Goal: Information Seeking & Learning: Compare options

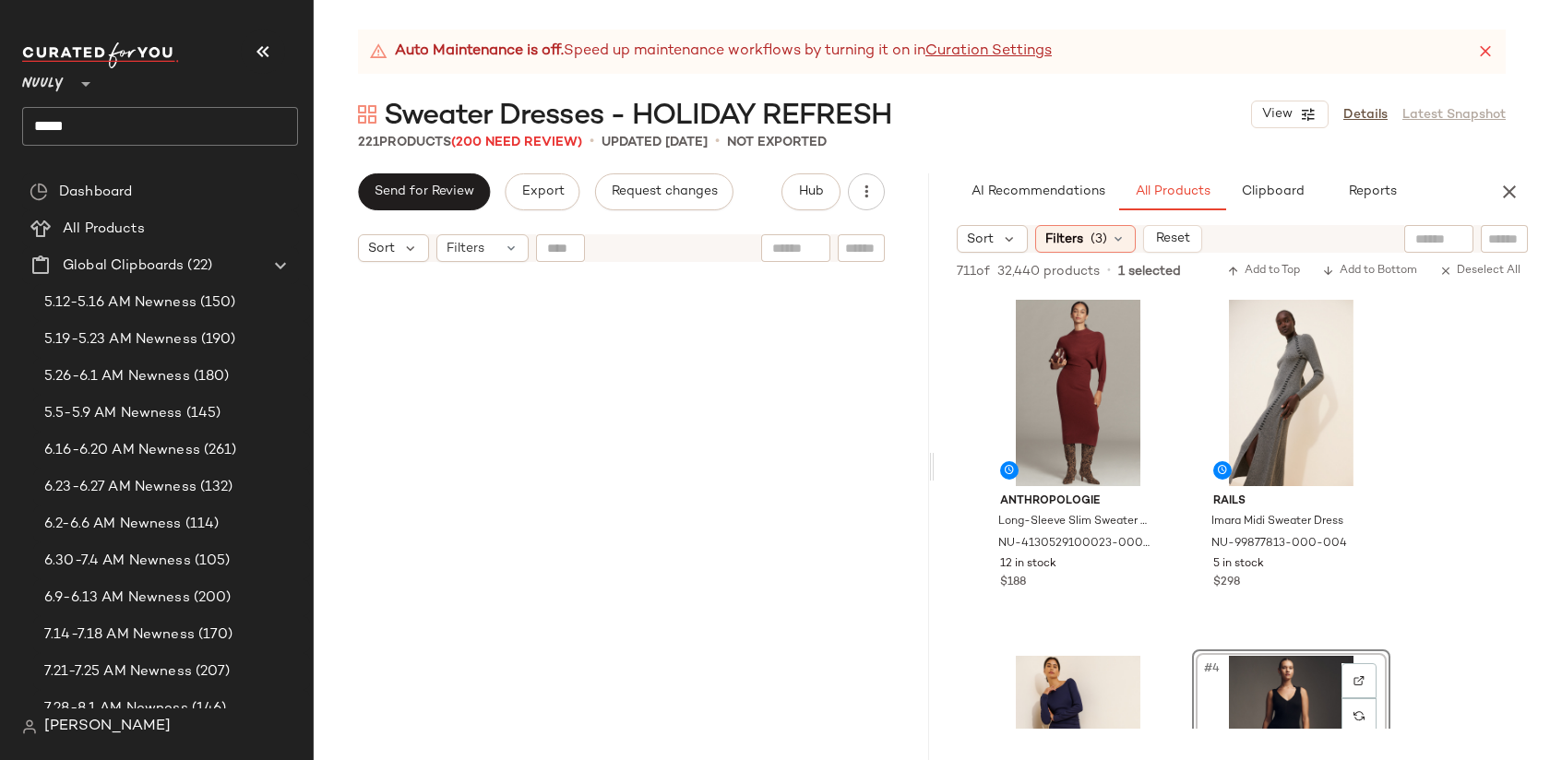
scroll to position [994, 0]
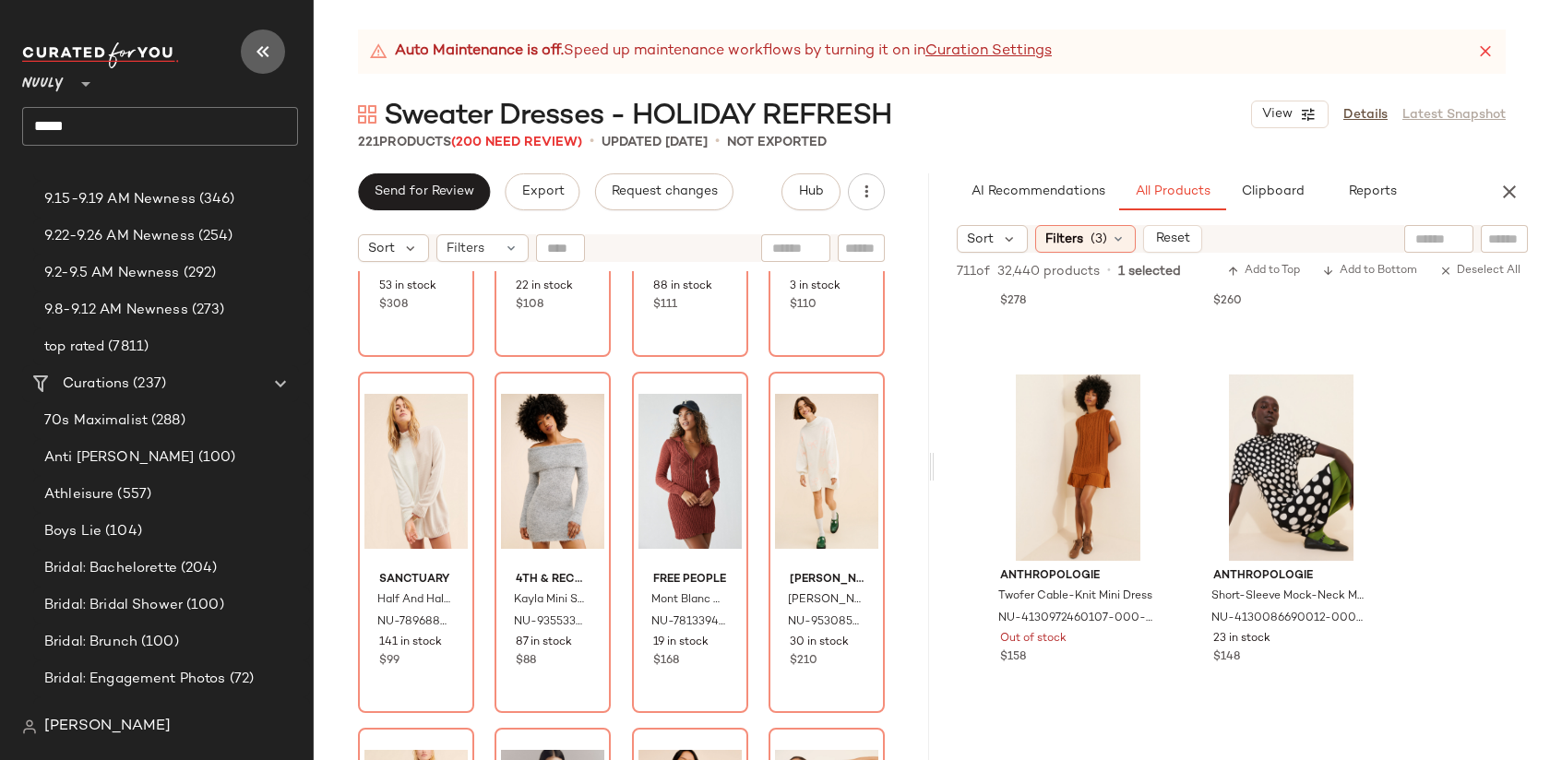
click at [266, 53] on icon "button" at bounding box center [263, 52] width 22 height 22
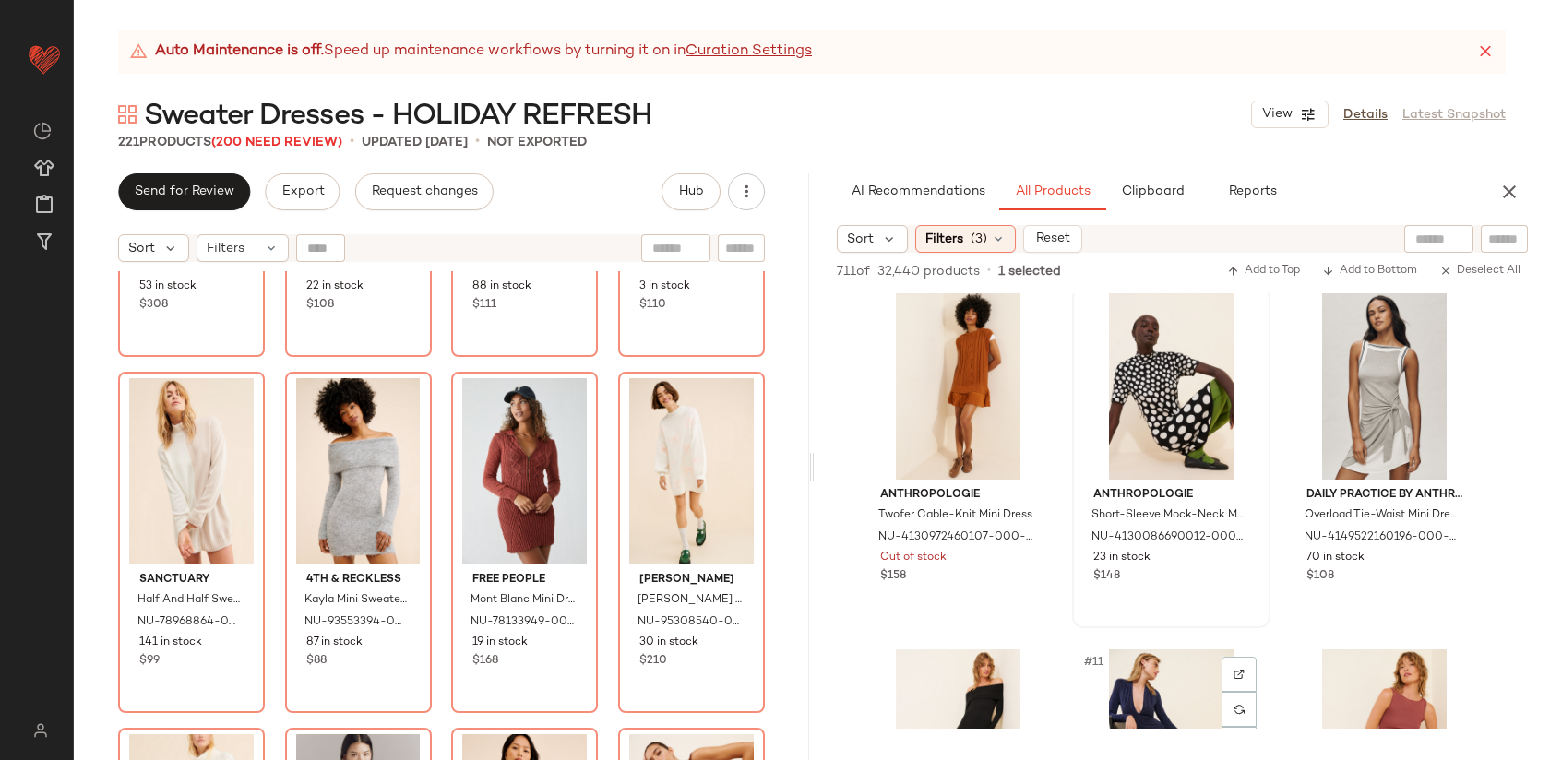
scroll to position [701, 0]
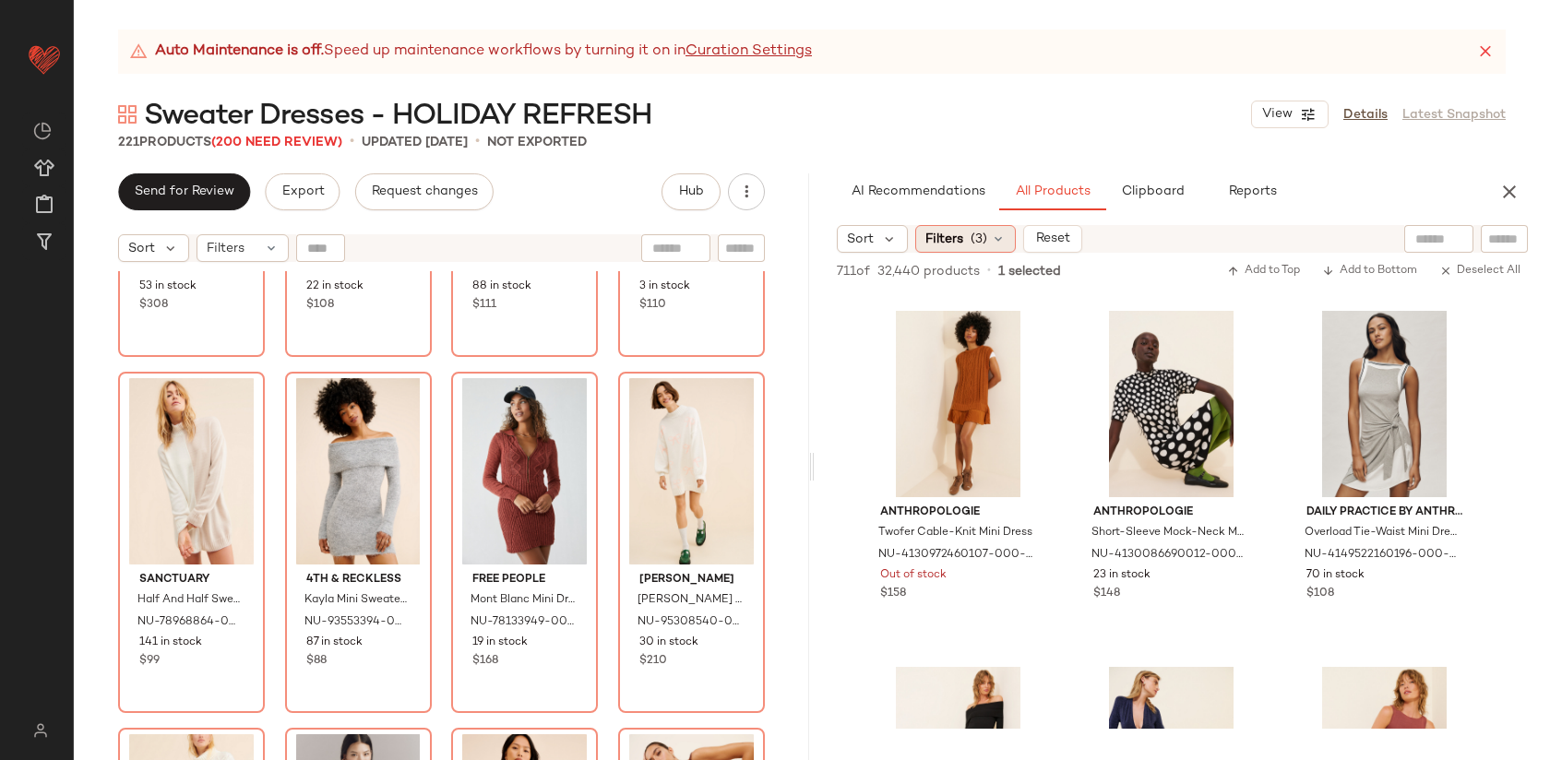
click at [952, 242] on span "Filters" at bounding box center [944, 239] width 38 height 19
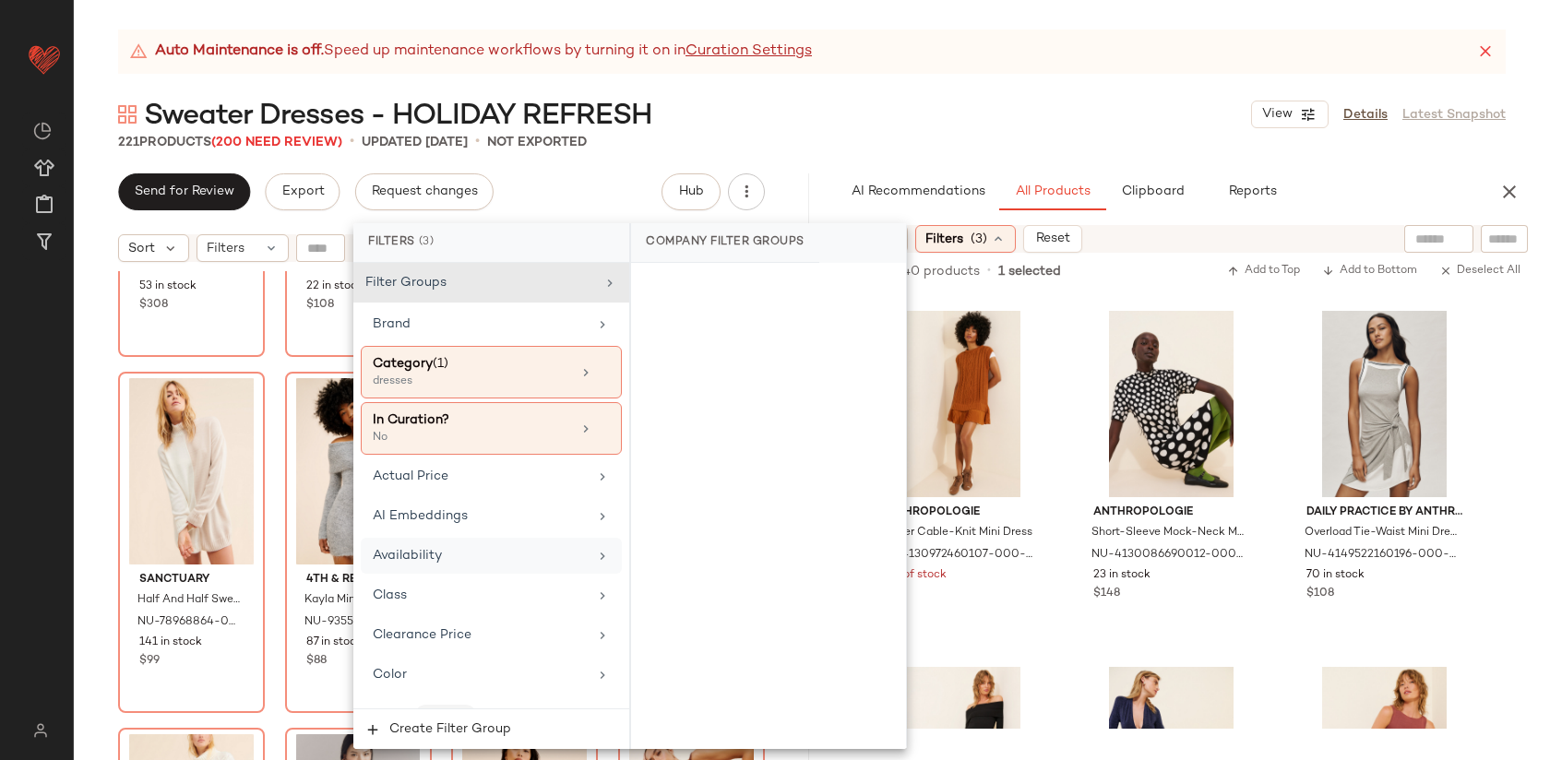
click at [480, 563] on div "Availability" at bounding box center [480, 555] width 215 height 19
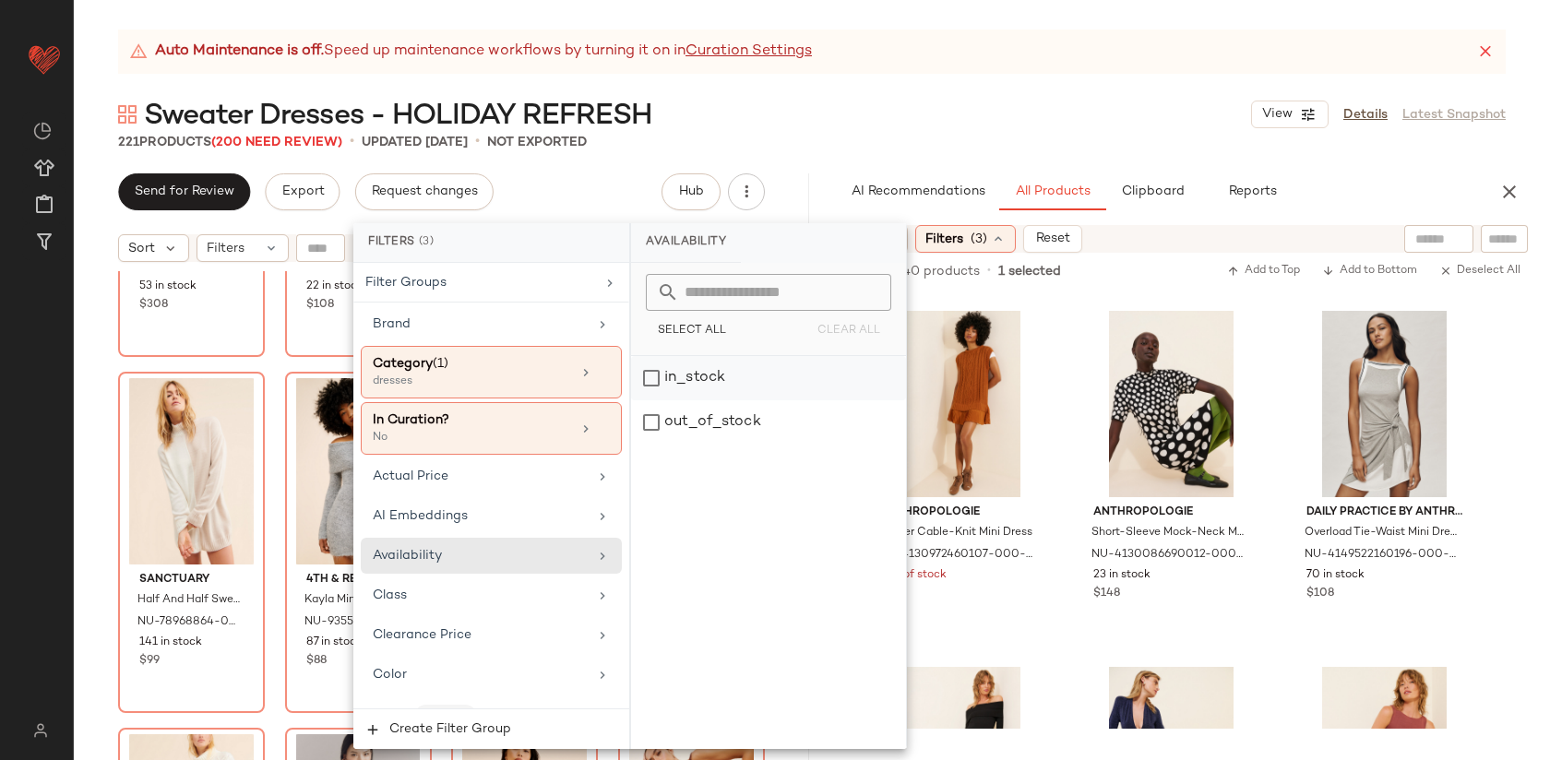
click at [726, 373] on div "in_stock" at bounding box center [768, 378] width 275 height 44
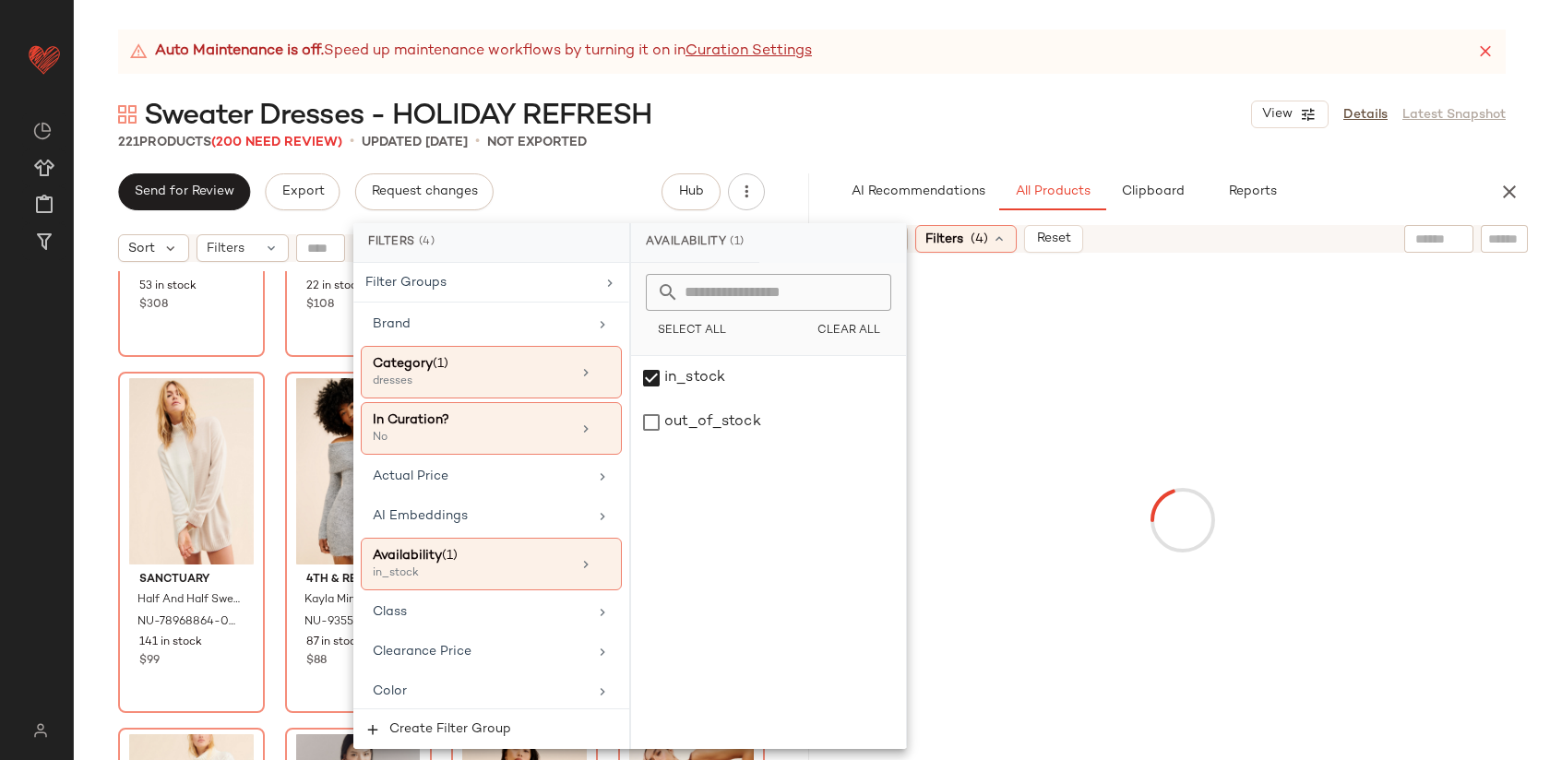
click at [1041, 321] on div at bounding box center [1182, 521] width 728 height 528
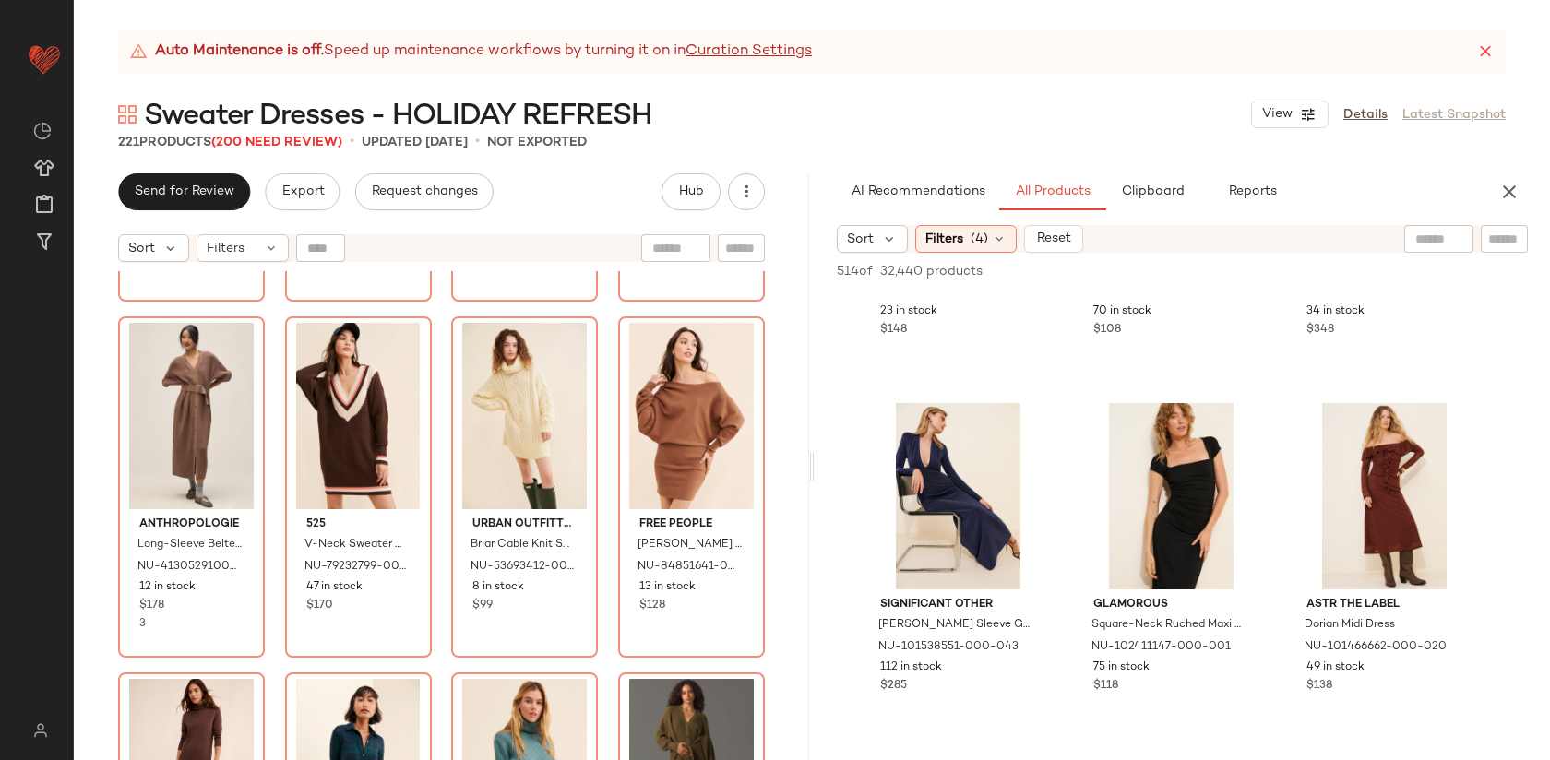
scroll to position [0, 0]
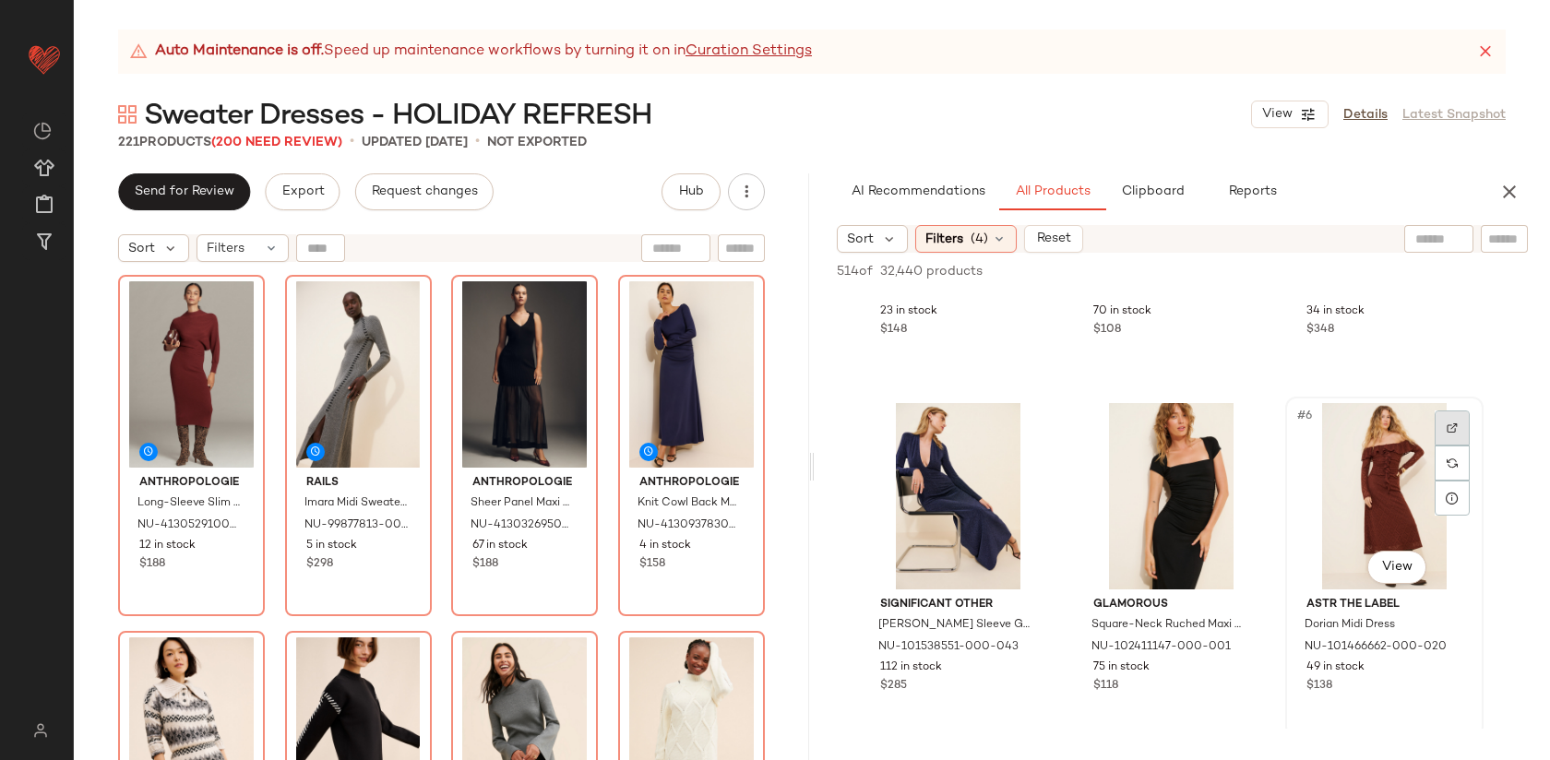
click at [1443, 436] on div at bounding box center [1452, 428] width 35 height 35
click at [1453, 502] on icon at bounding box center [1452, 498] width 15 height 15
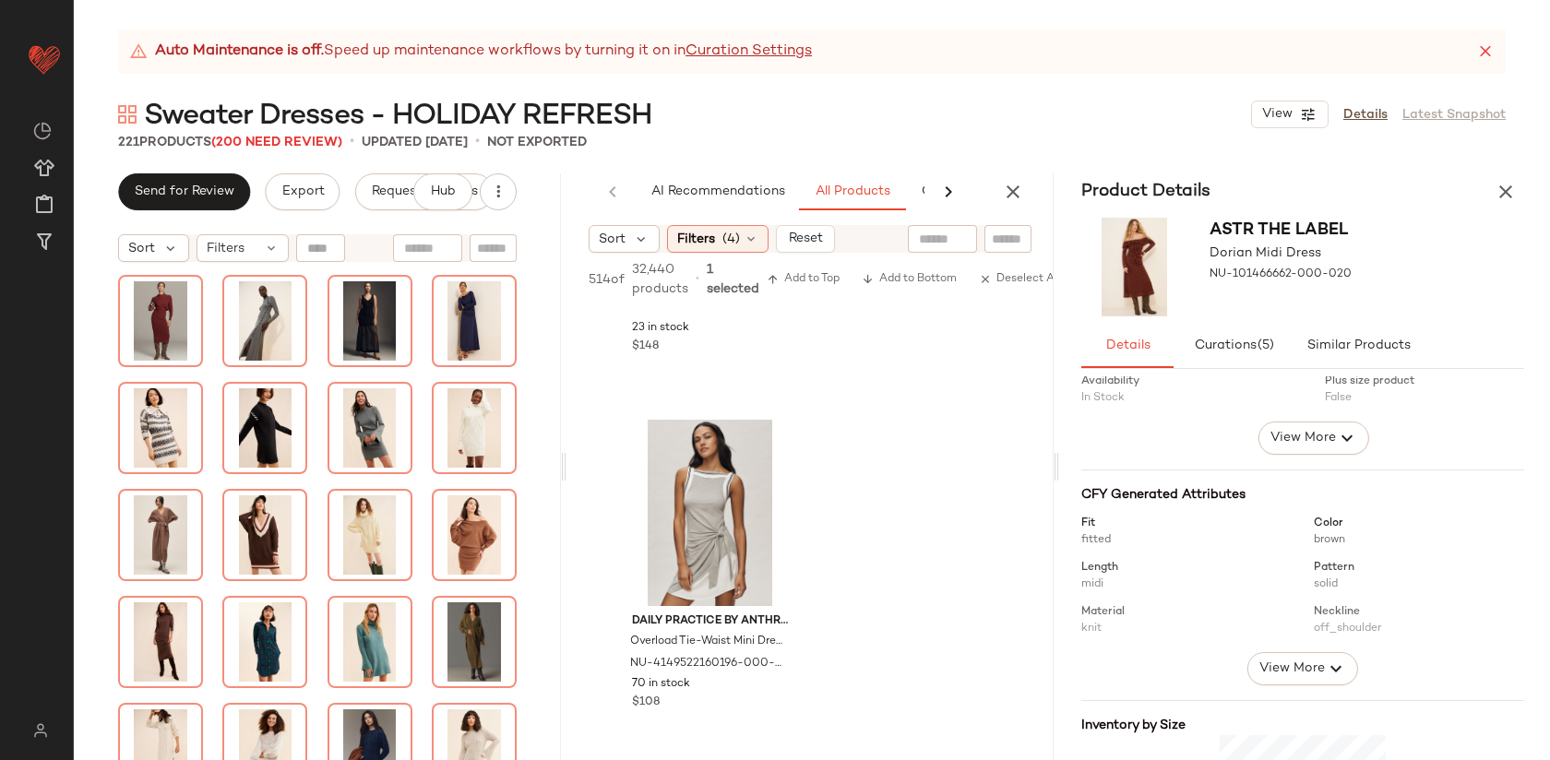
scroll to position [108, 0]
click at [1495, 199] on icon "button" at bounding box center [1506, 192] width 22 height 22
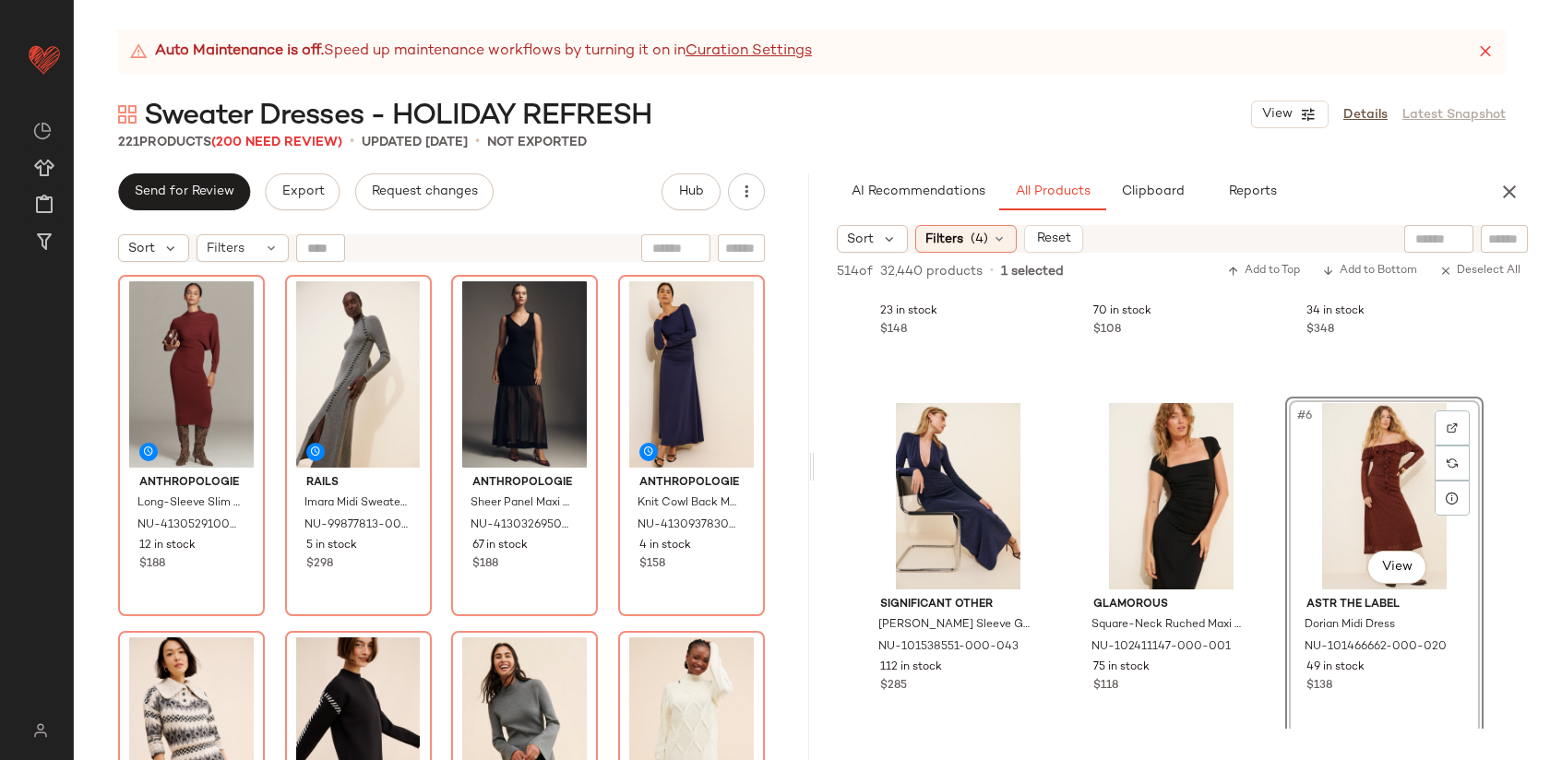
click at [597, 476] on div "Anthropologie Long-Sleeve Slim Sweater Midi Dress NU-4130529100023-000-627 12 i…" at bounding box center [441, 540] width 647 height 531
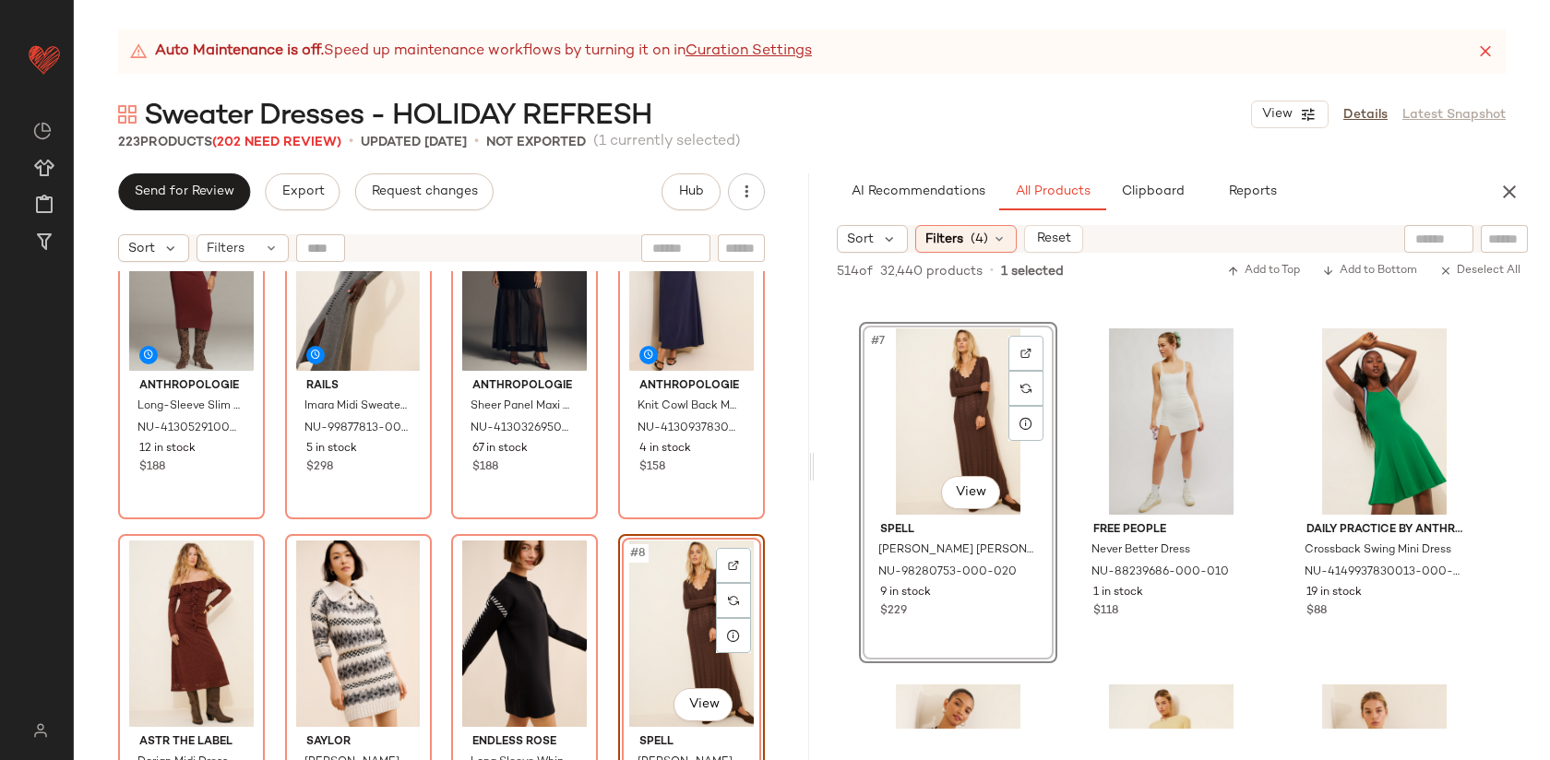
scroll to position [101, 0]
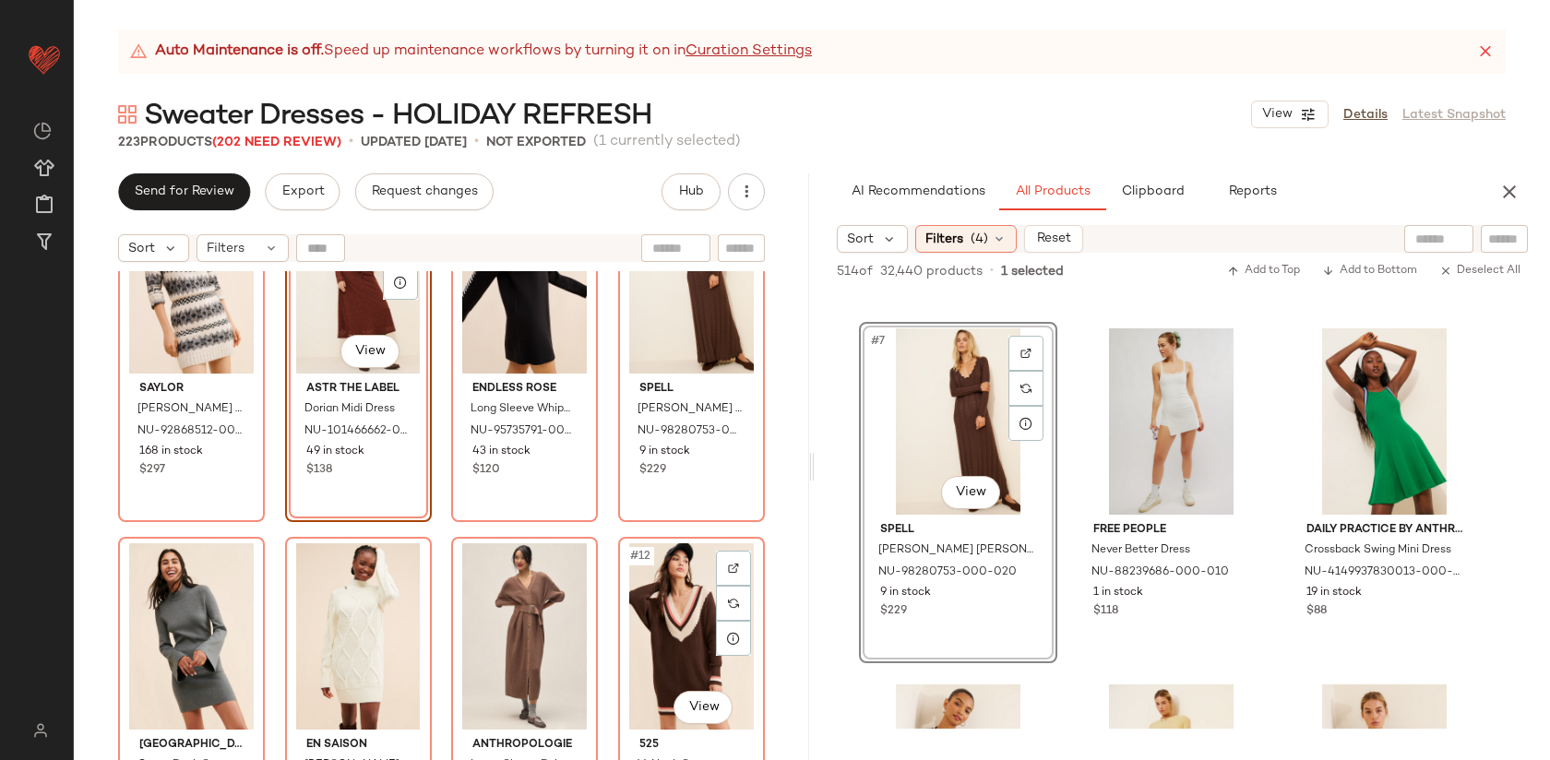
scroll to position [459, 0]
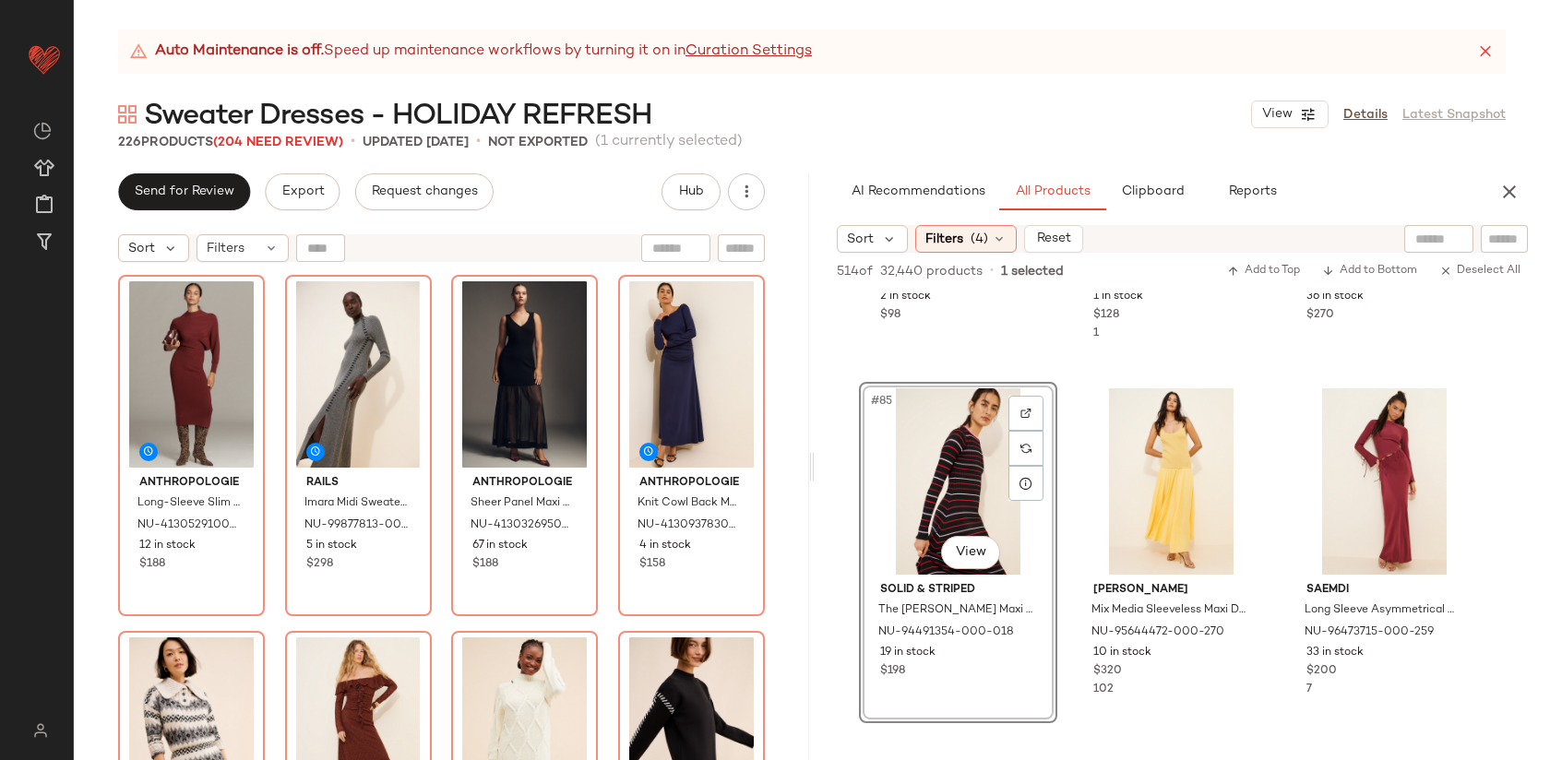
click at [790, 463] on div "Anthropologie Long-Sleeve Slim Sweater Midi Dress NU-4130529100023-000-627 12 i…" at bounding box center [441, 538] width 735 height 535
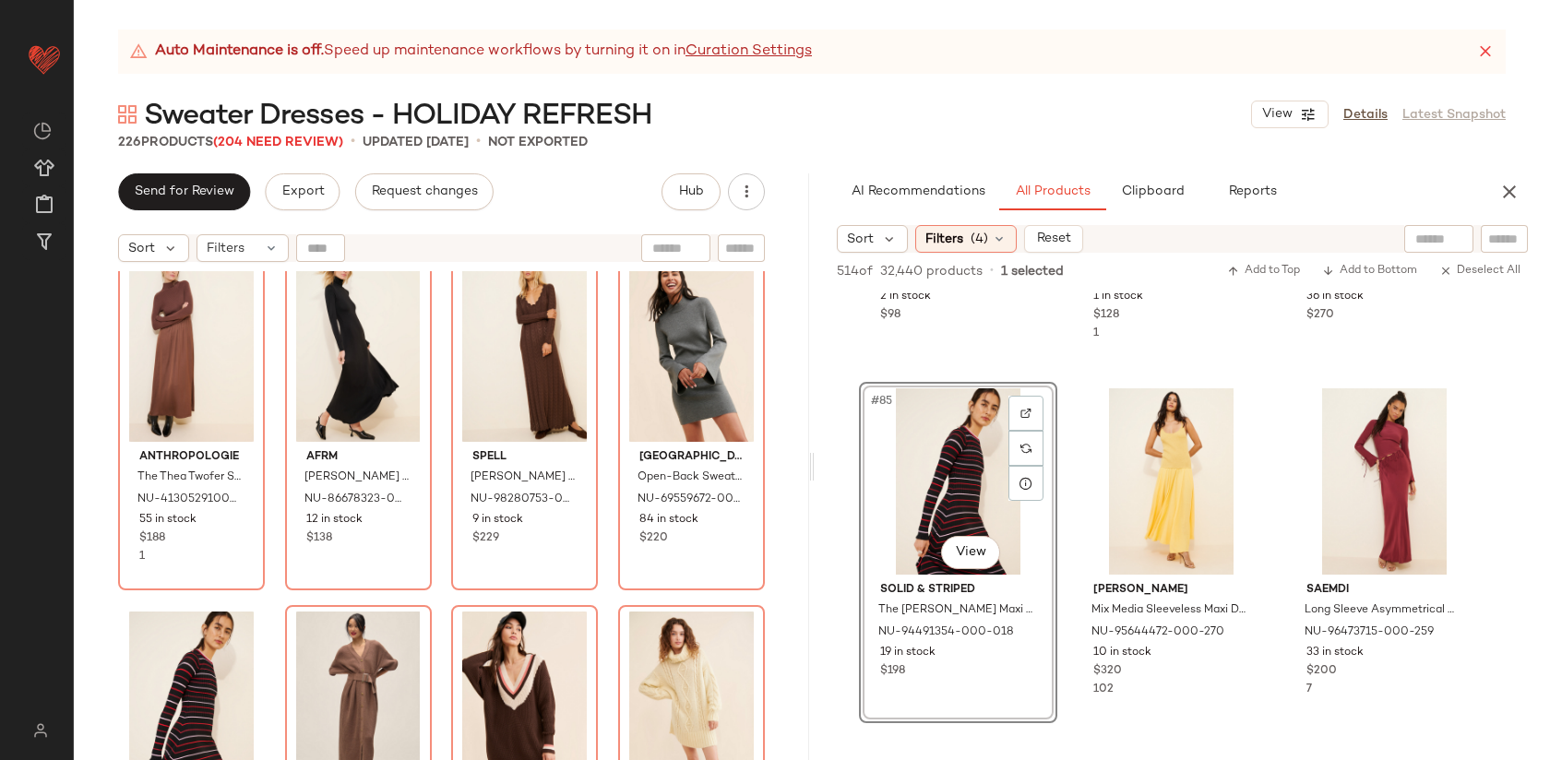
scroll to position [755, 0]
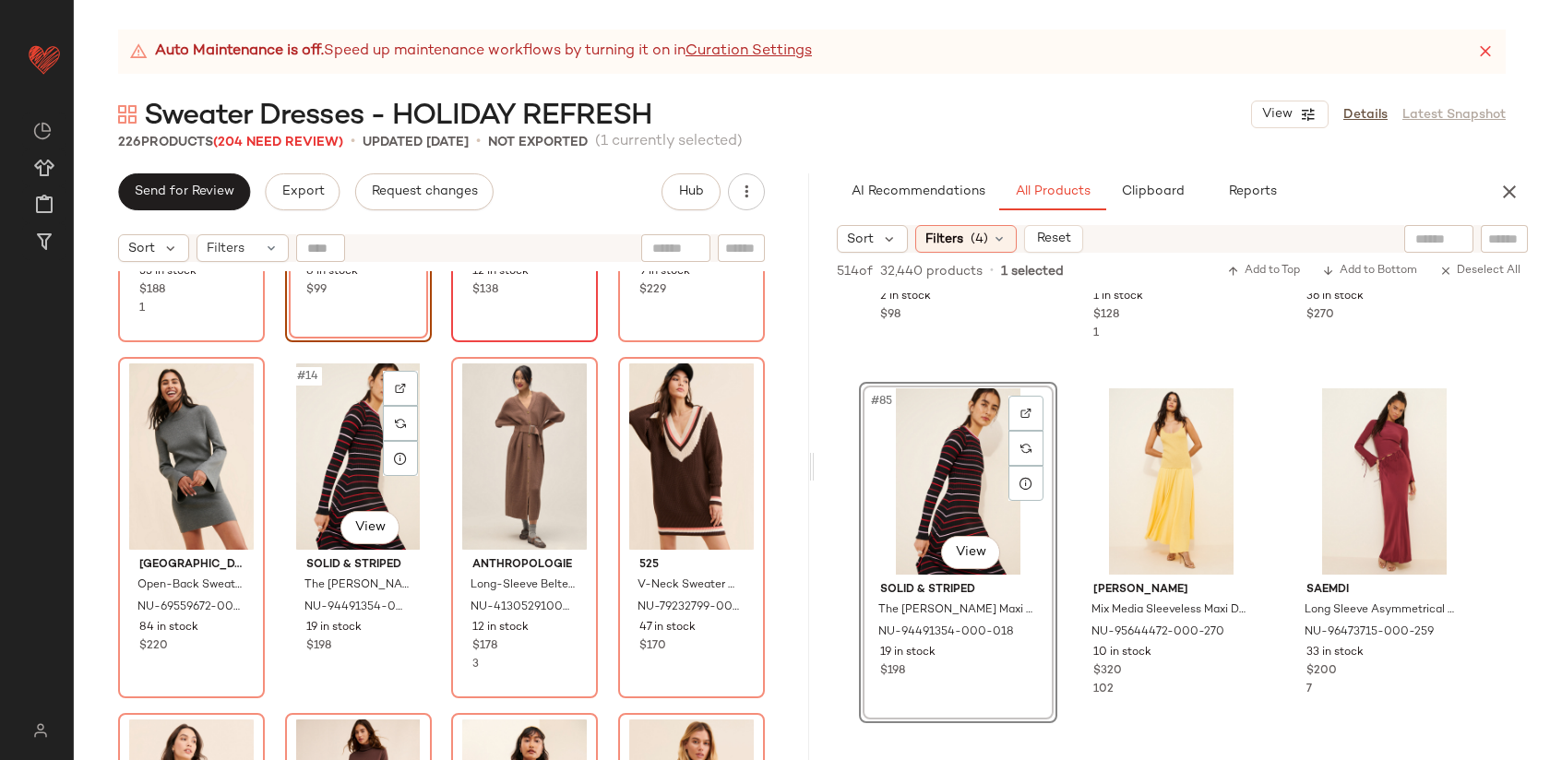
scroll to position [1021, 0]
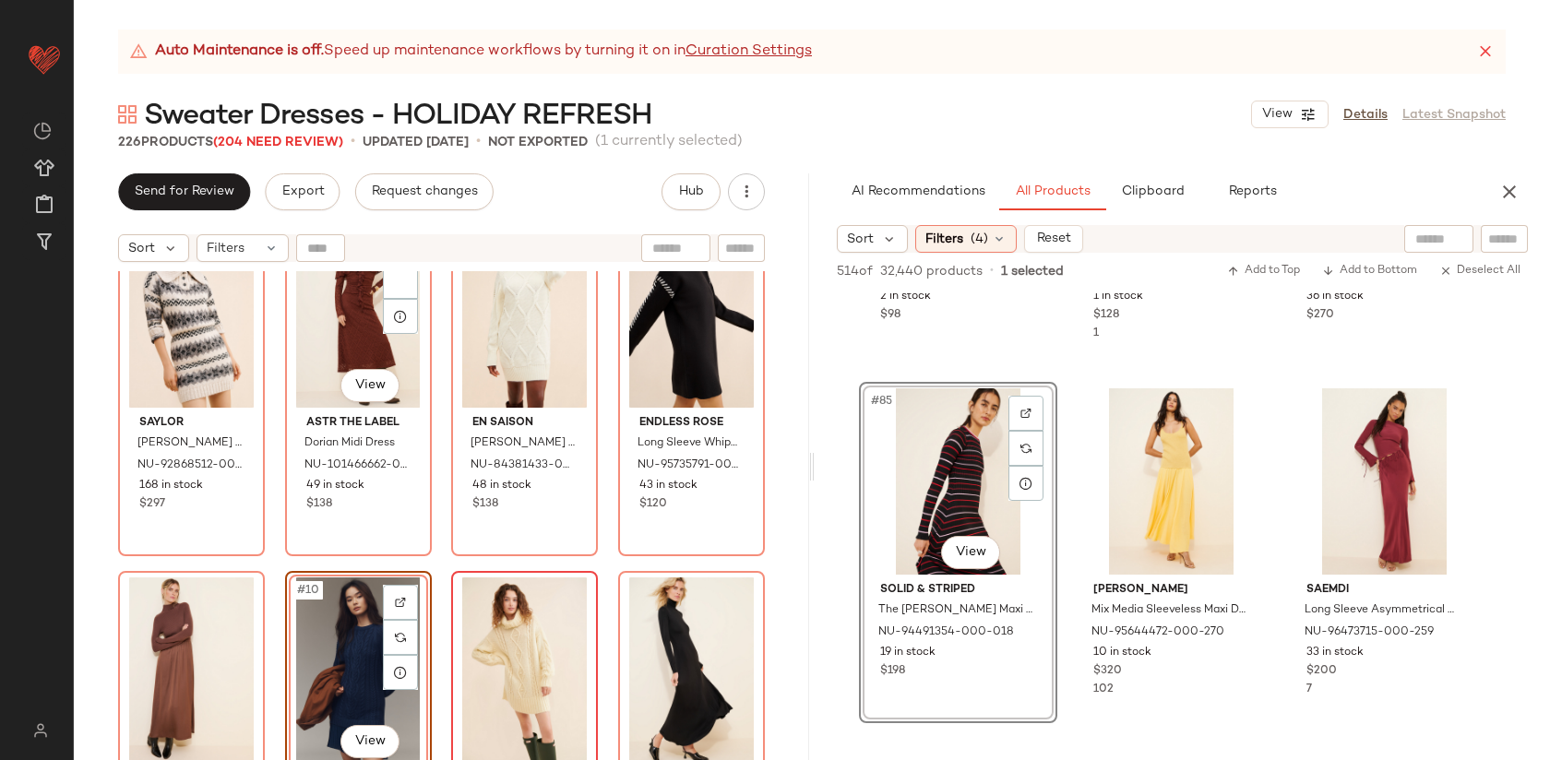
scroll to position [404, 0]
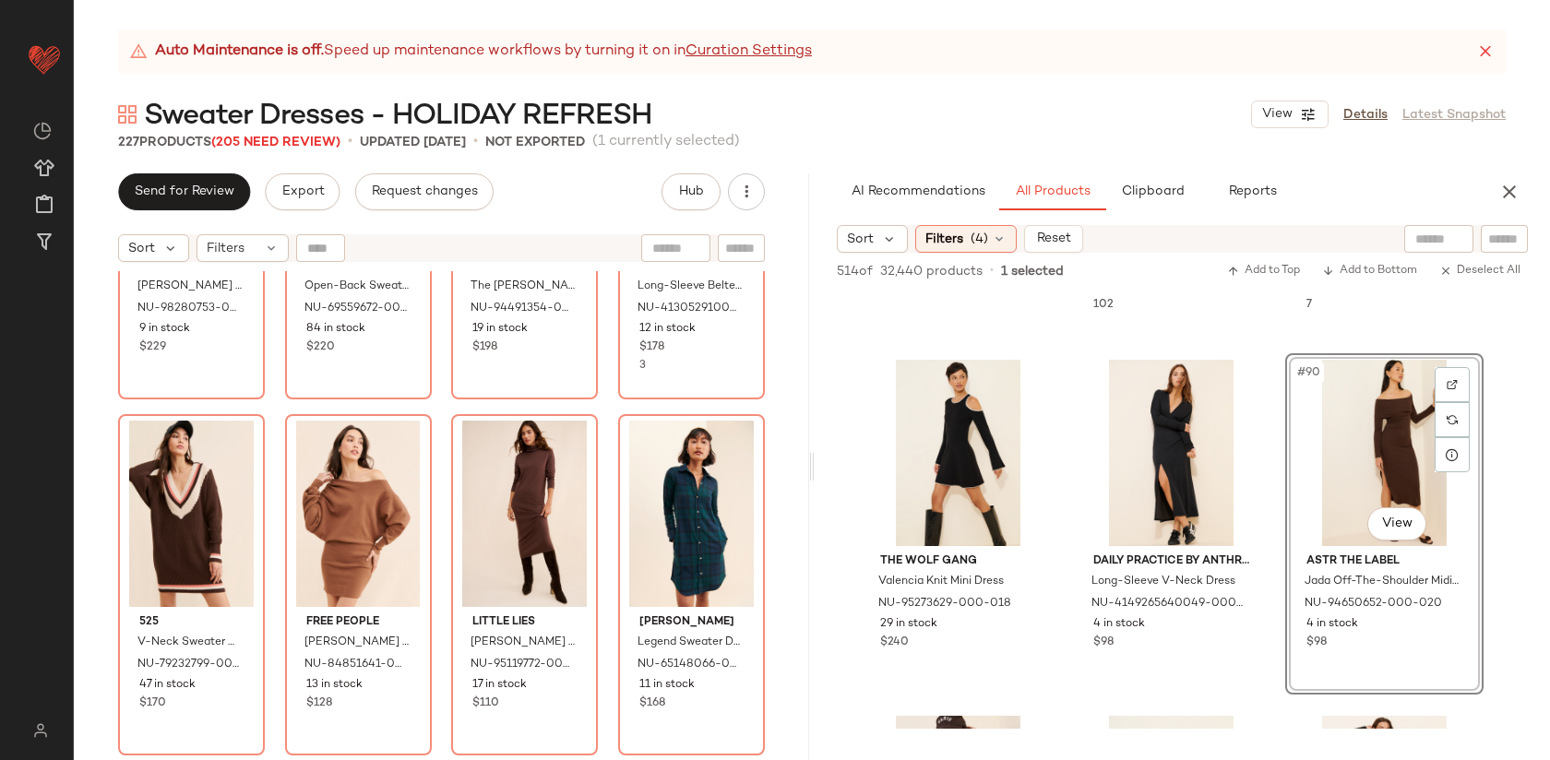
scroll to position [1303, 0]
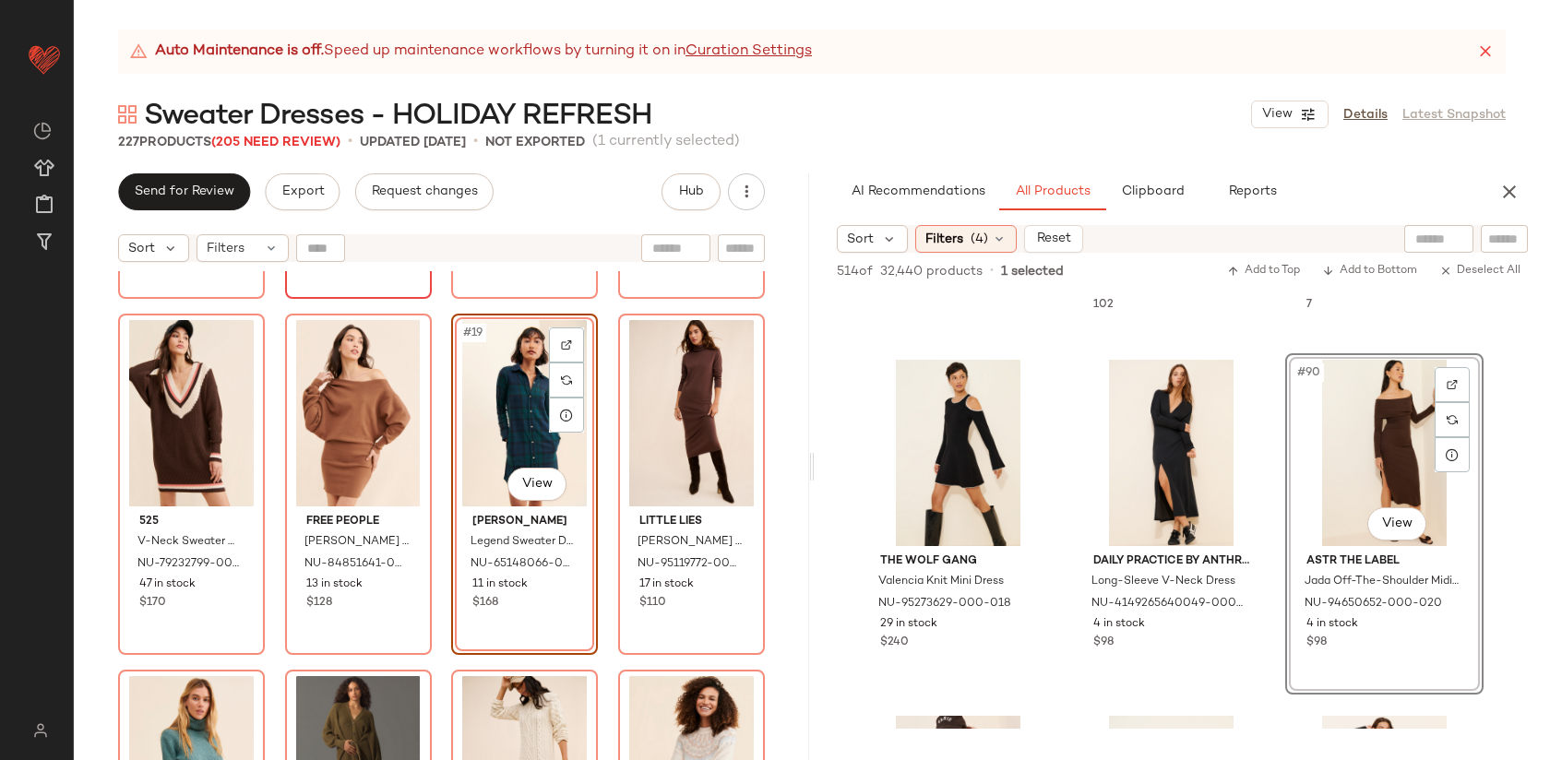
scroll to position [1413, 0]
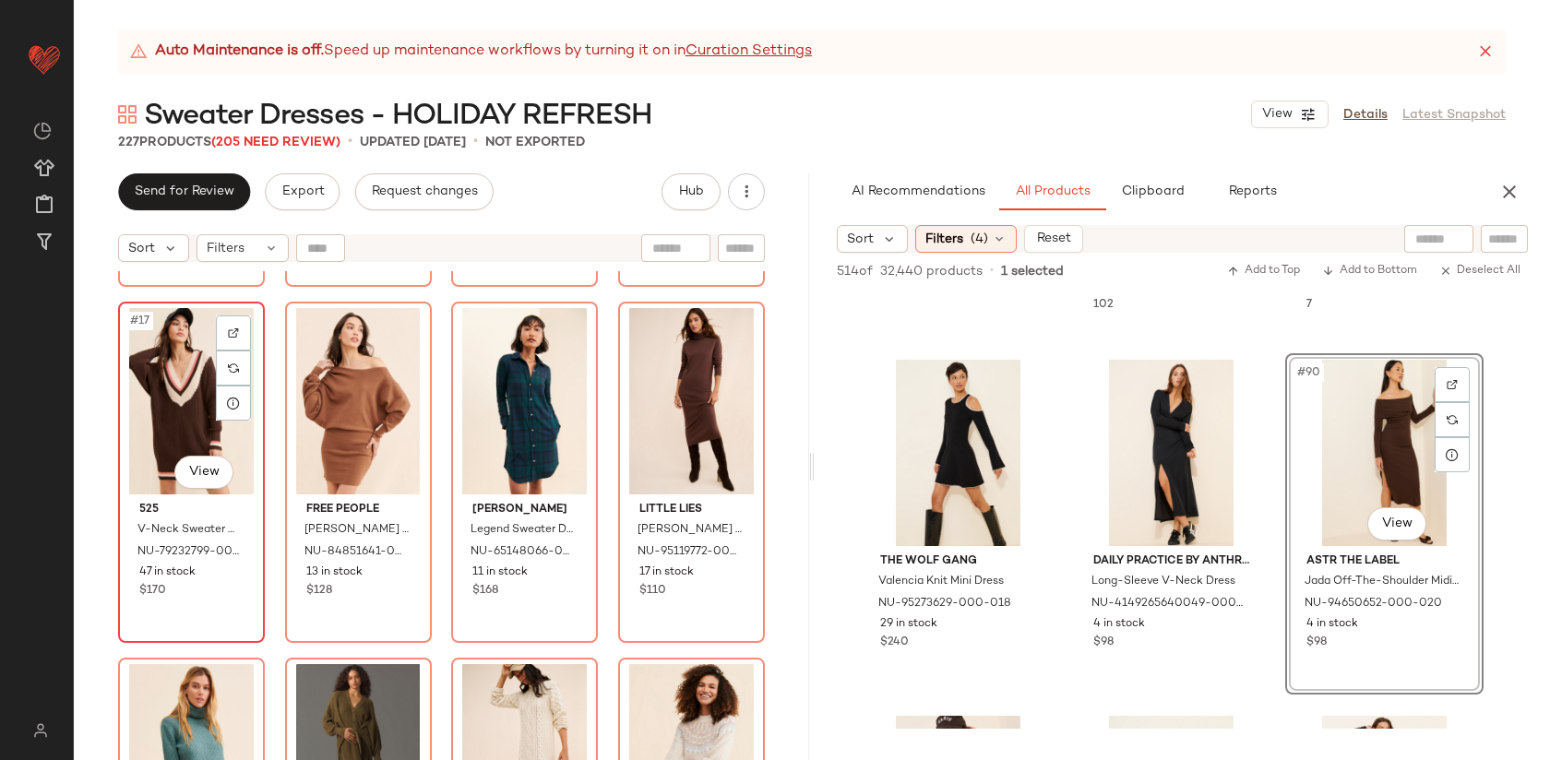
click at [184, 413] on div "#17 View" at bounding box center [192, 401] width 134 height 186
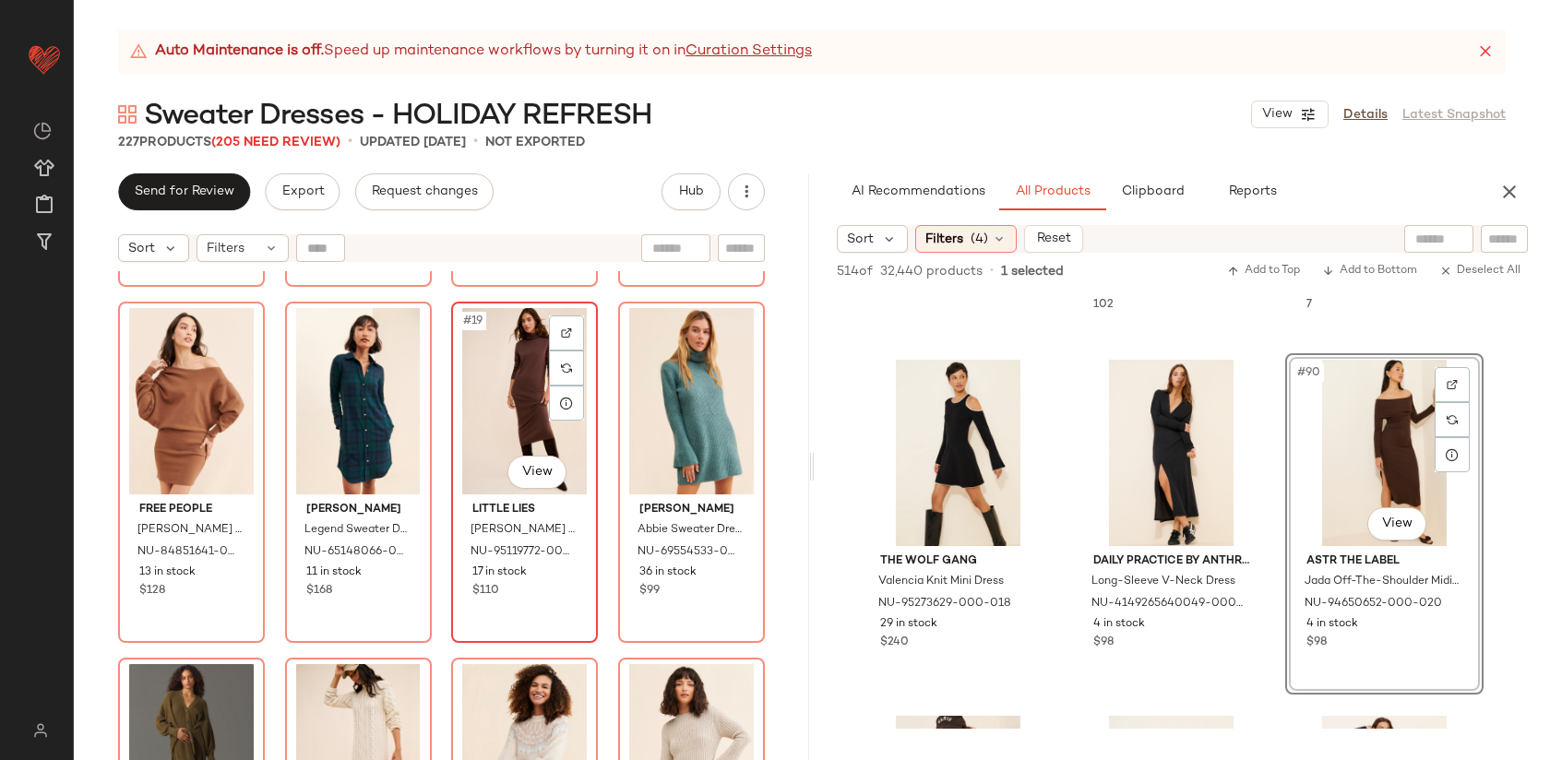
scroll to position [1548, 0]
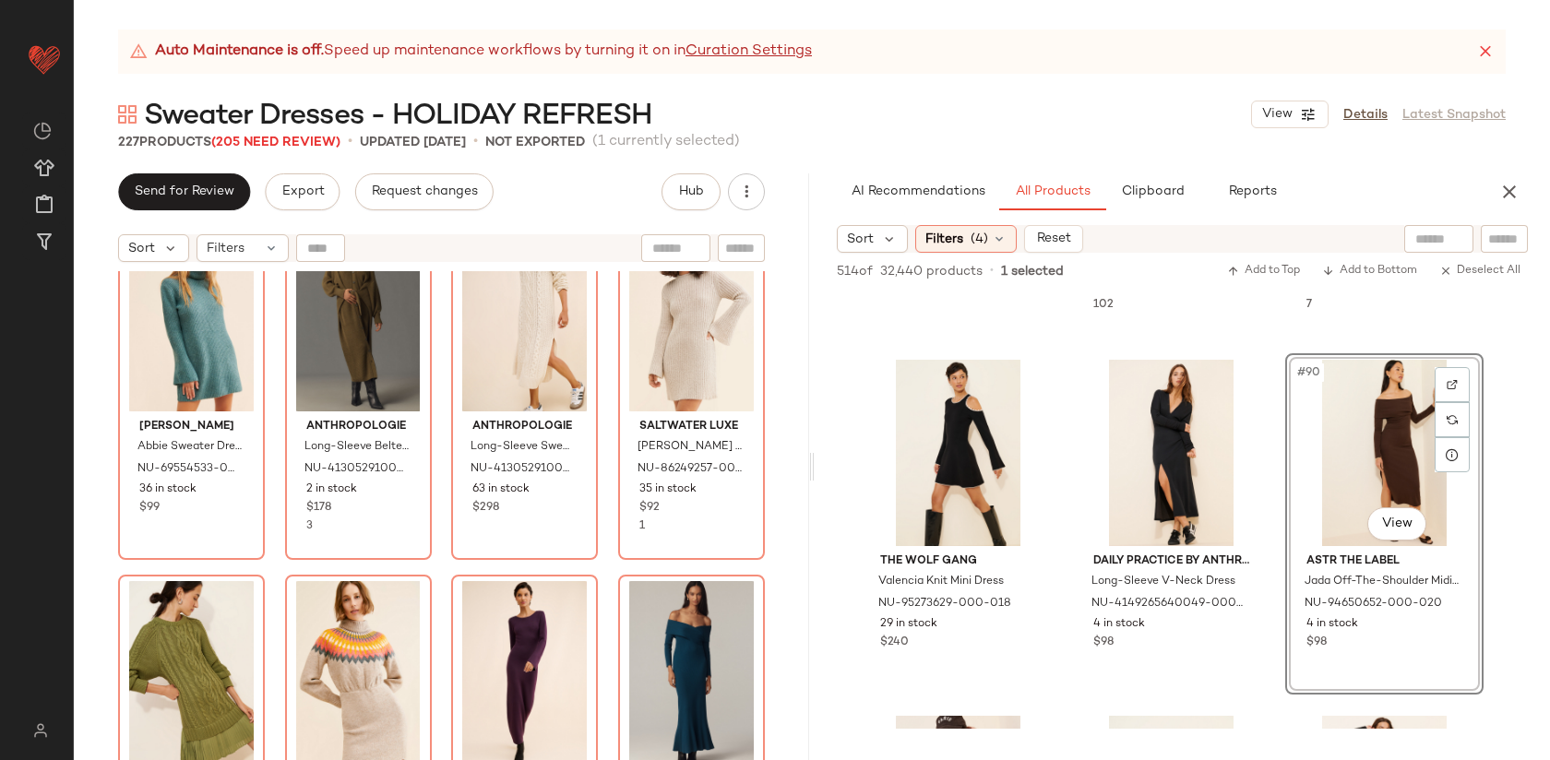
scroll to position [1866, 0]
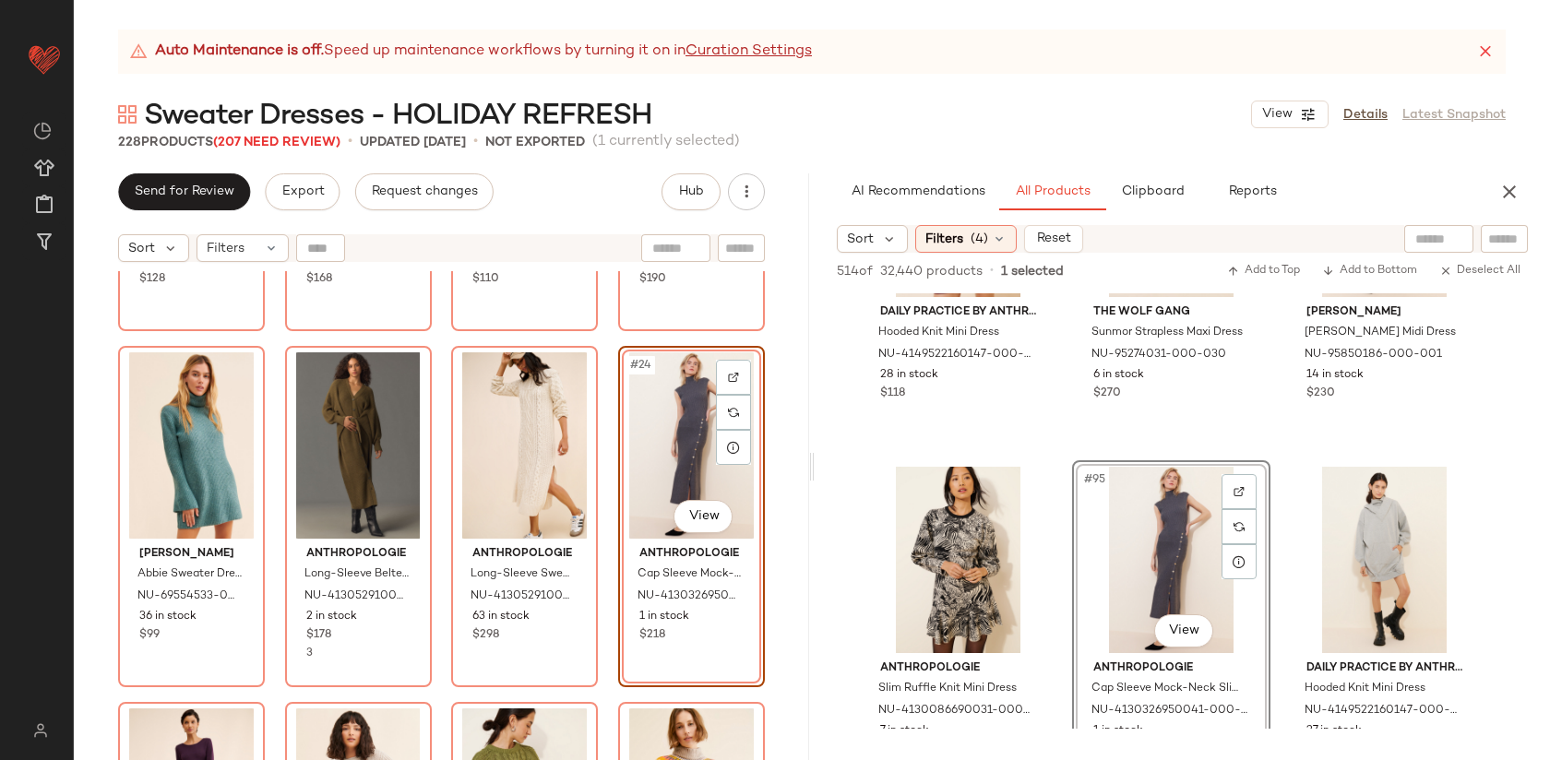
scroll to position [2192, 0]
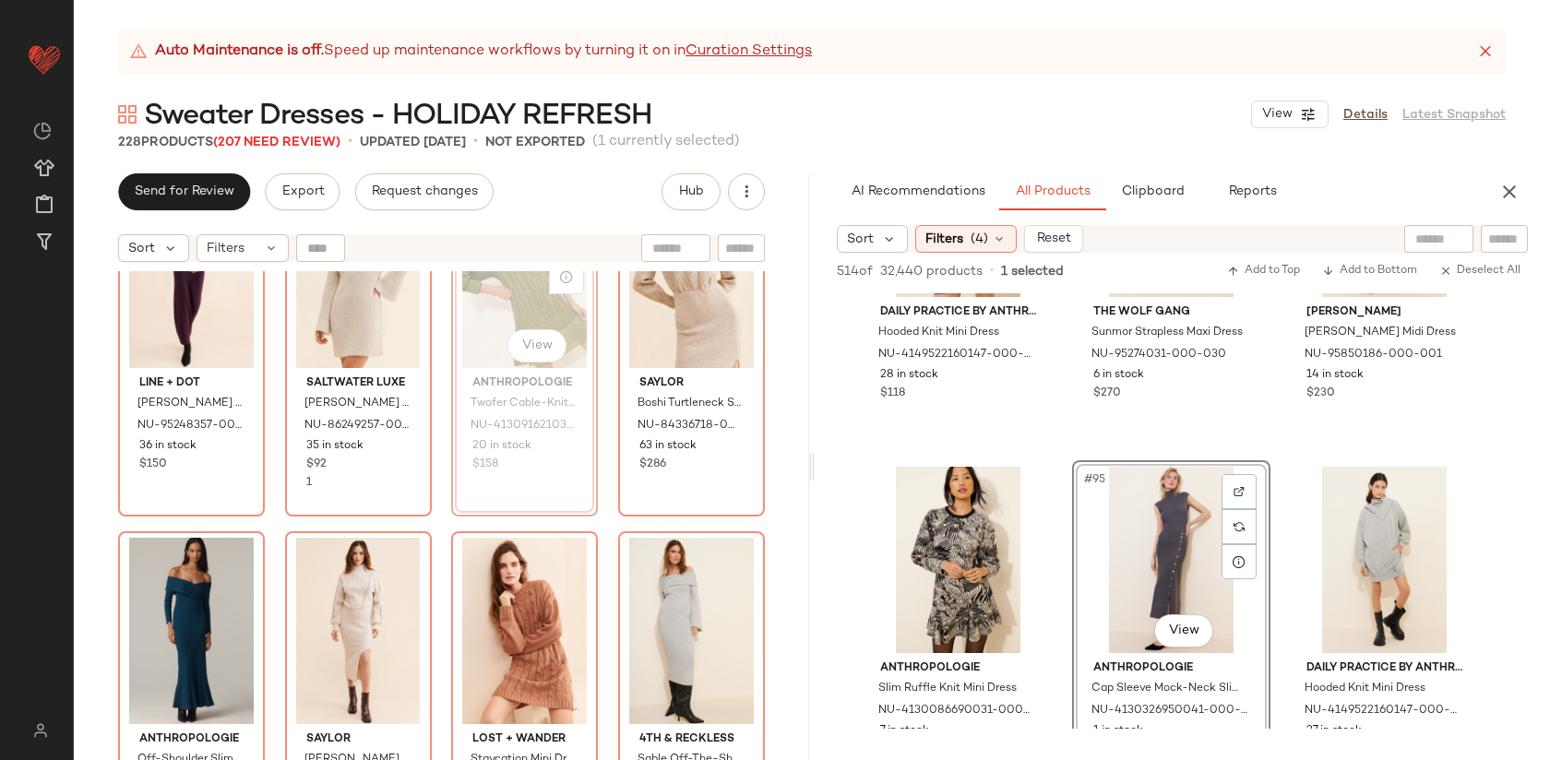
scroll to position [2248, 0]
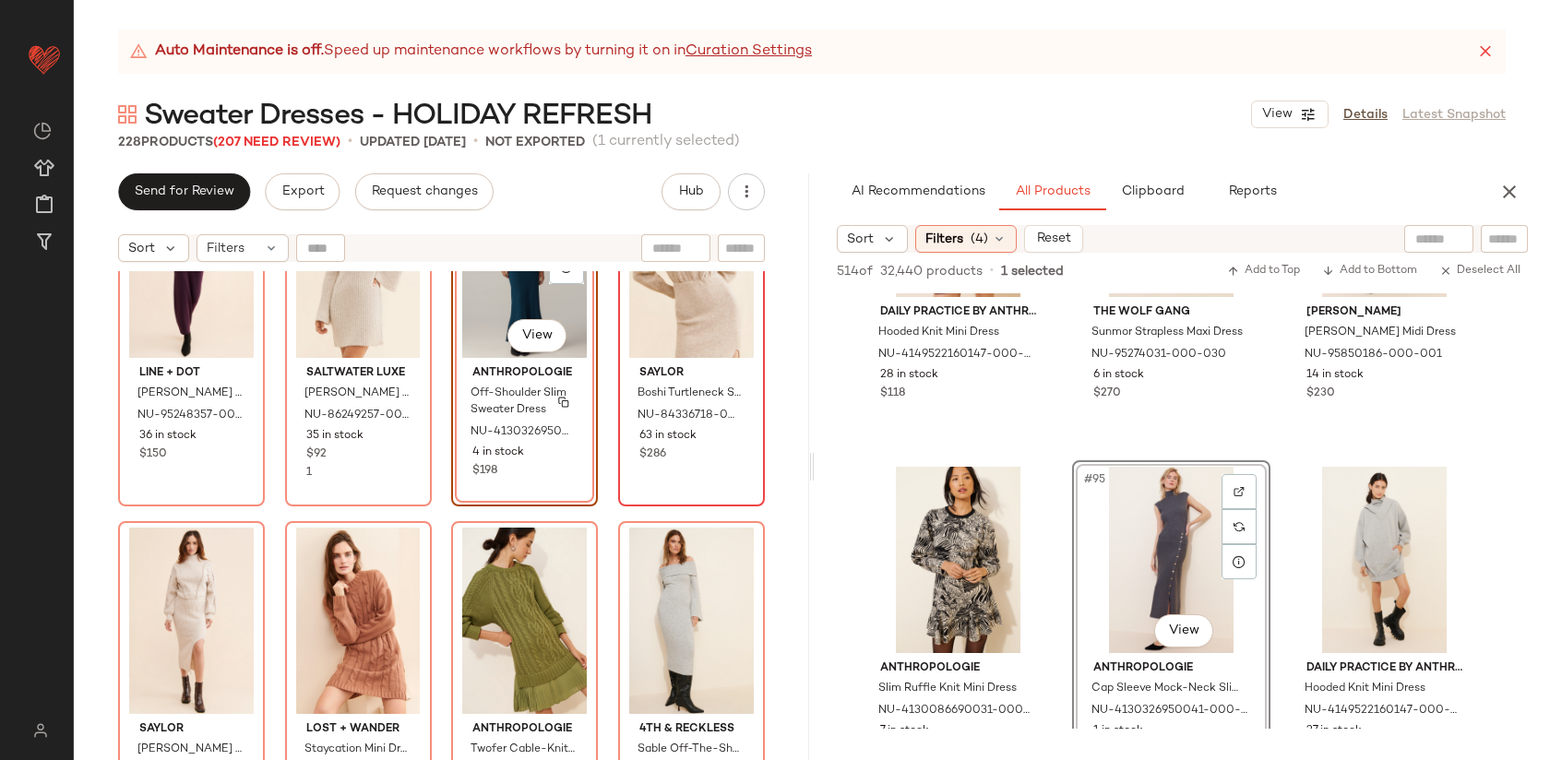
scroll to position [2297, 0]
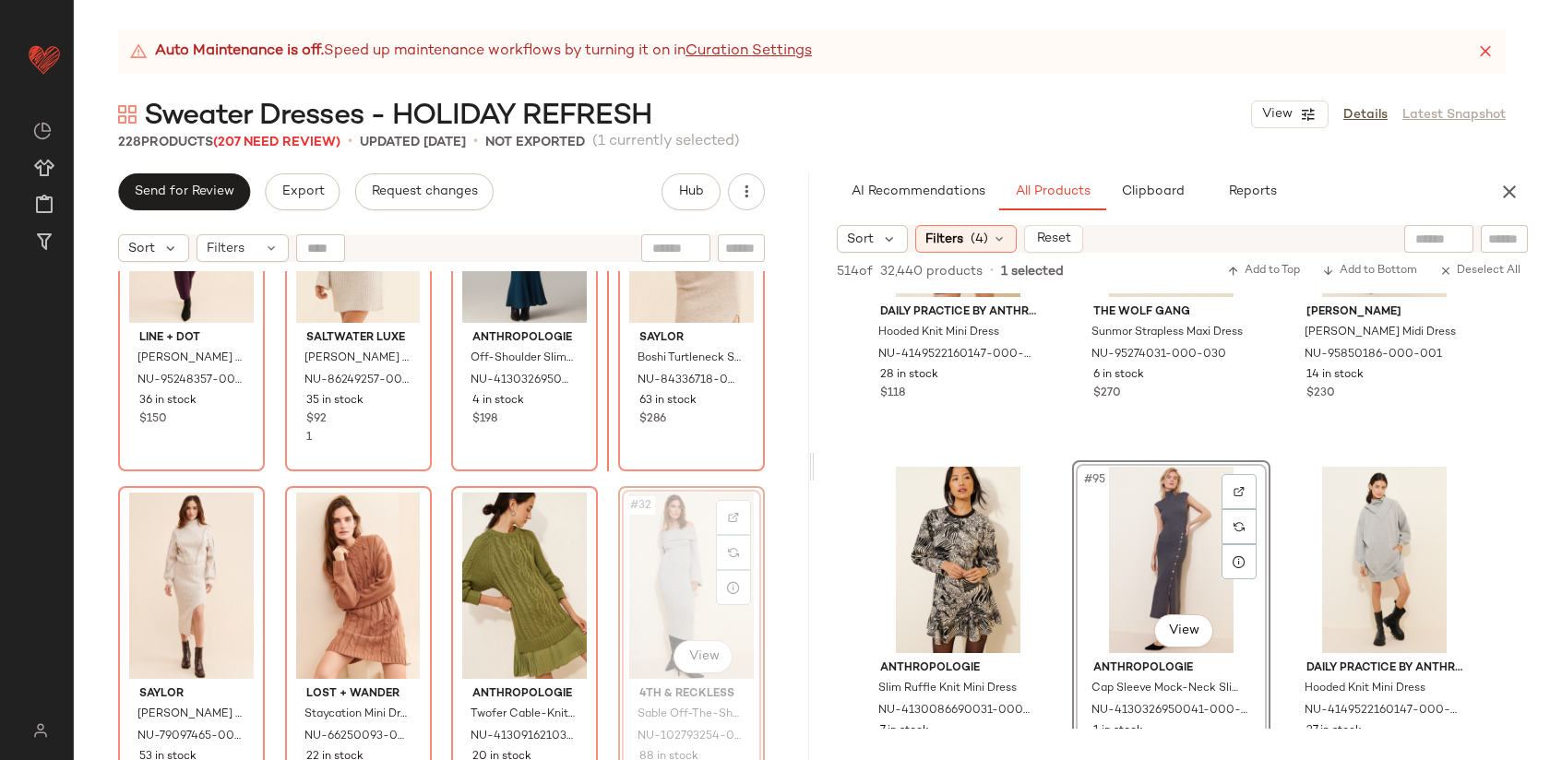
scroll to position [2222, 0]
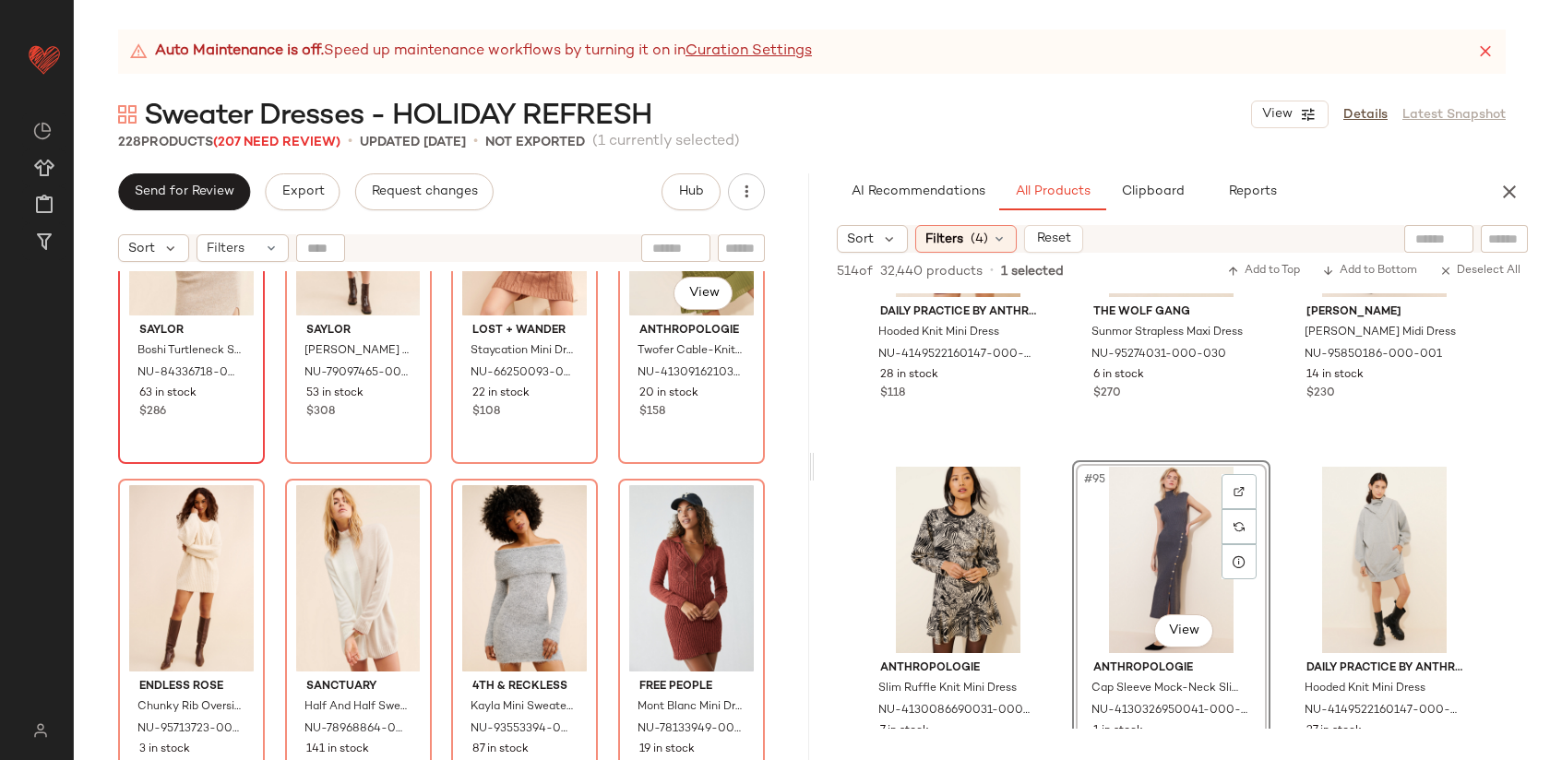
scroll to position [2670, 0]
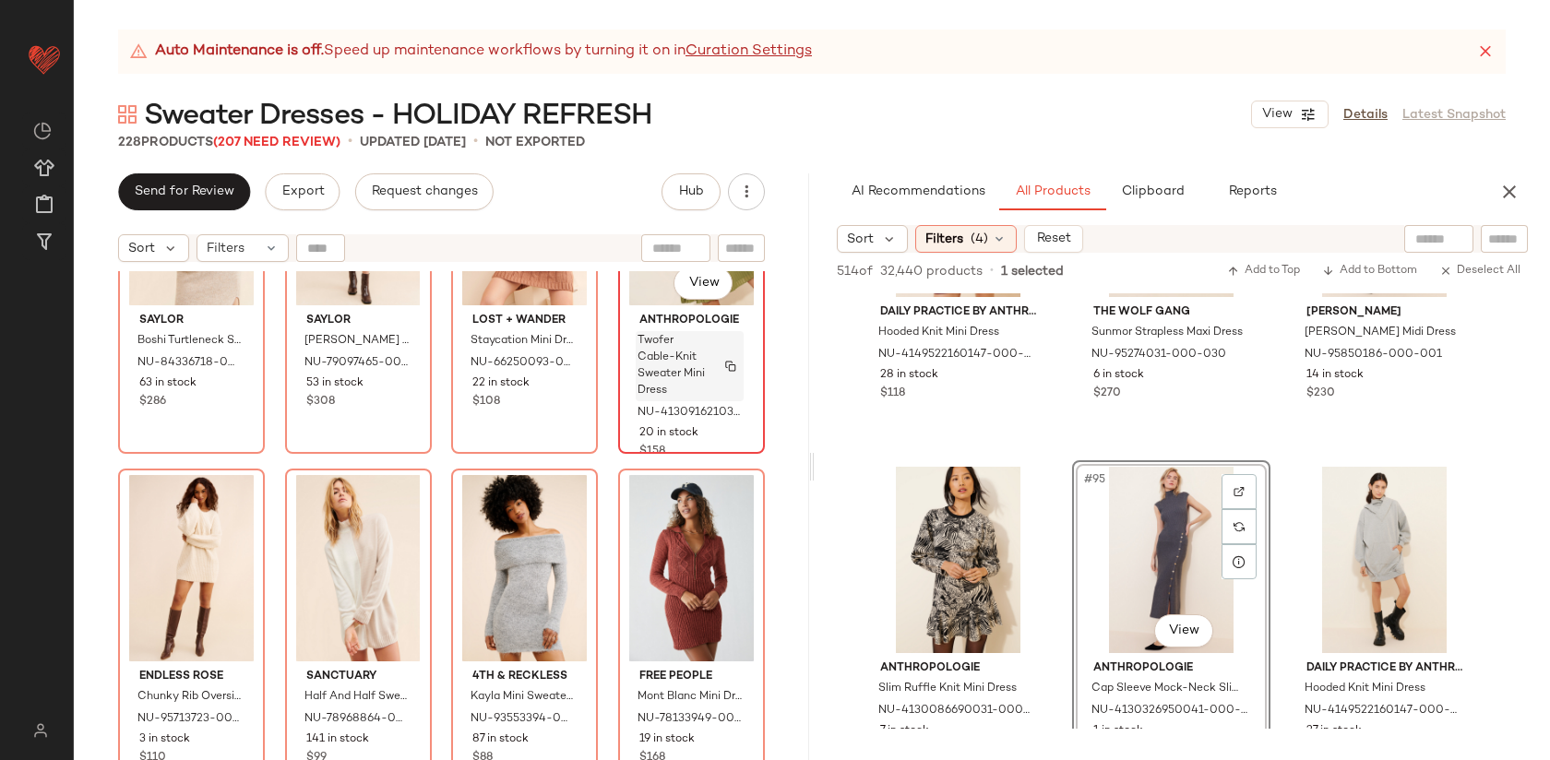
click at [638, 363] on span "Twofer Cable-Knit Sweater Mini Dress" at bounding box center [672, 366] width 69 height 66
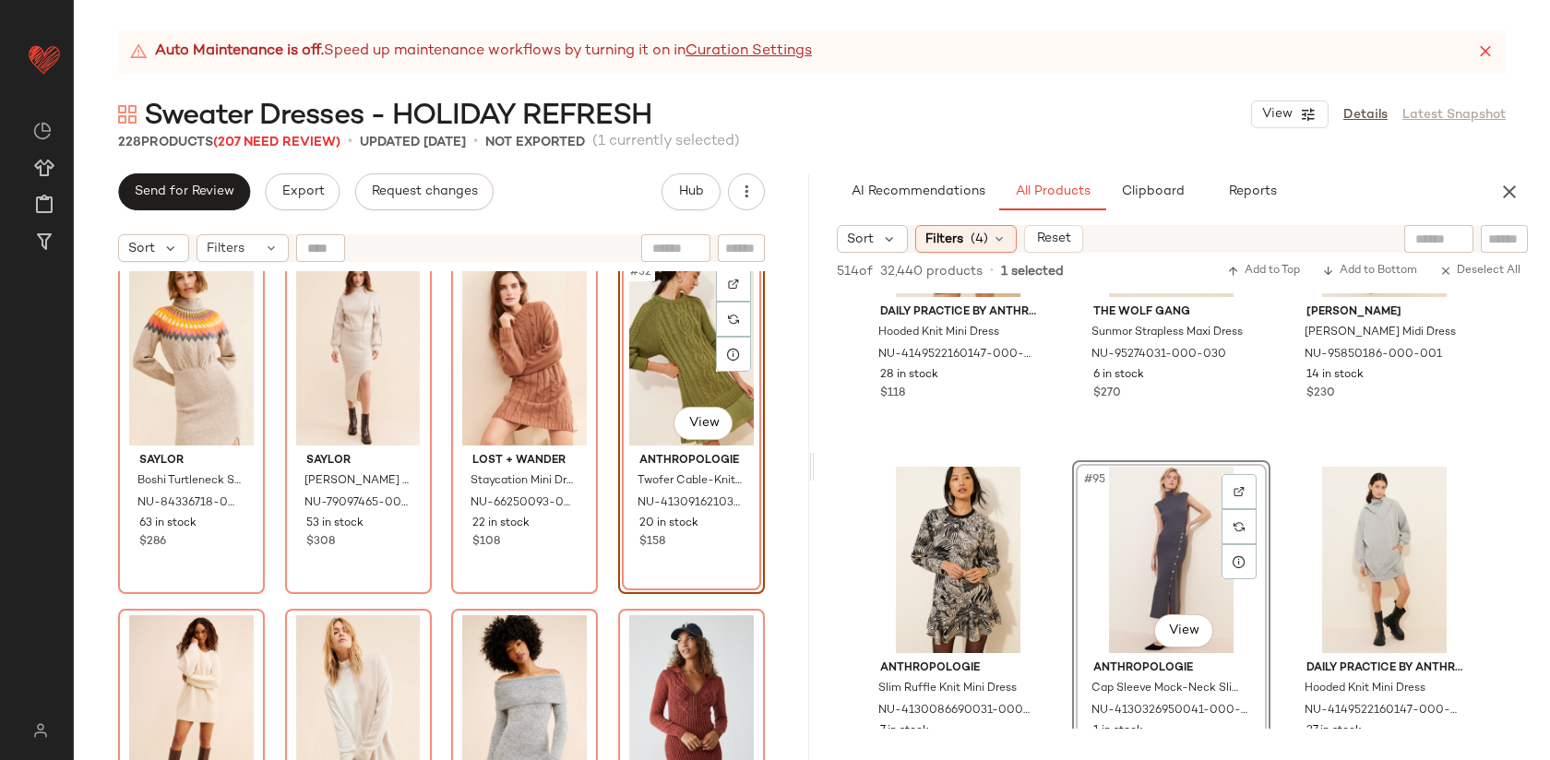
scroll to position [2660, 0]
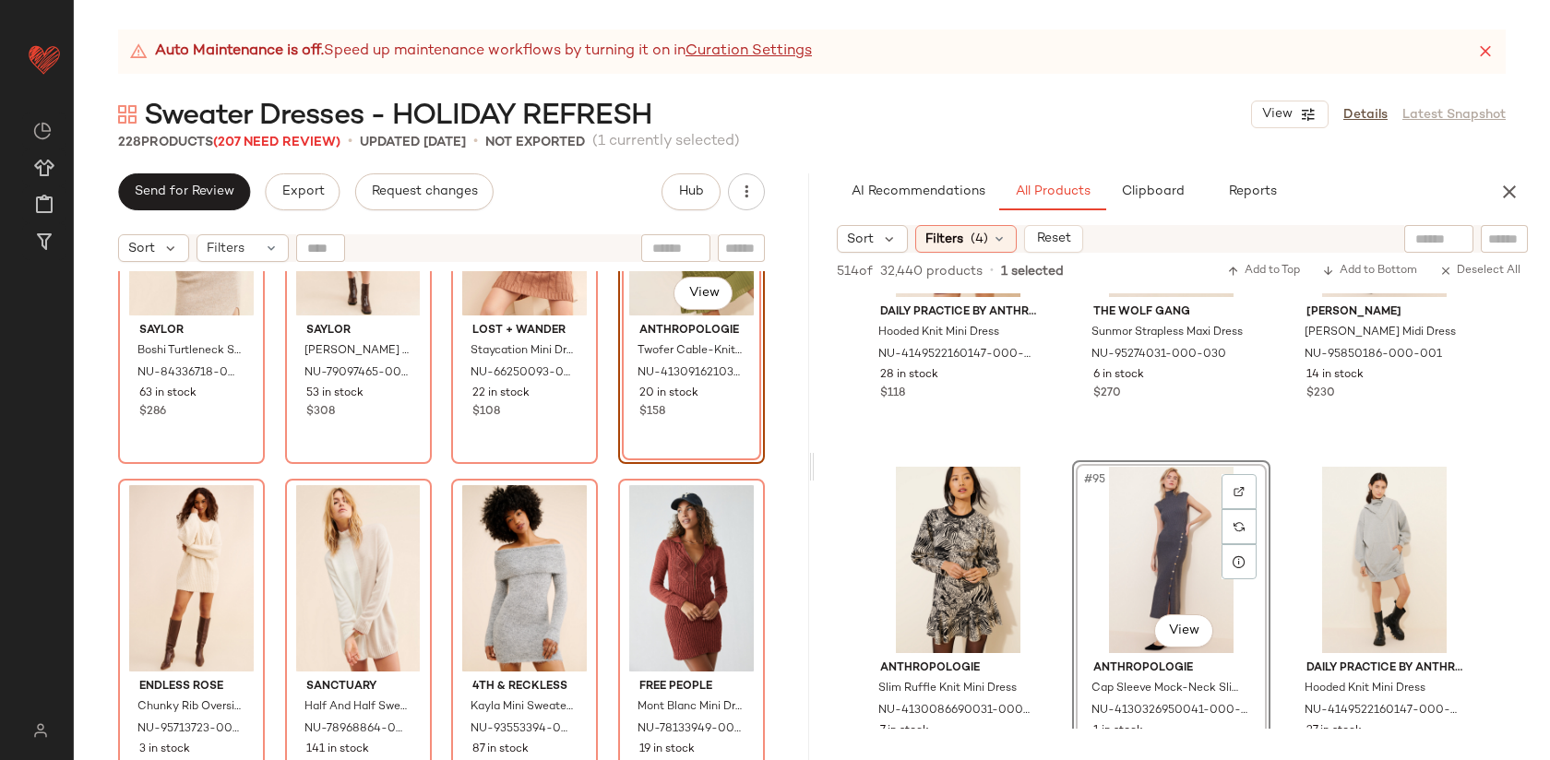
click at [691, 442] on div "#32 View Anthropologie Twofer Cable-Knit Sweater Mini Dress NU-4130916210343-00…" at bounding box center [691, 293] width 147 height 341
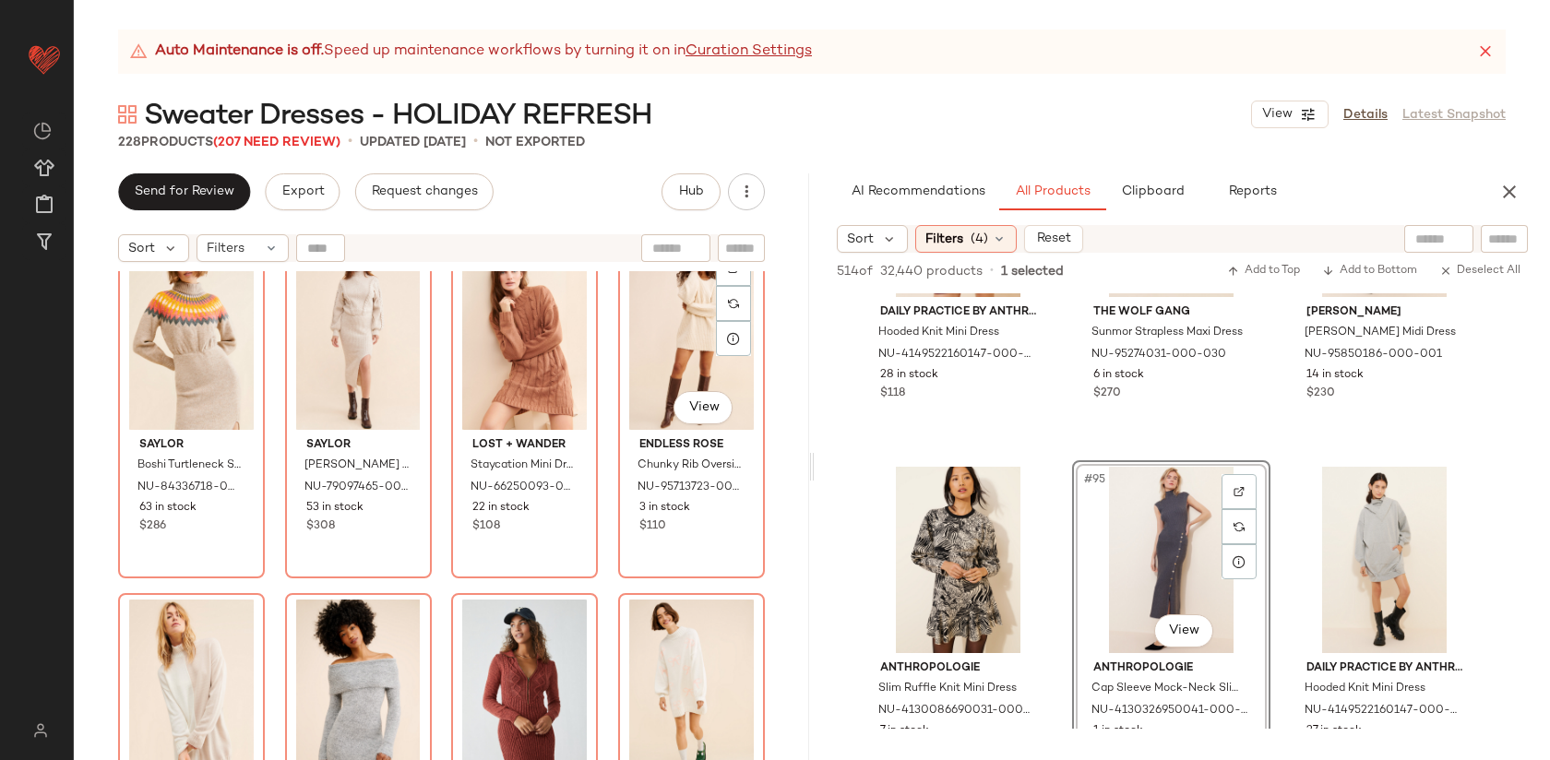
scroll to position [2548, 0]
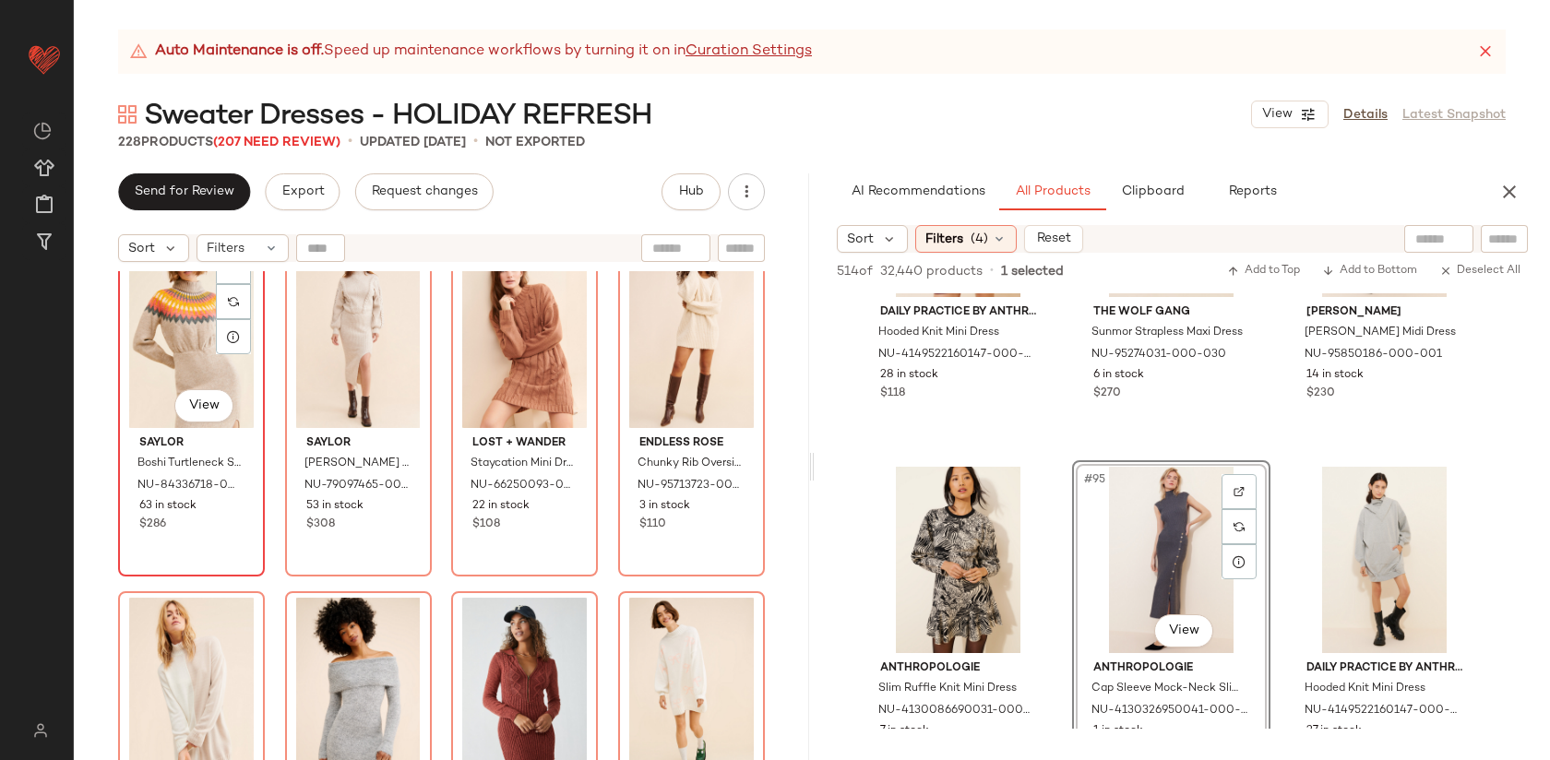
click at [201, 504] on div "63 in stock" at bounding box center [191, 506] width 104 height 17
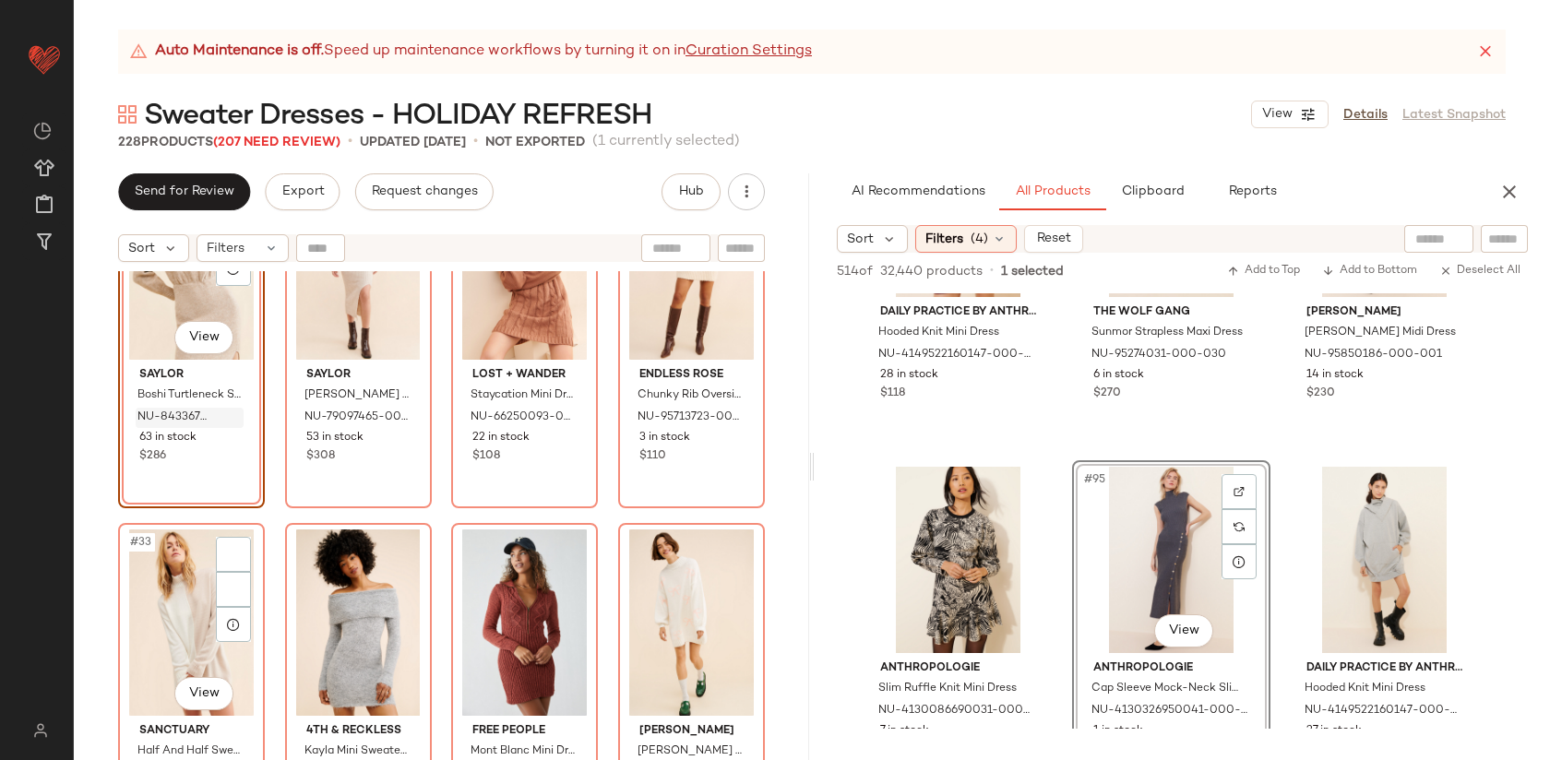
scroll to position [2677, 0]
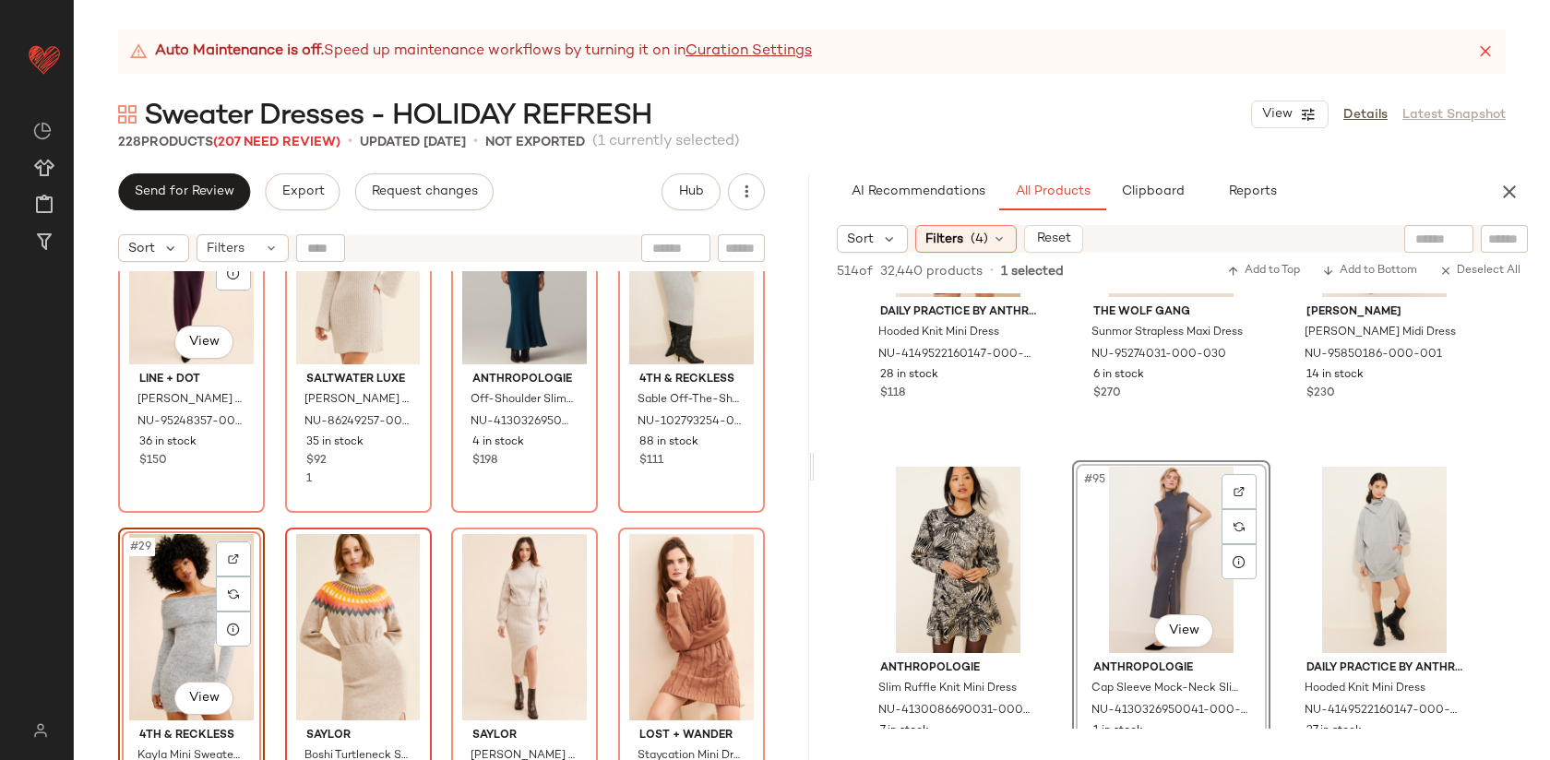
scroll to position [2276, 0]
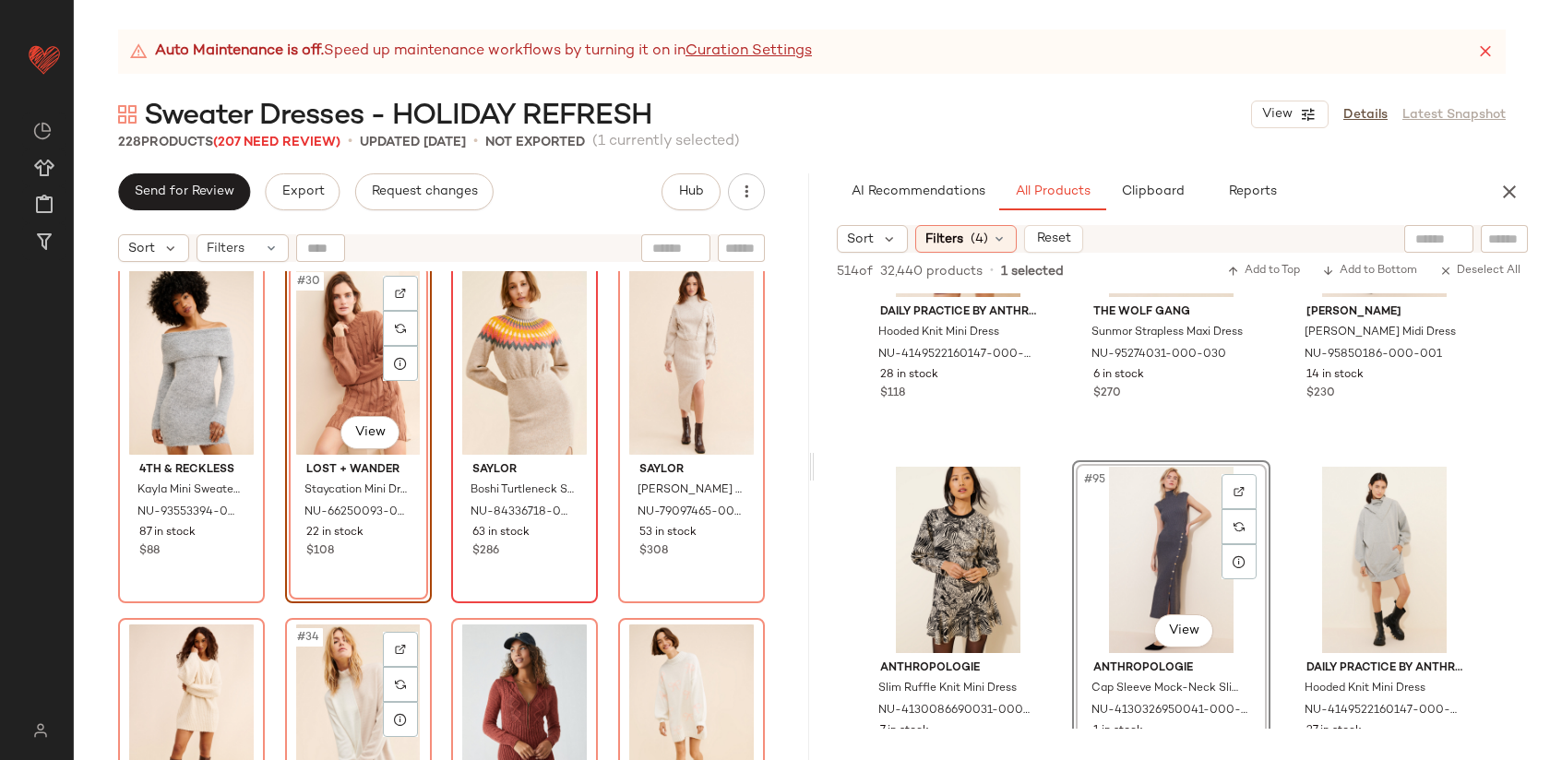
scroll to position [2526, 0]
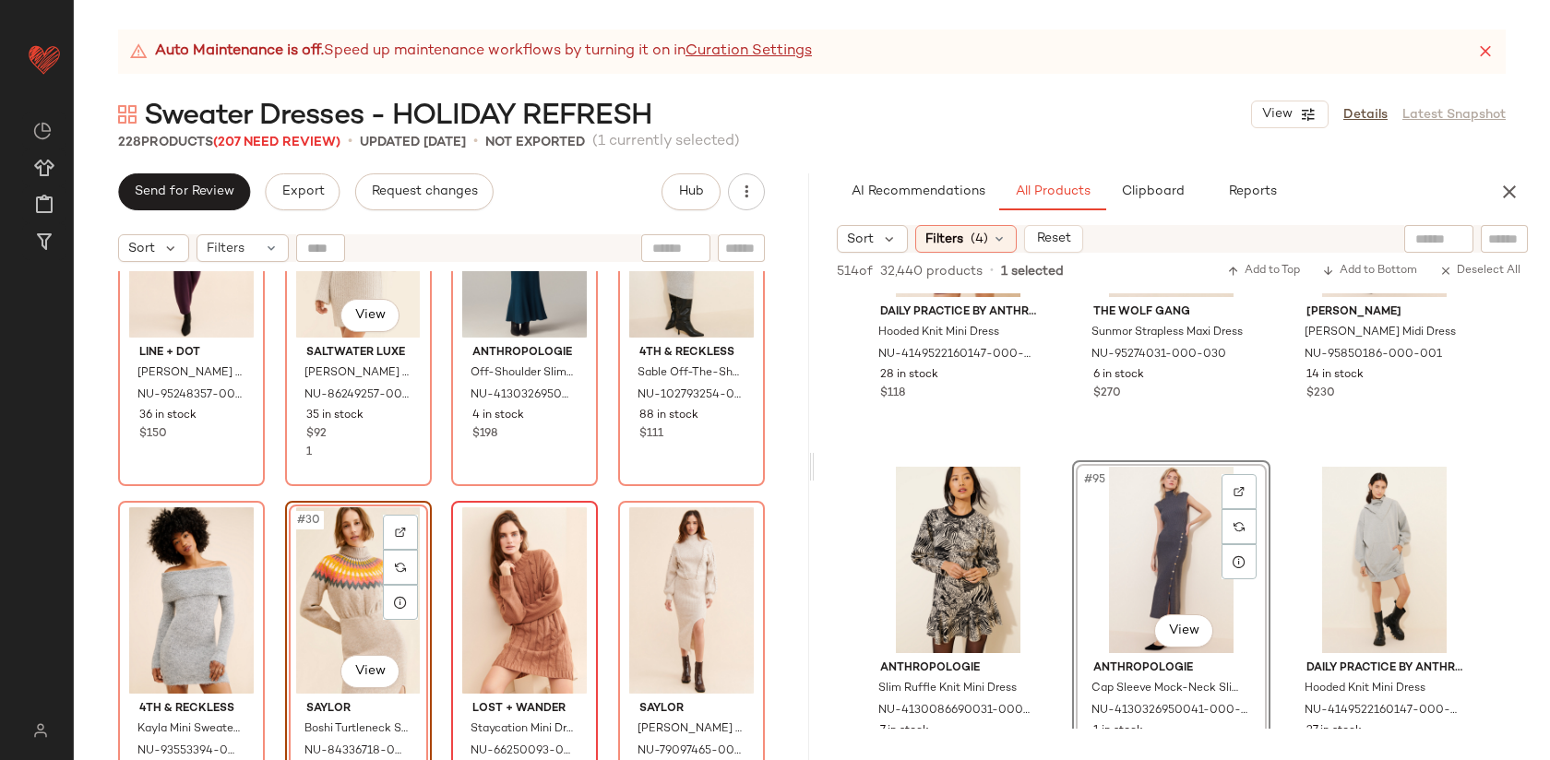
scroll to position [2276, 0]
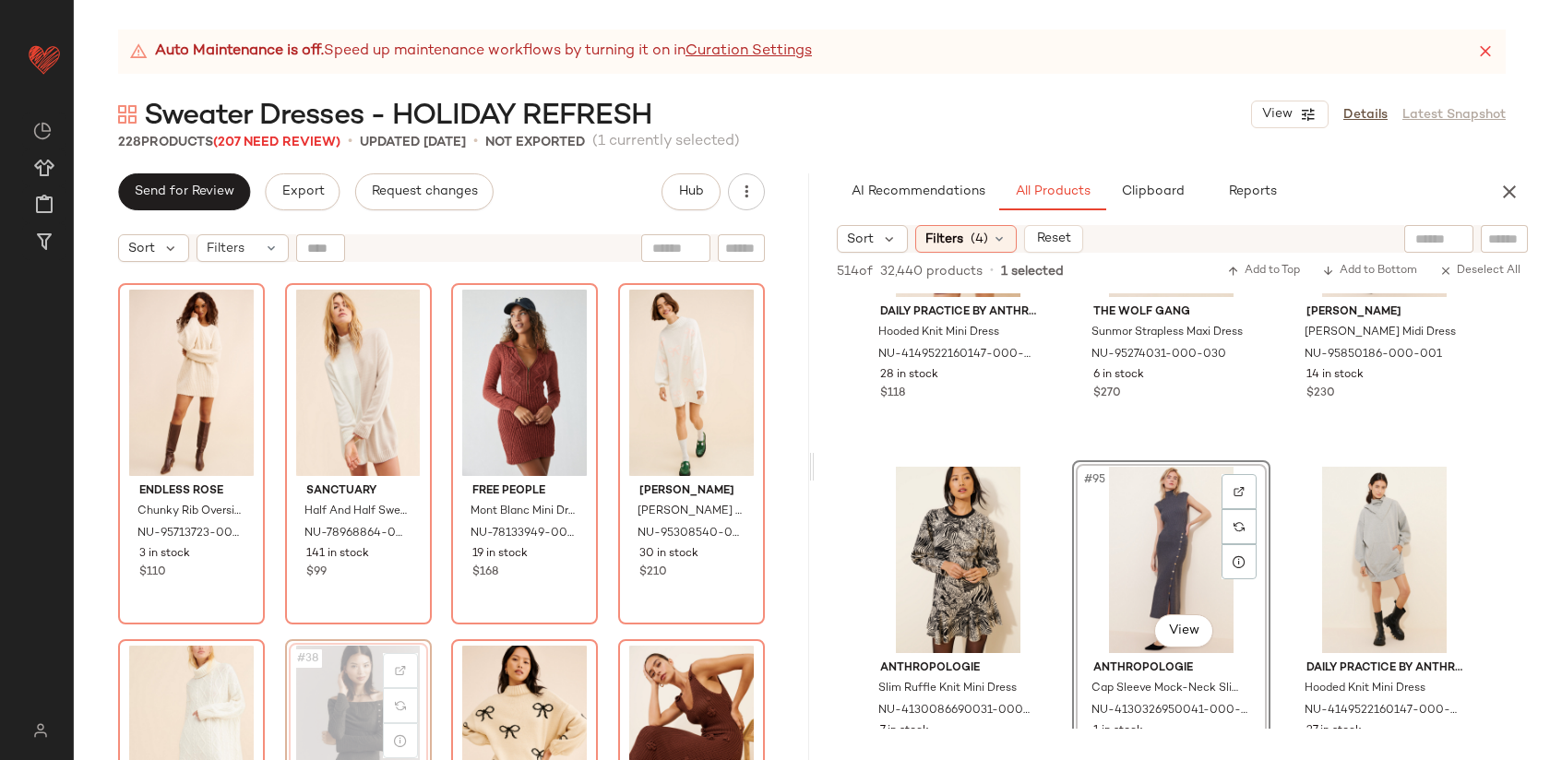
scroll to position [2857, 0]
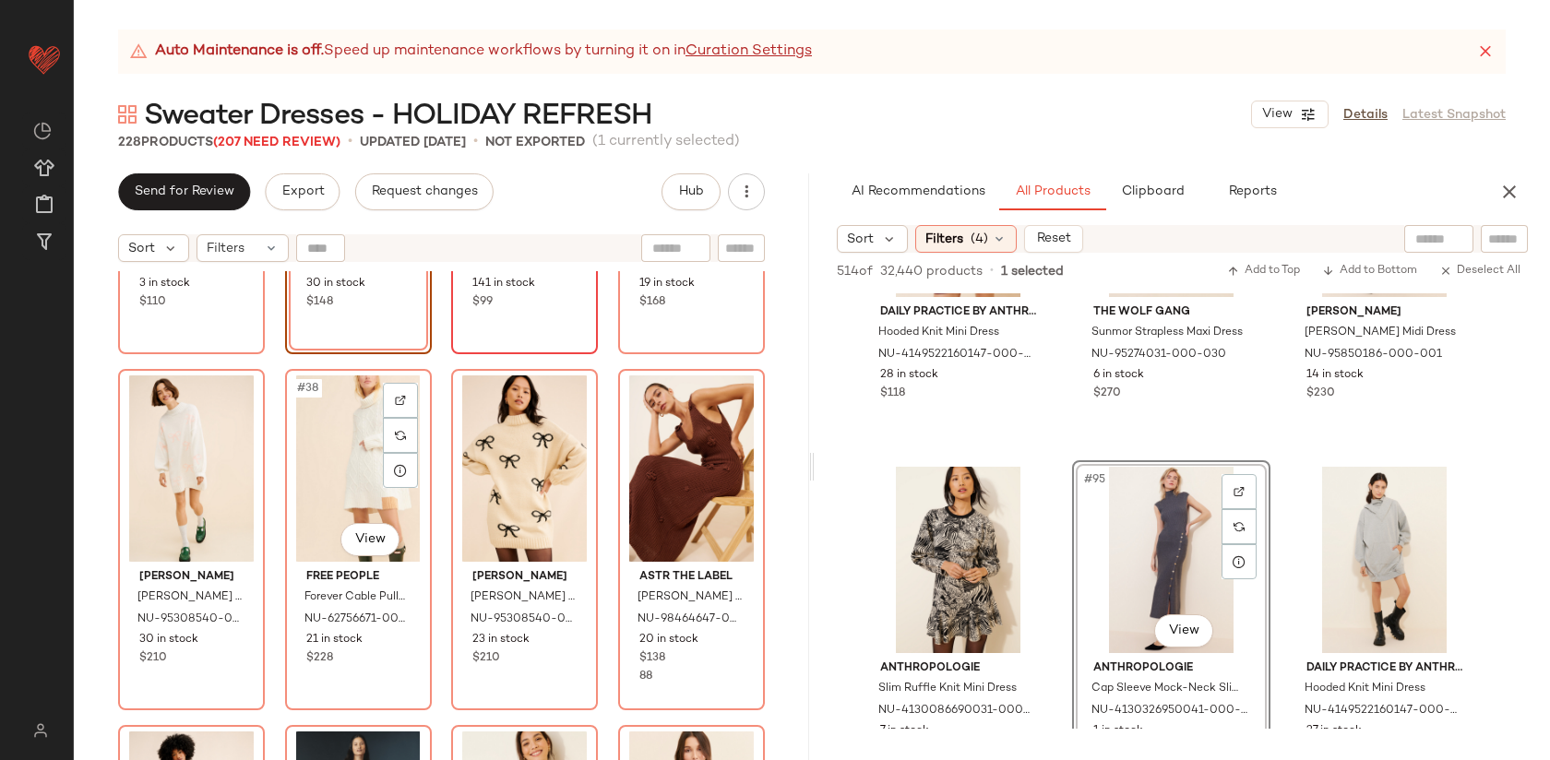
scroll to position [3184, 0]
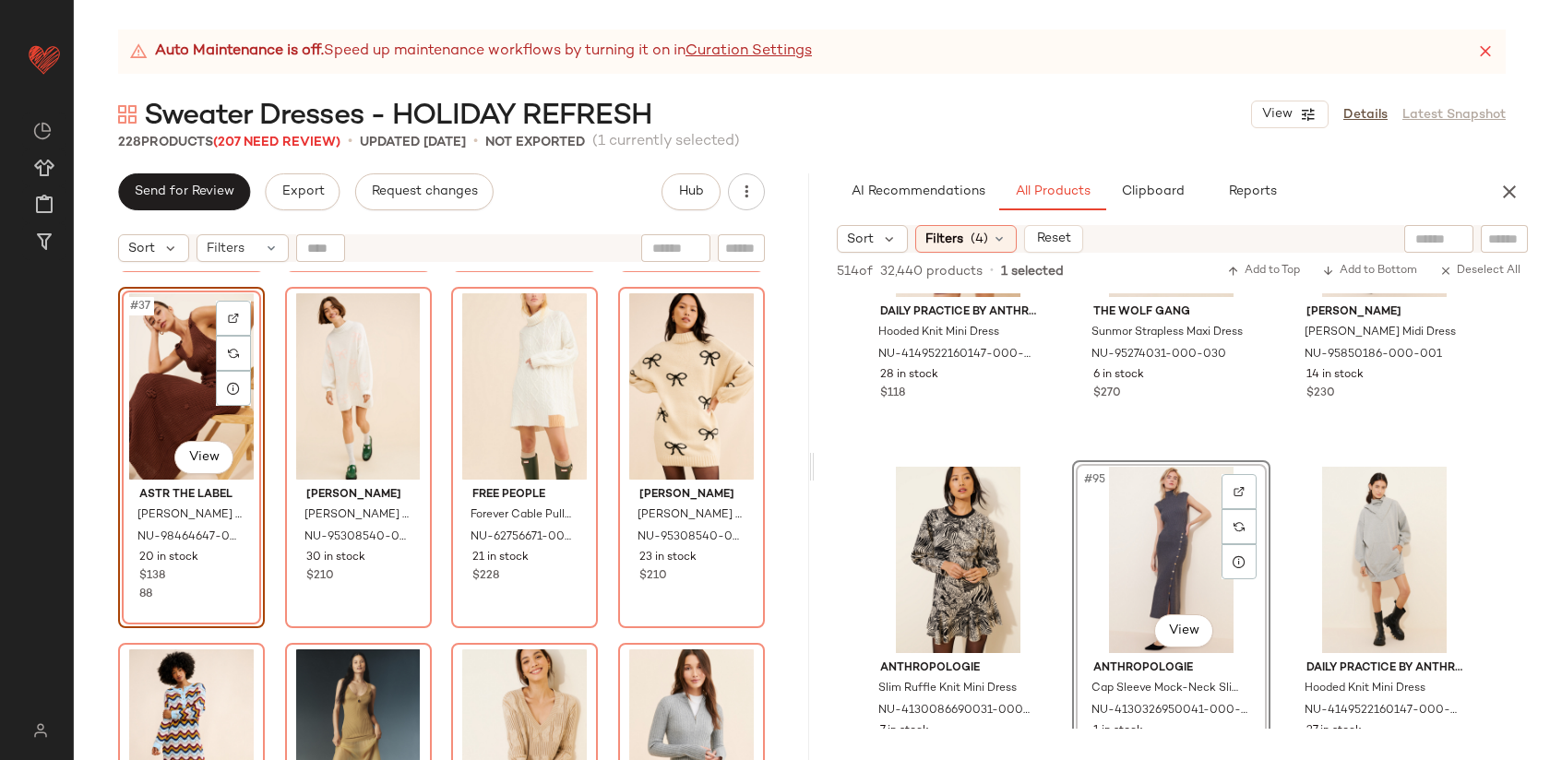
scroll to position [3219, 0]
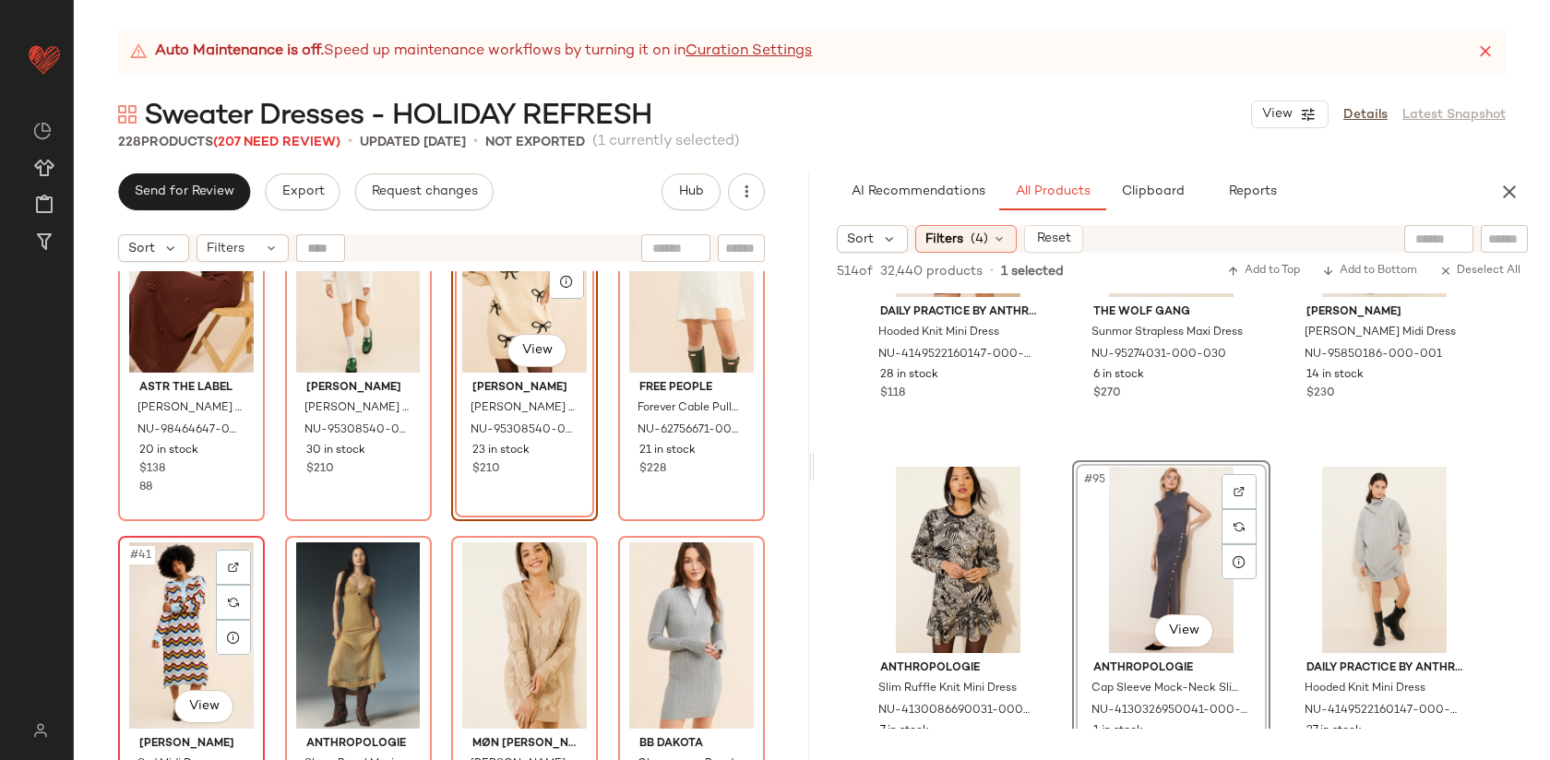
scroll to position [3314, 0]
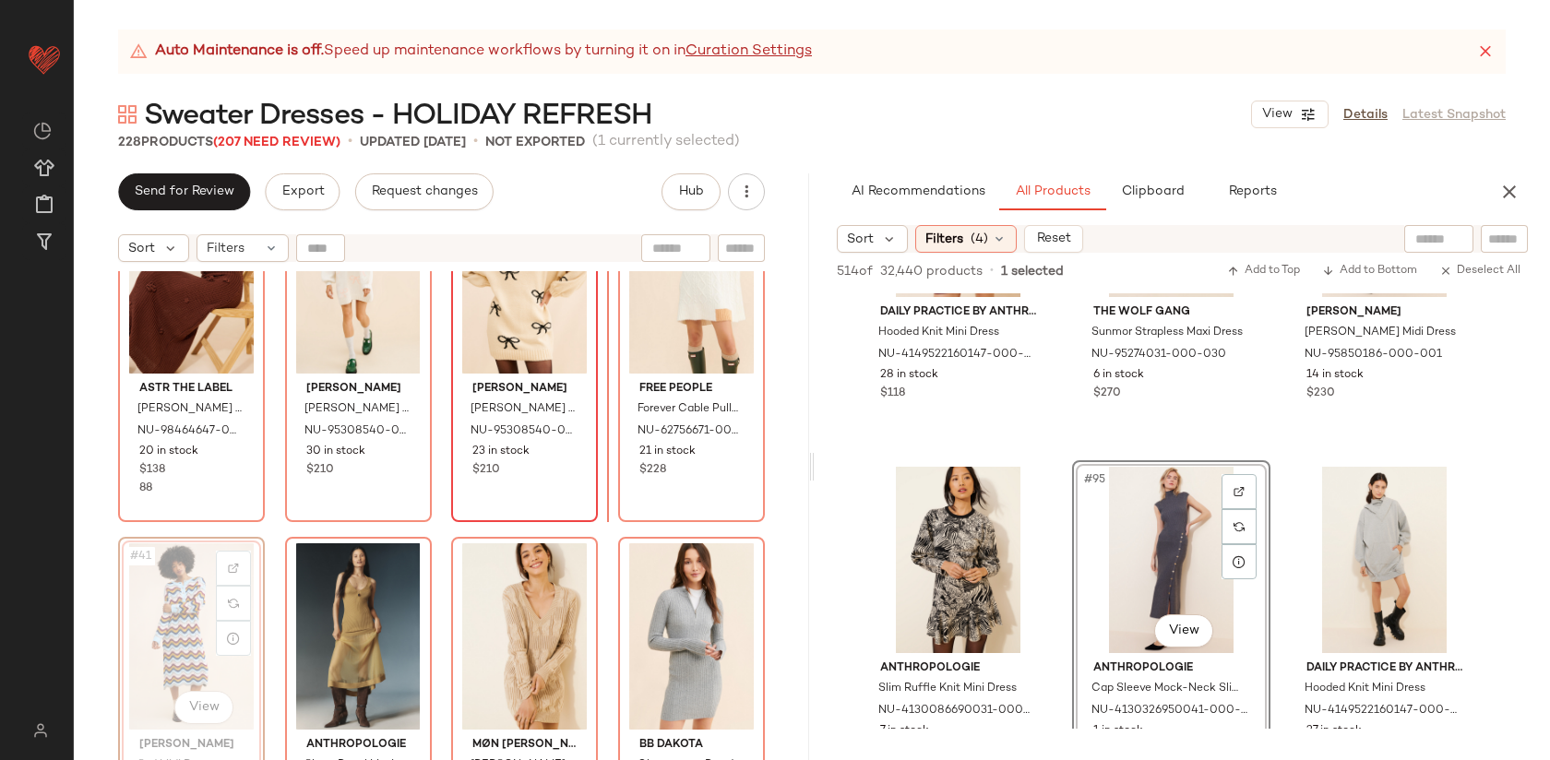
scroll to position [3281, 0]
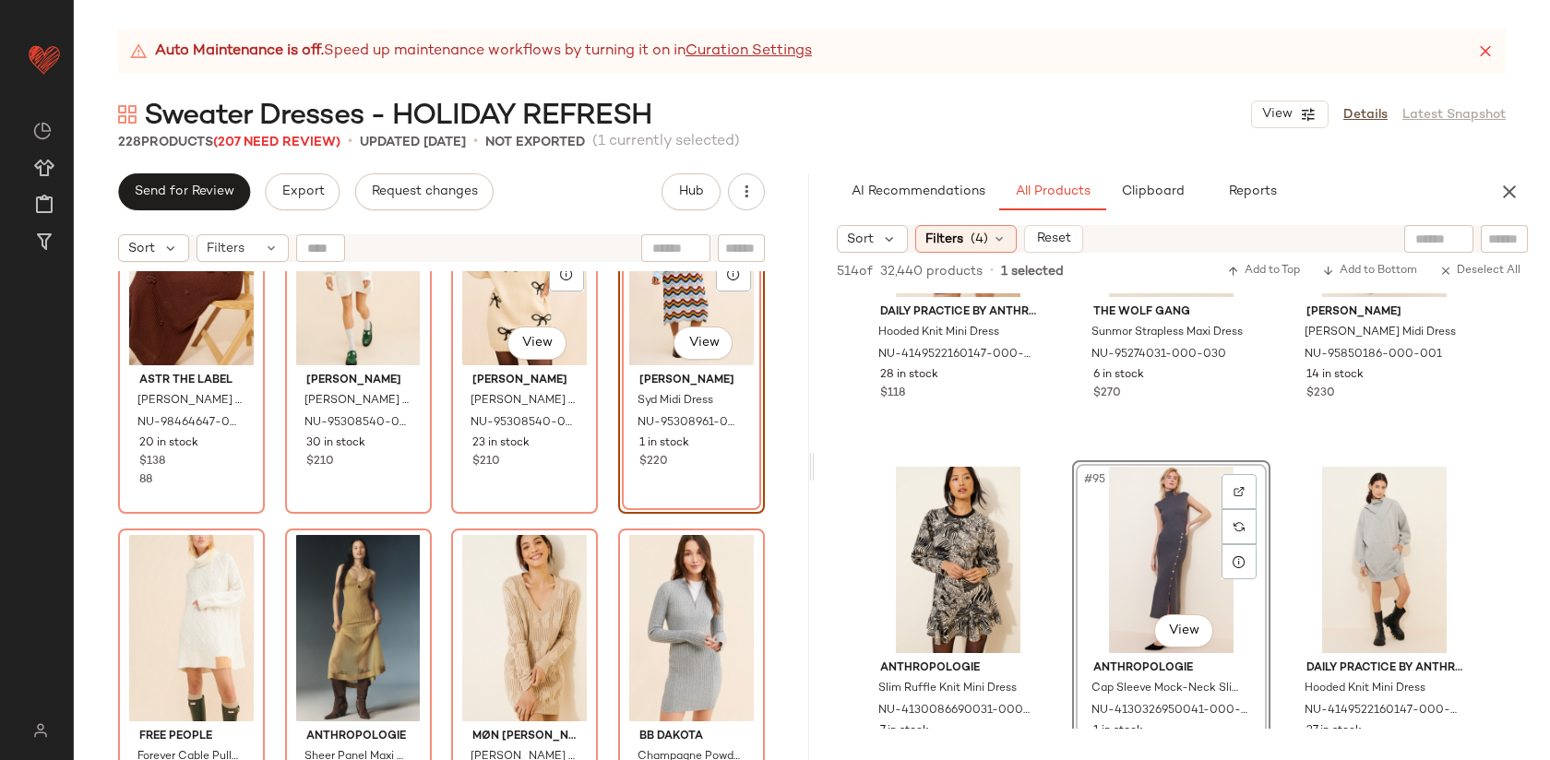
scroll to position [3326, 0]
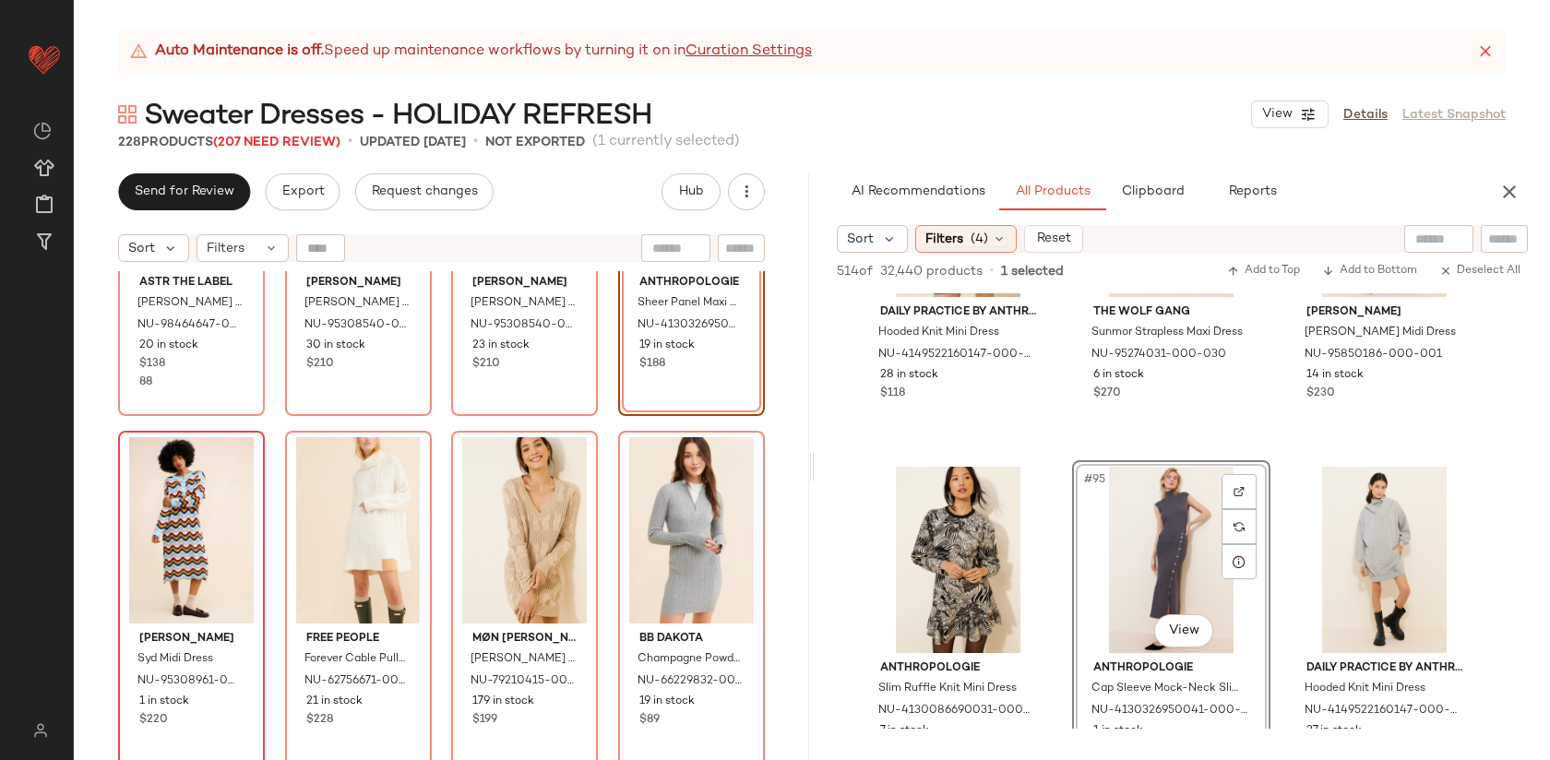
scroll to position [3453, 0]
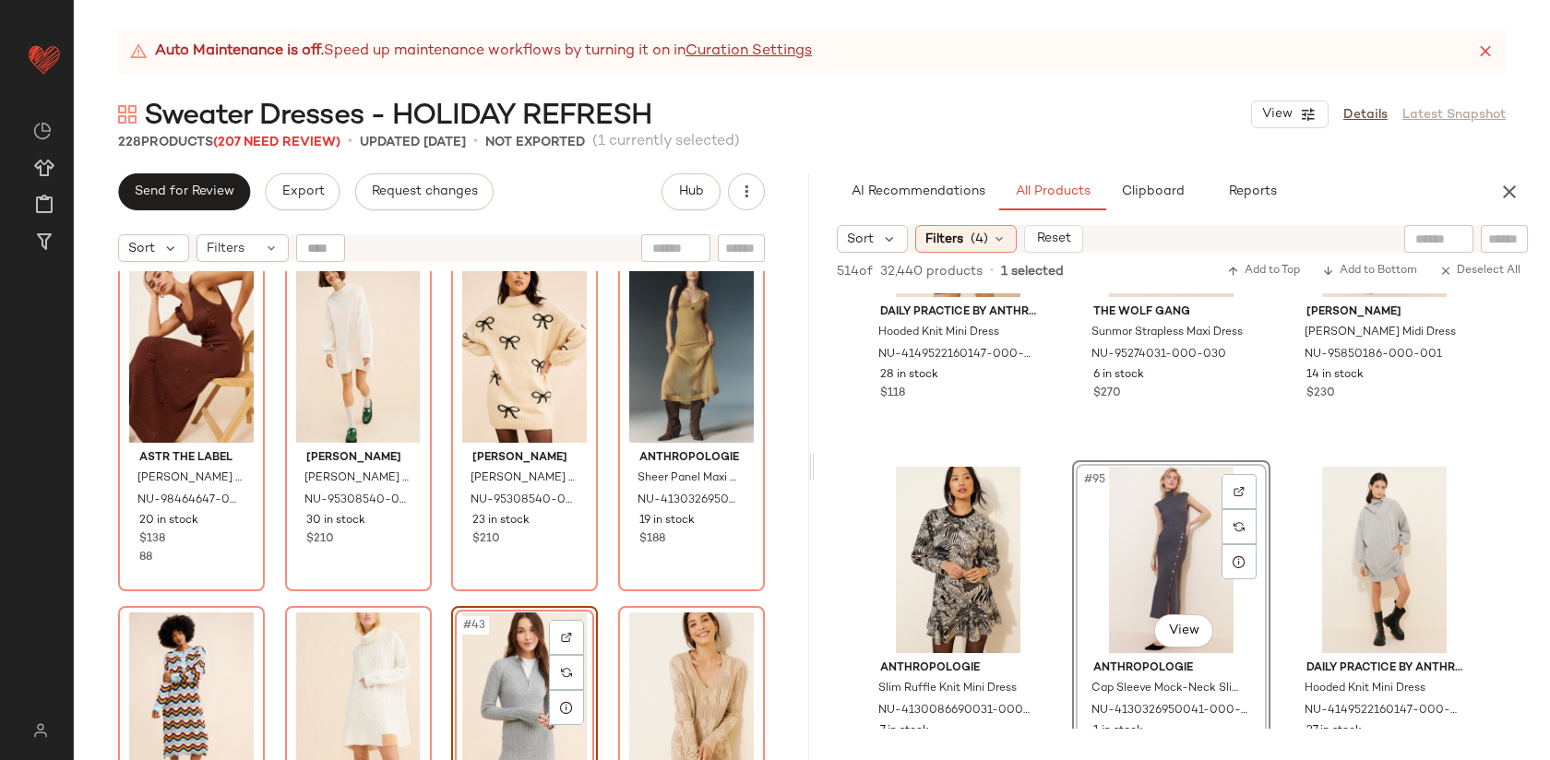
scroll to position [3237, 0]
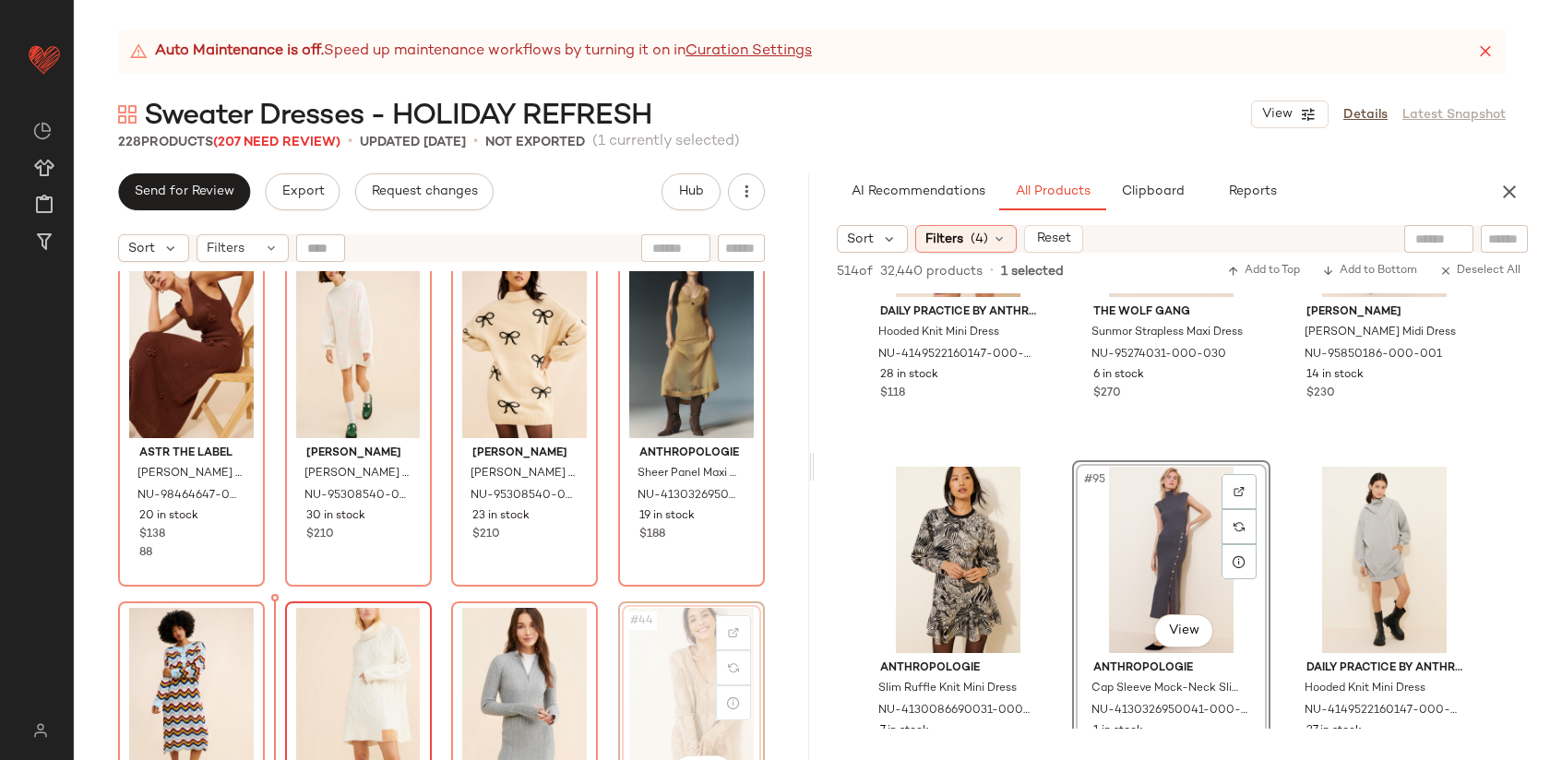
scroll to position [3252, 0]
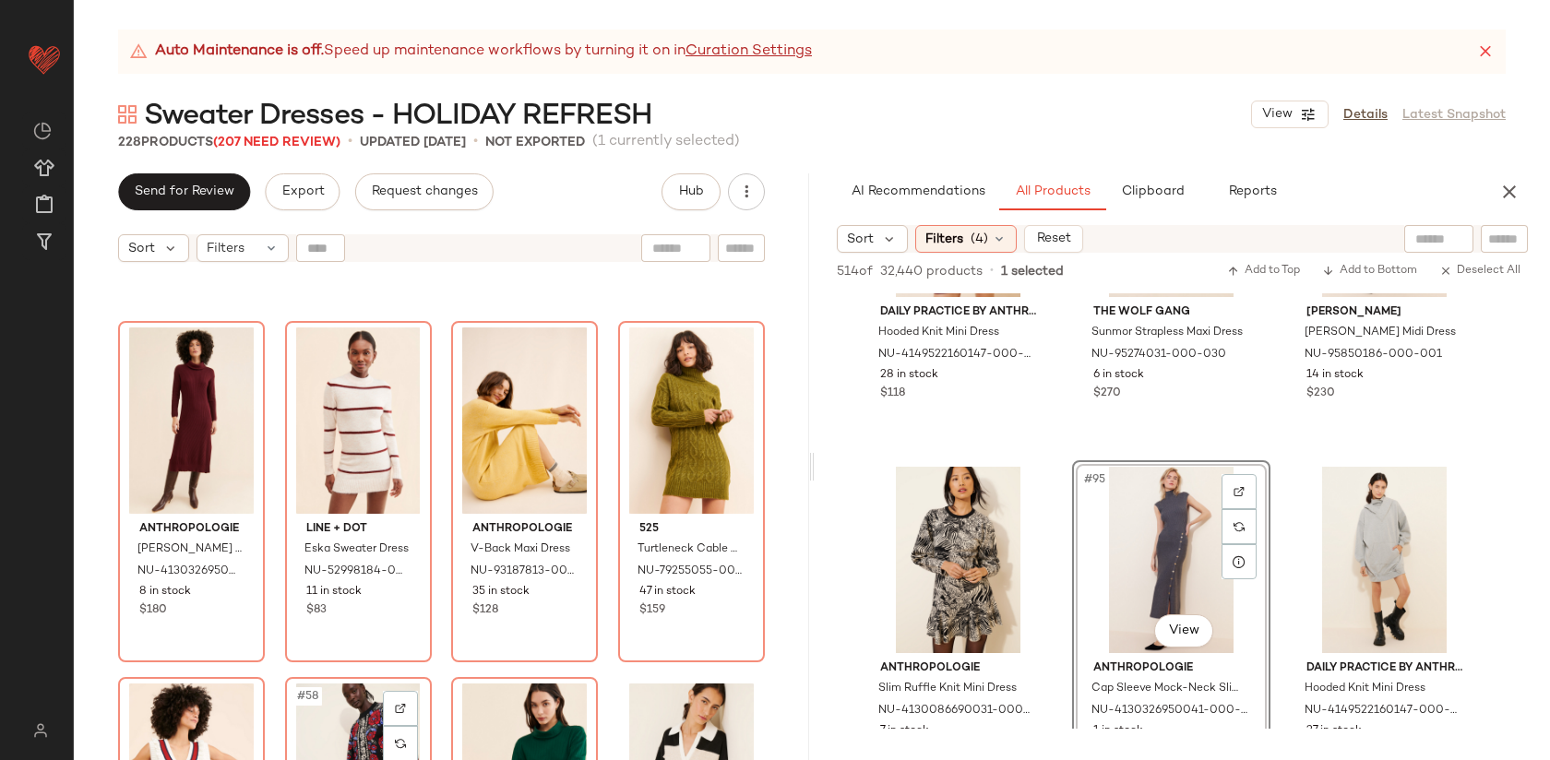
scroll to position [4594, 0]
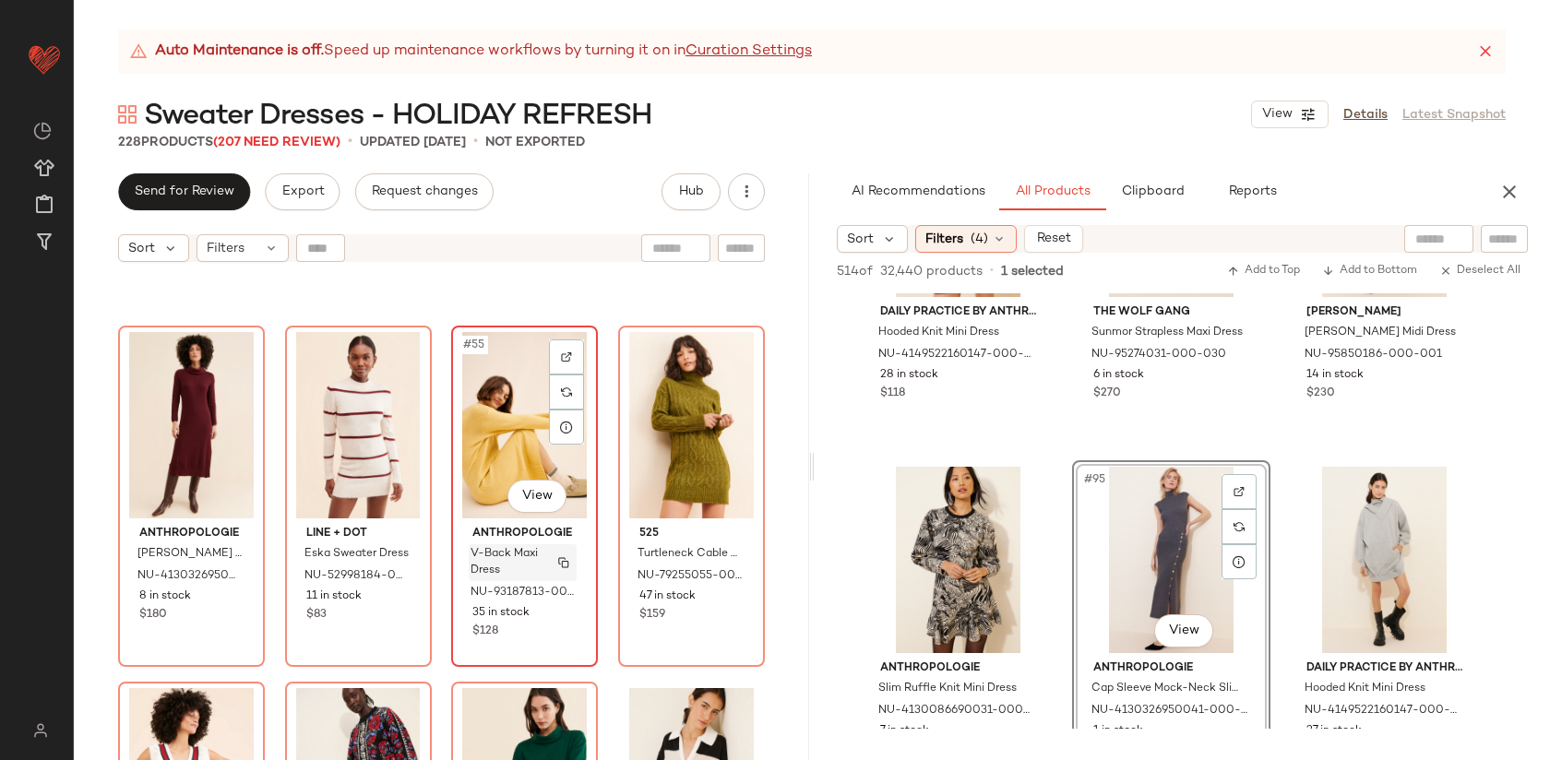
click at [520, 550] on span "V-Back Maxi Dress" at bounding box center [505, 562] width 69 height 33
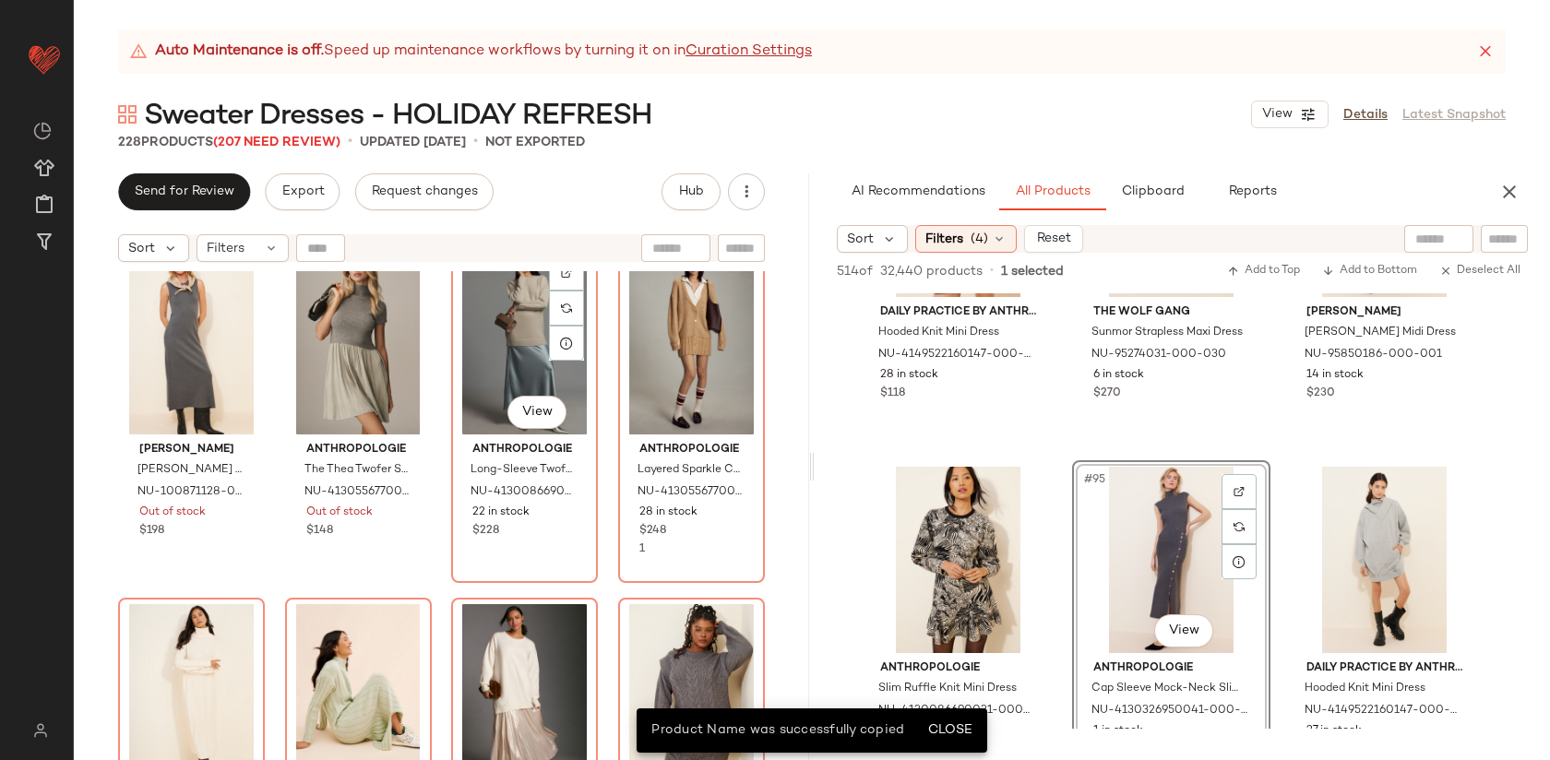
scroll to position [3976, 0]
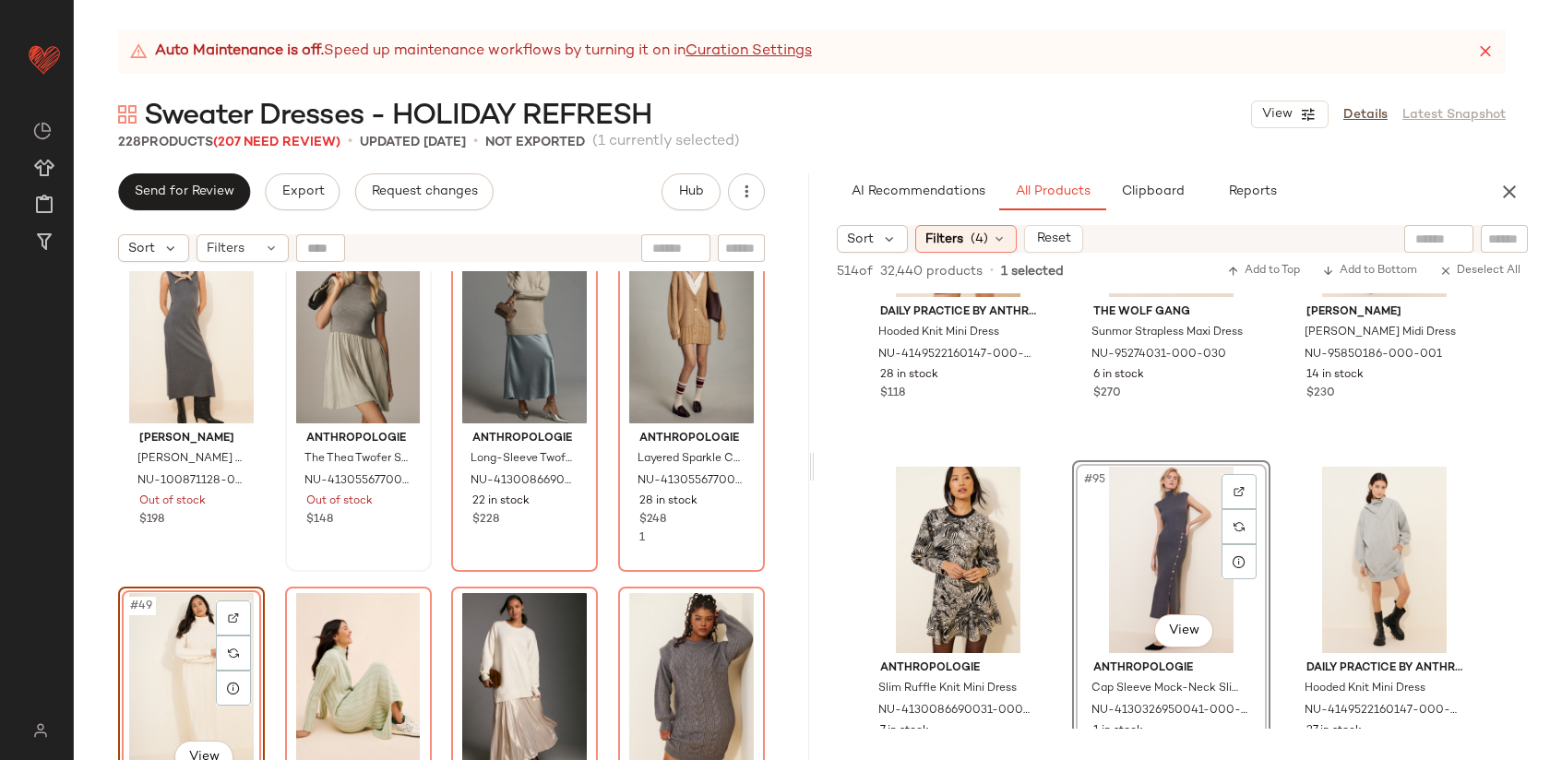
scroll to position [3983, 0]
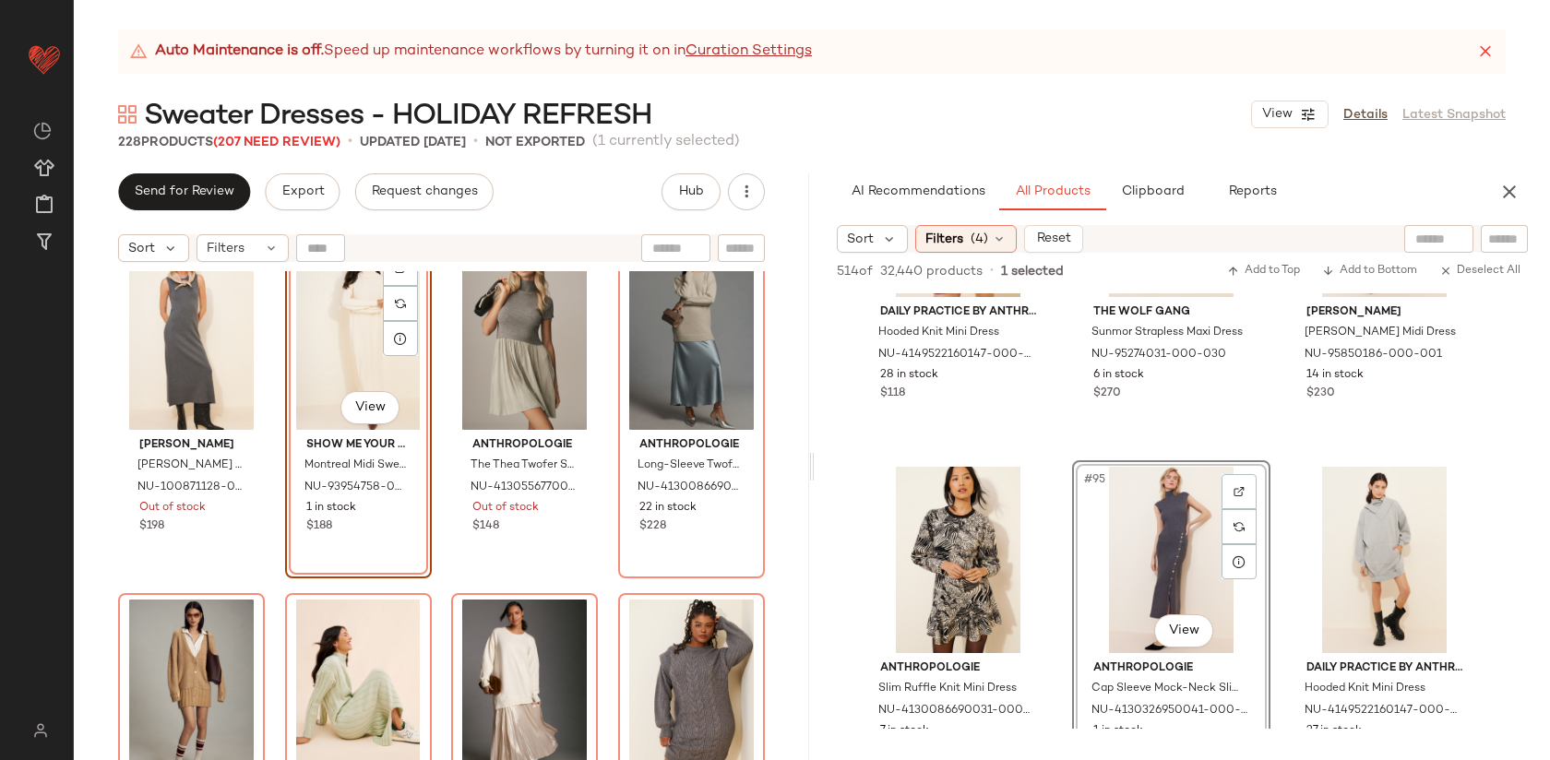
scroll to position [3991, 0]
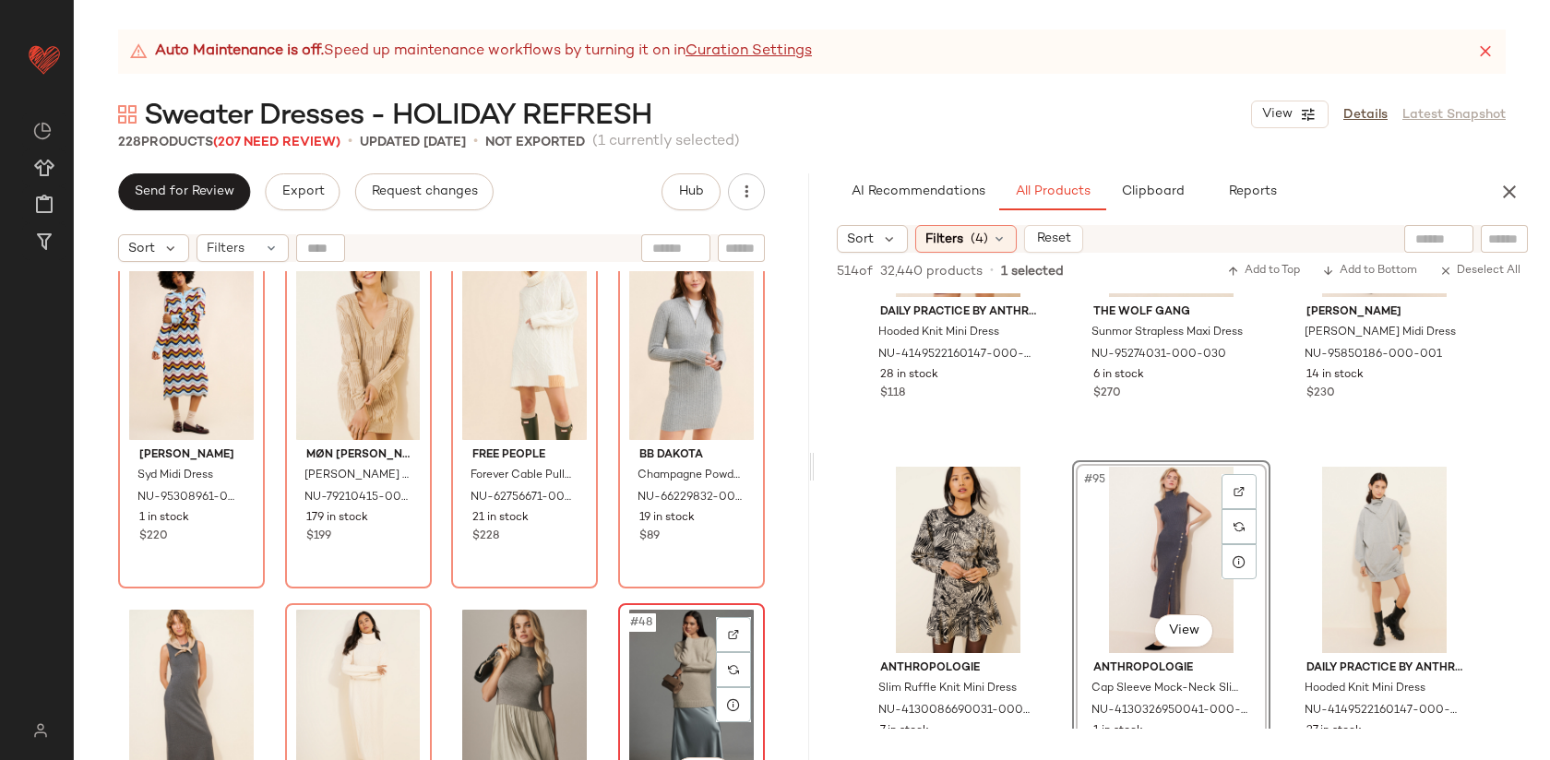
scroll to position [3607, 0]
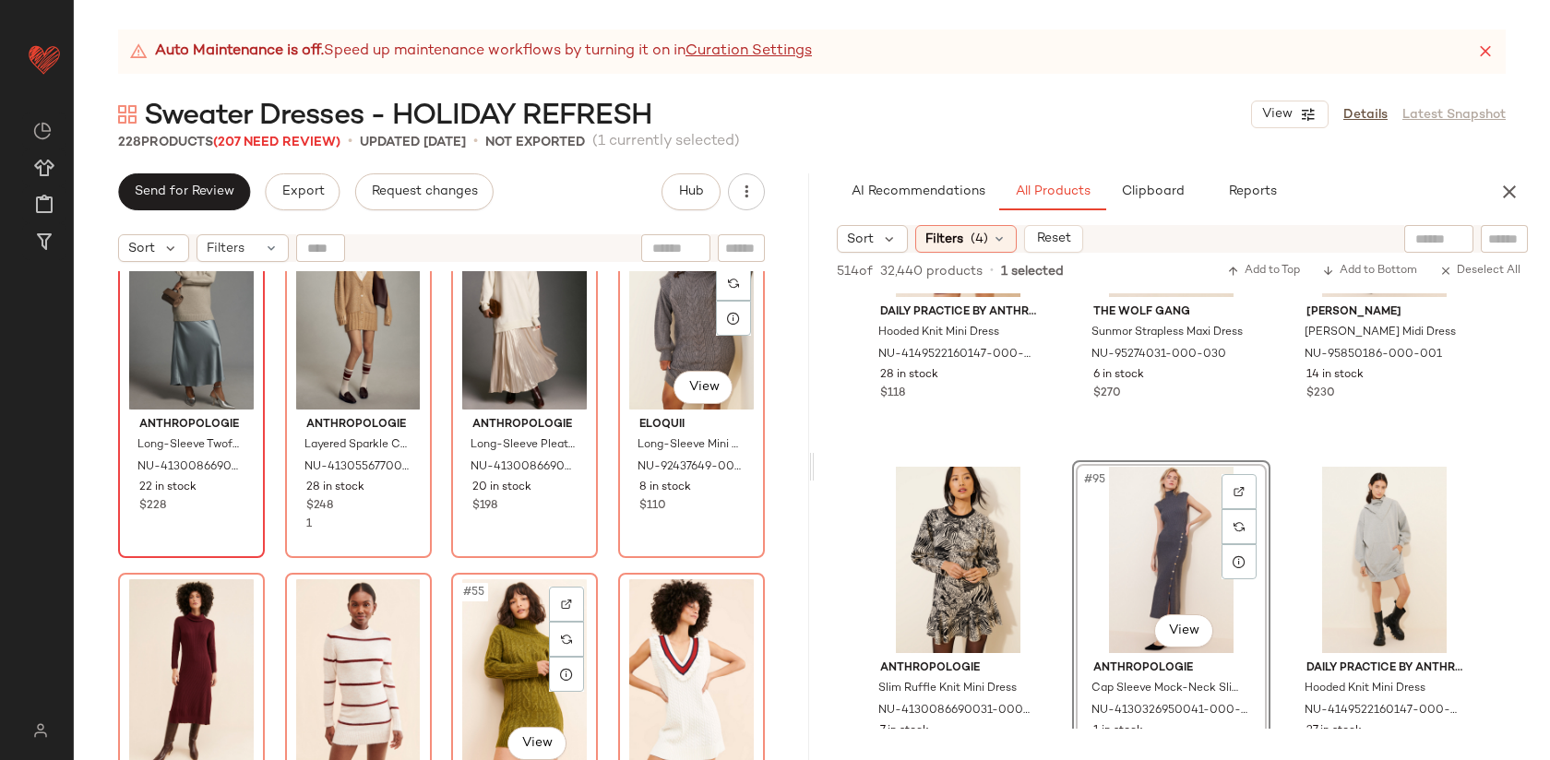
scroll to position [4348, 0]
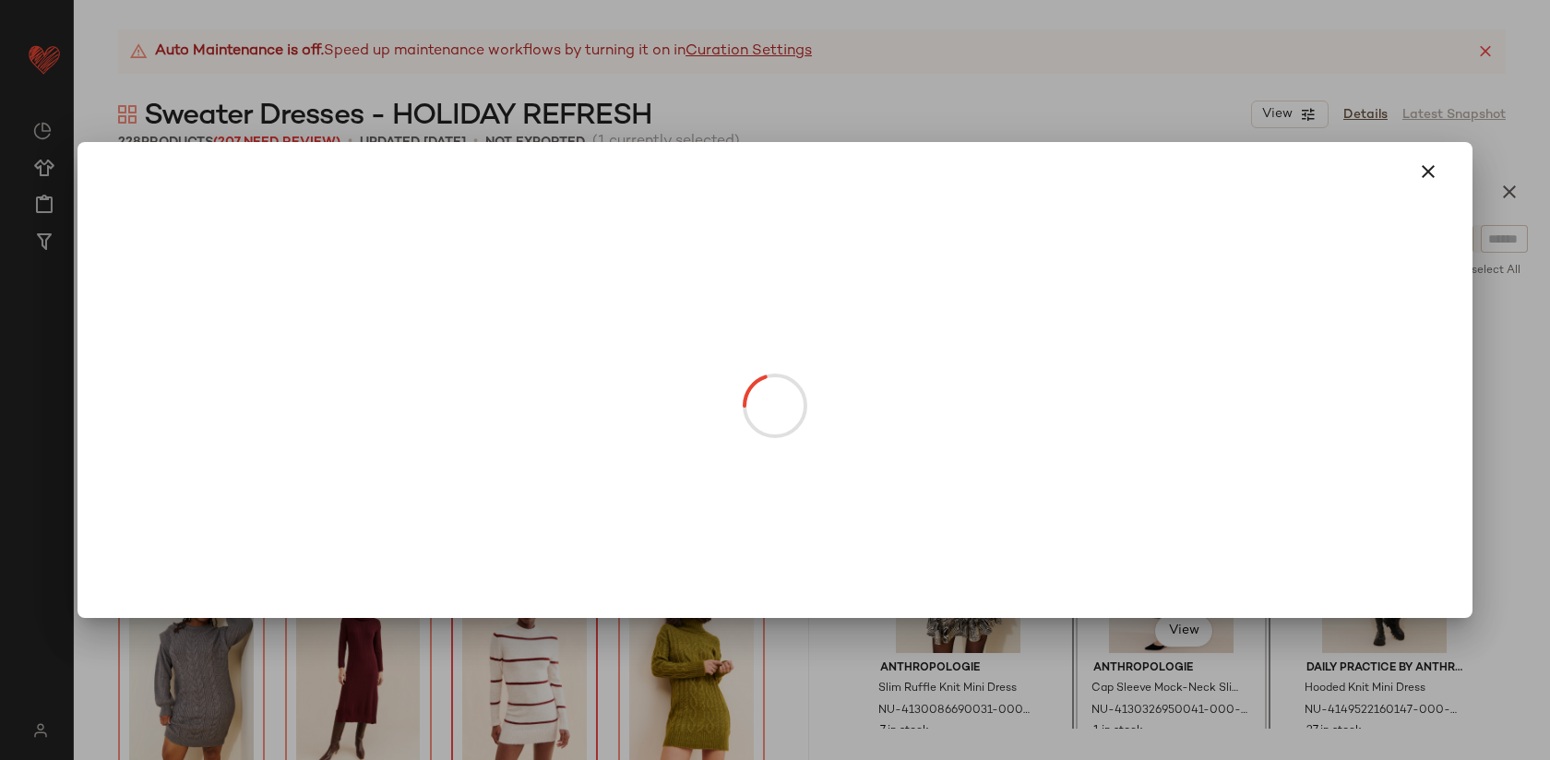
drag, startPoint x: 498, startPoint y: 719, endPoint x: 156, endPoint y: 702, distance: 342.7
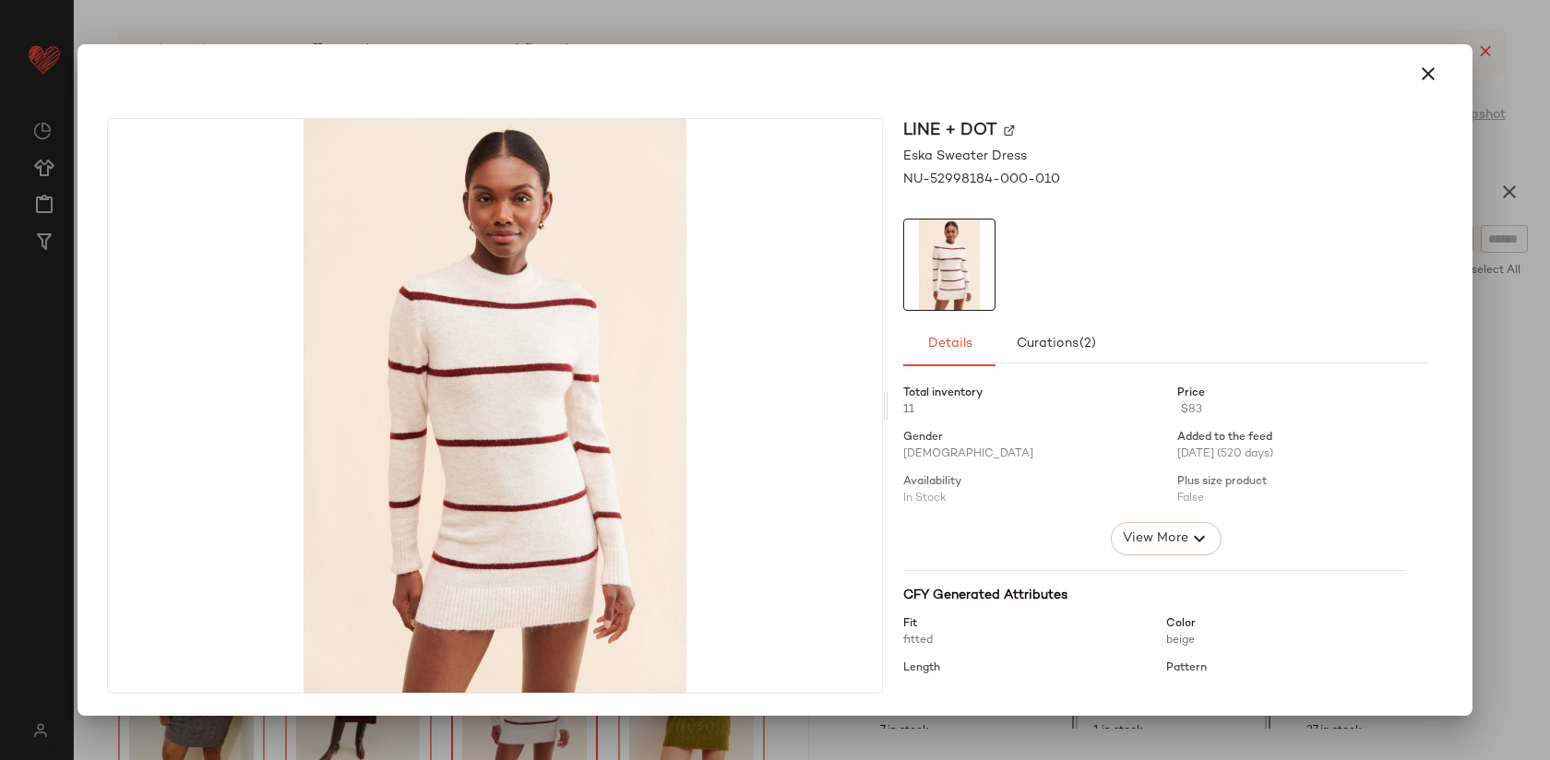
click at [495, 31] on div at bounding box center [775, 380] width 1550 height 760
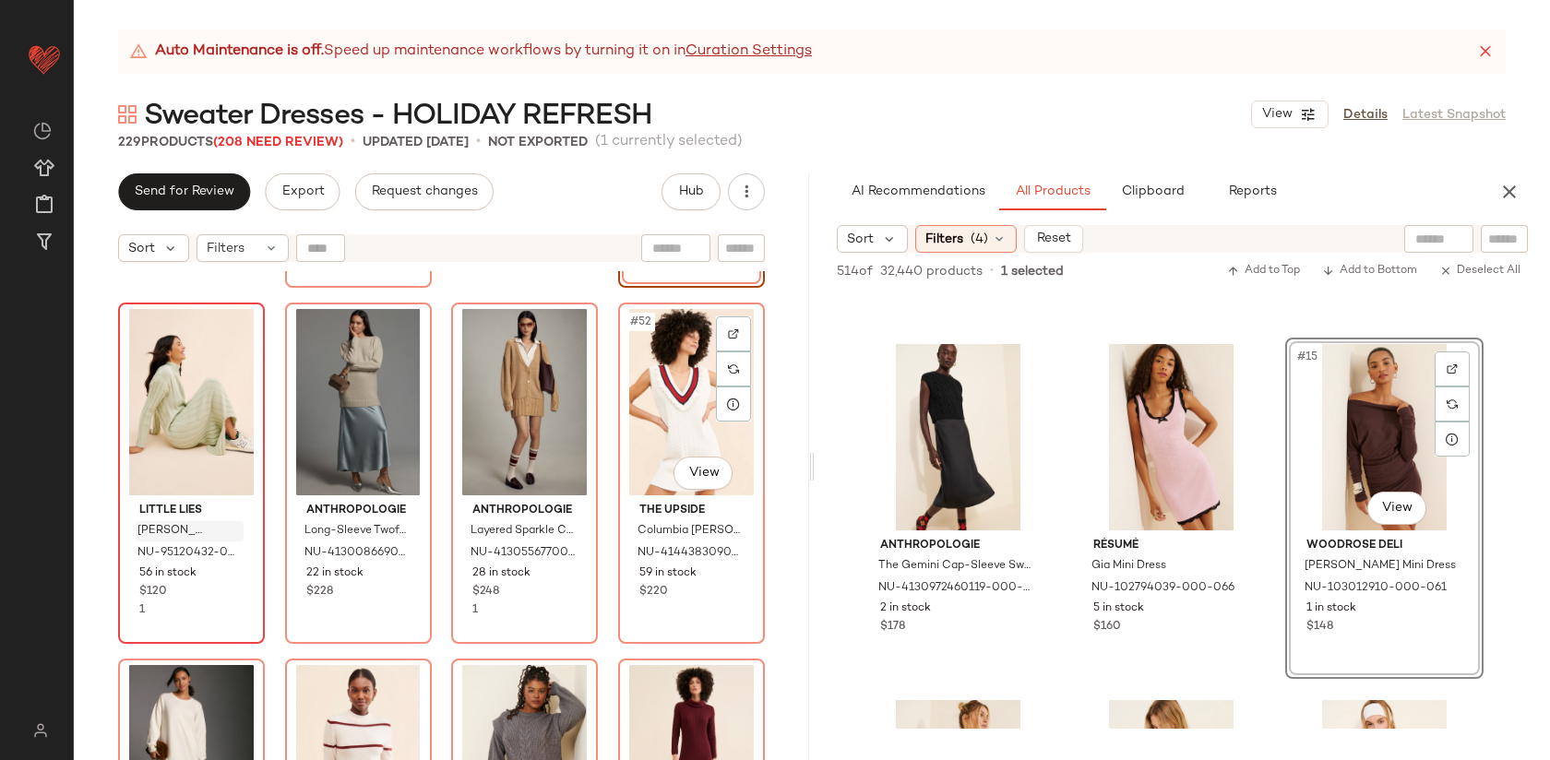
scroll to position [4451, 0]
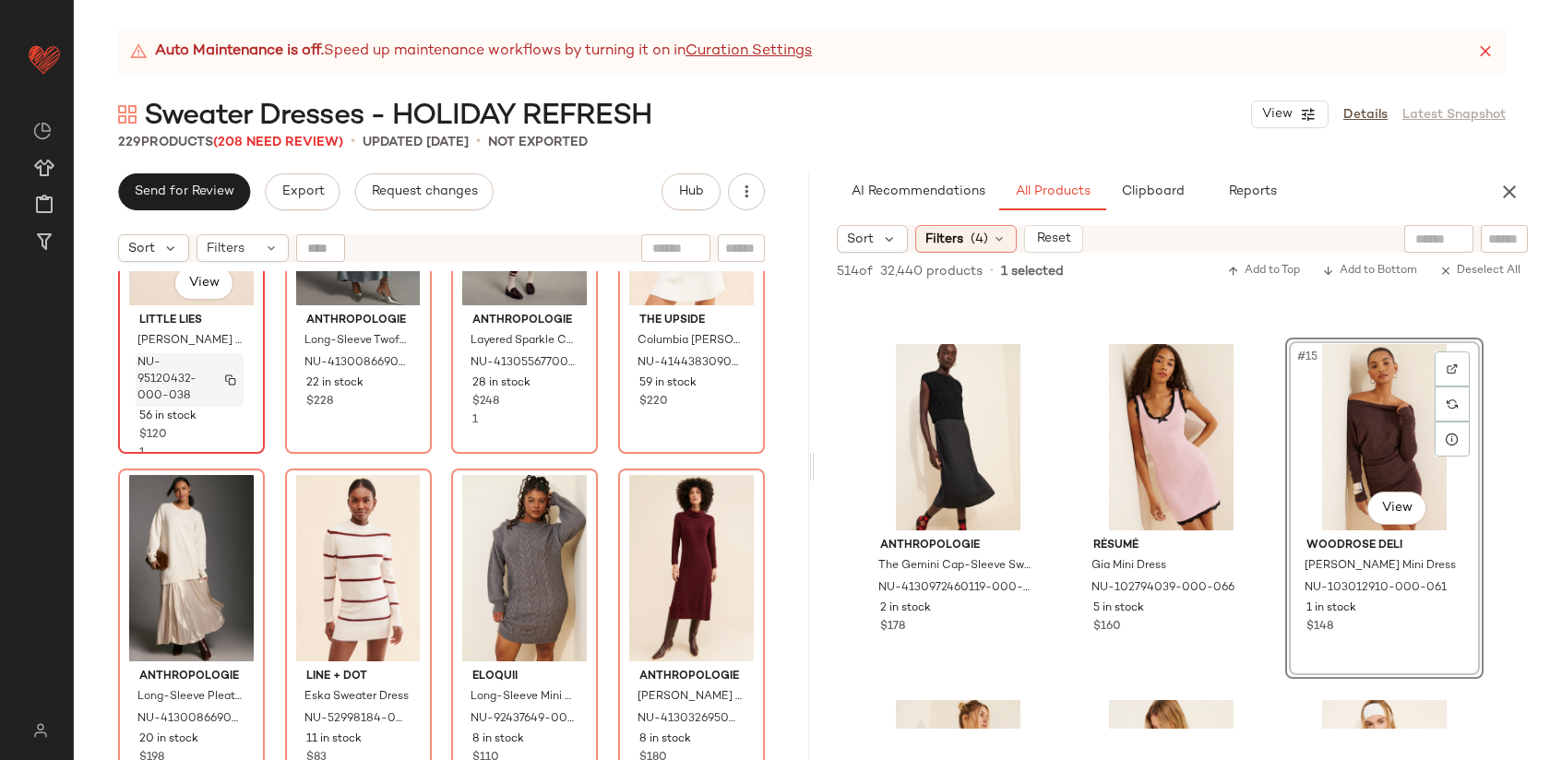
click at [196, 388] on span "NU-95120432-000-038" at bounding box center [171, 380] width 69 height 50
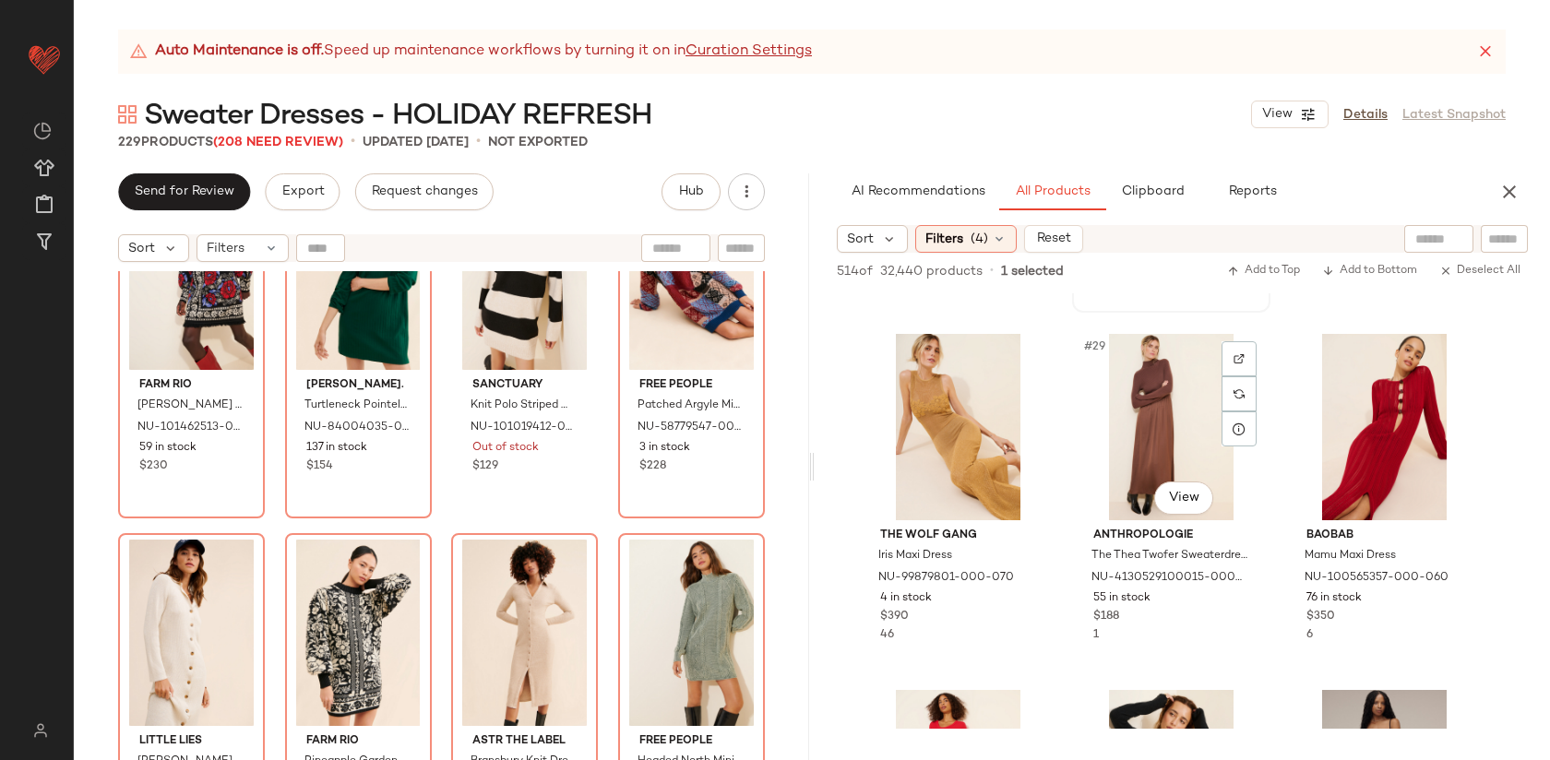
scroll to position [3177, 0]
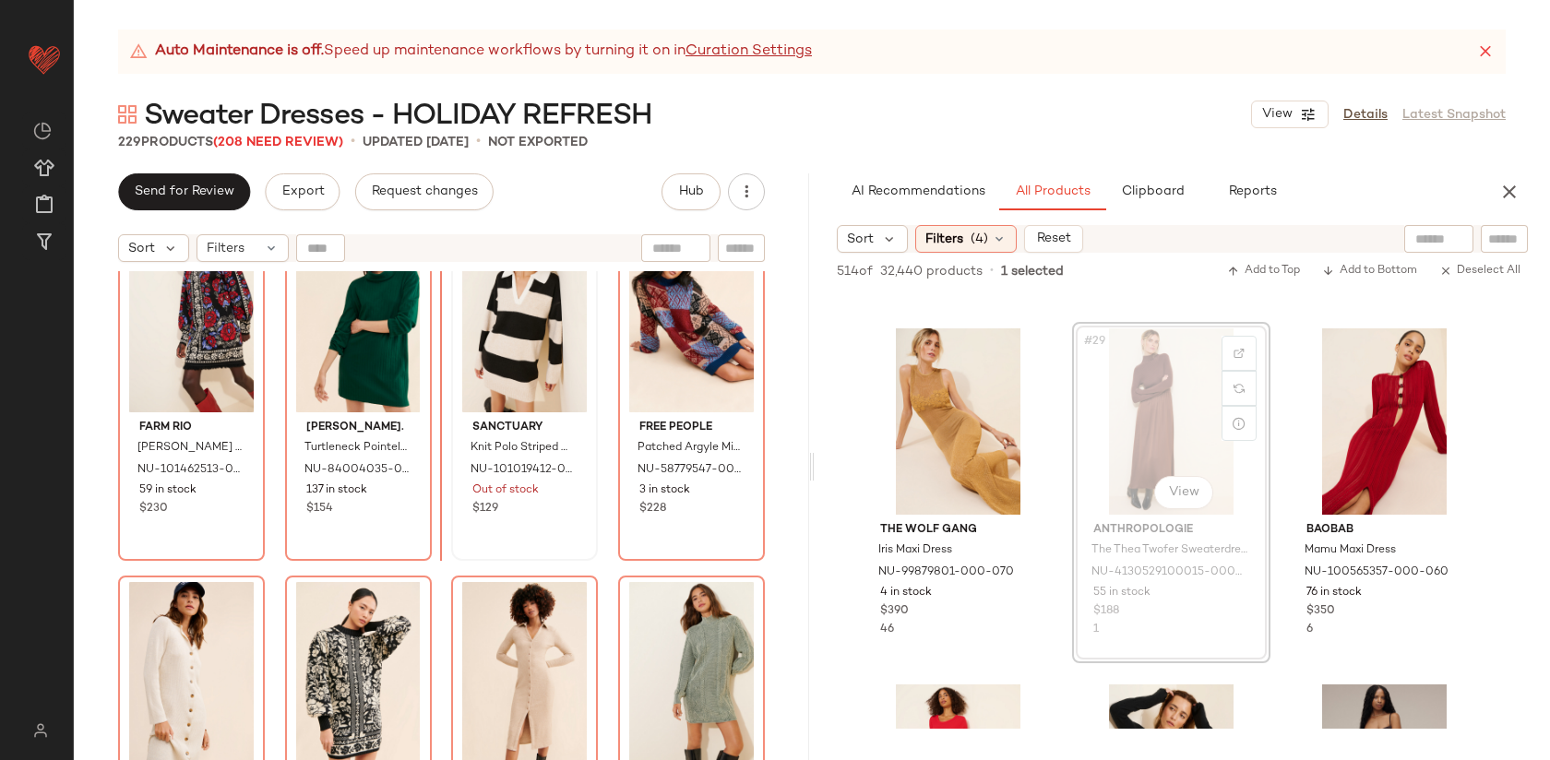
drag, startPoint x: 1143, startPoint y: 419, endPoint x: 465, endPoint y: 372, distance: 679.8
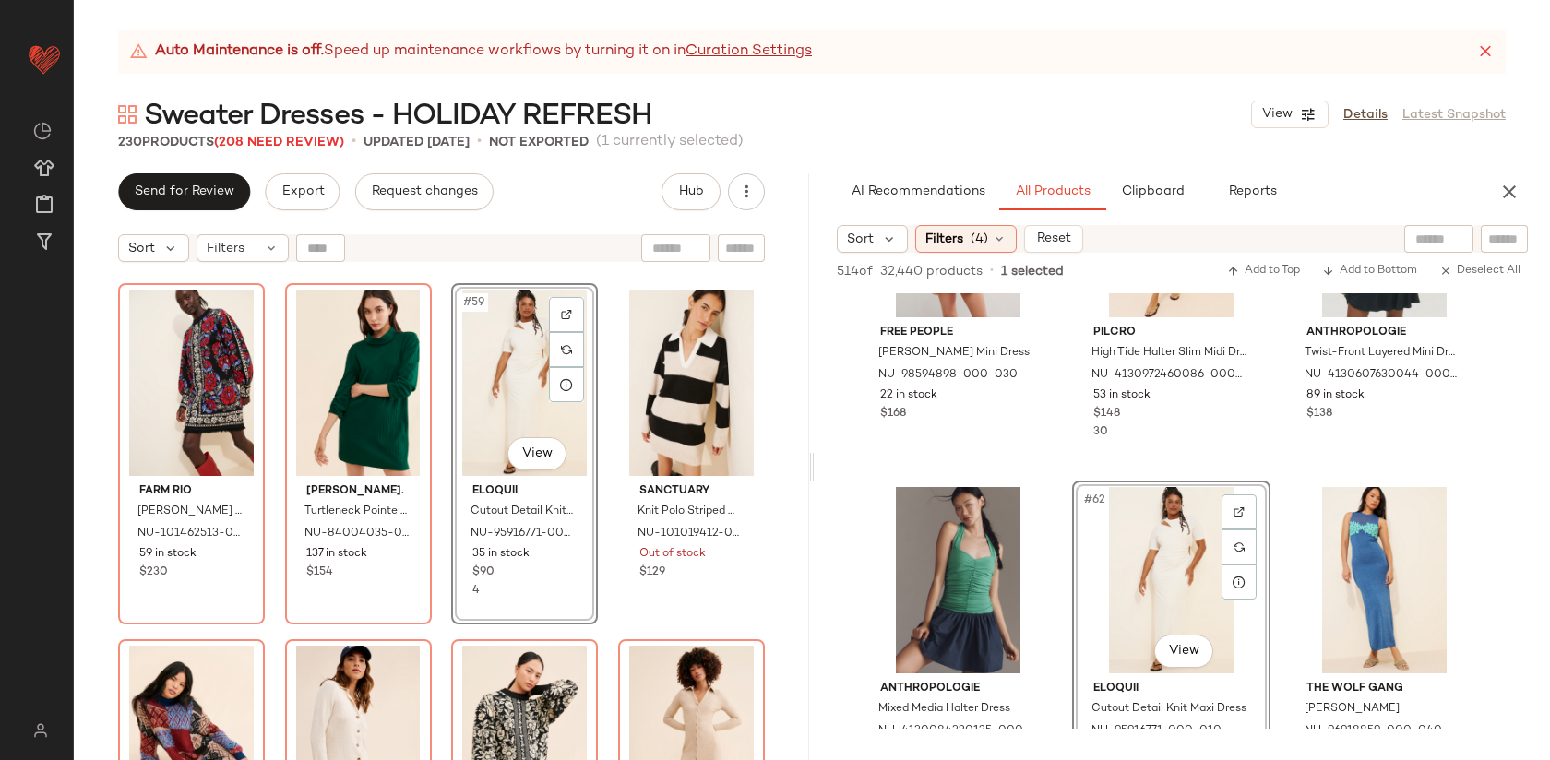
scroll to position [5020, 0]
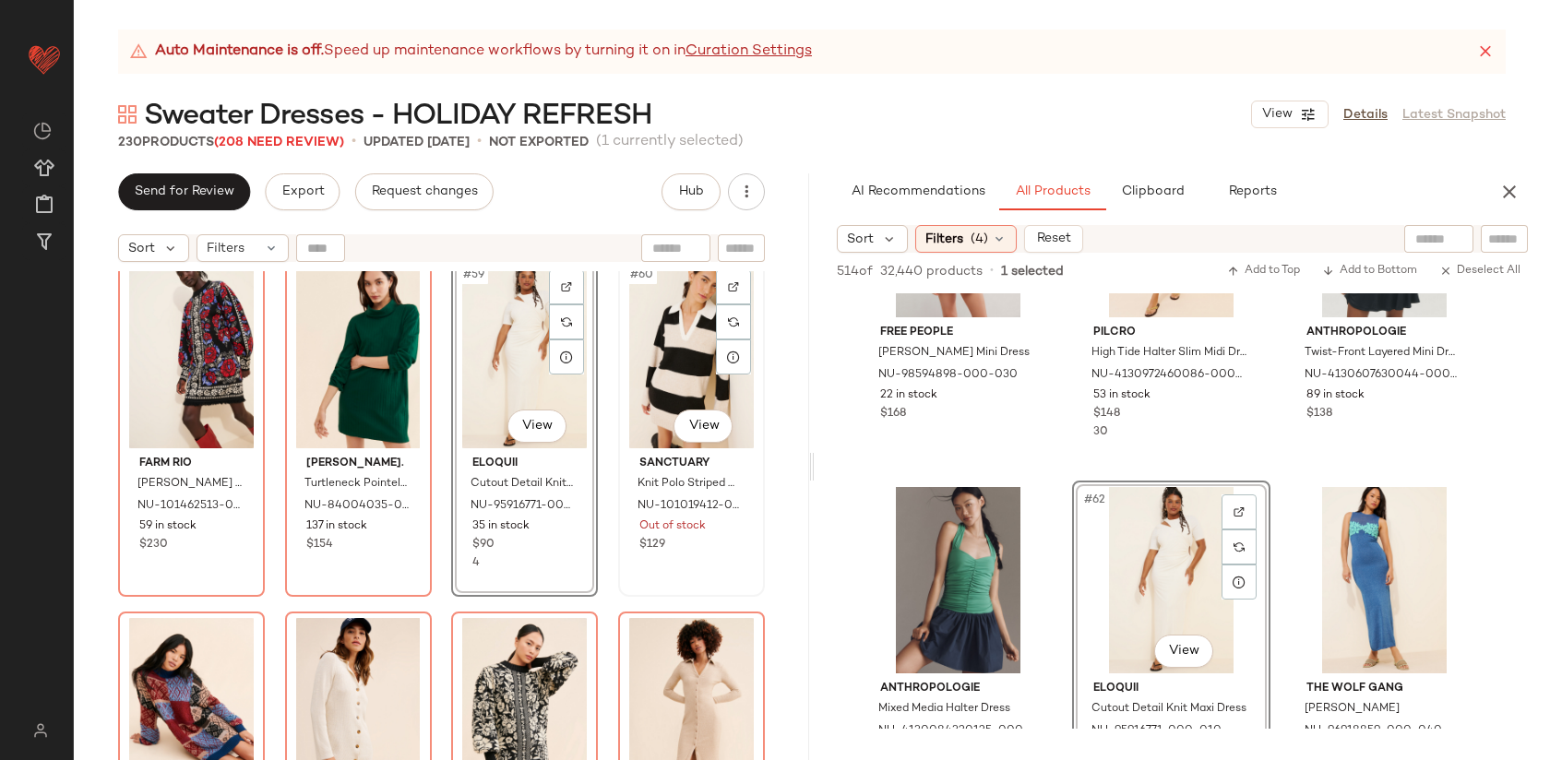
click at [654, 387] on div "#60 View" at bounding box center [692, 355] width 134 height 186
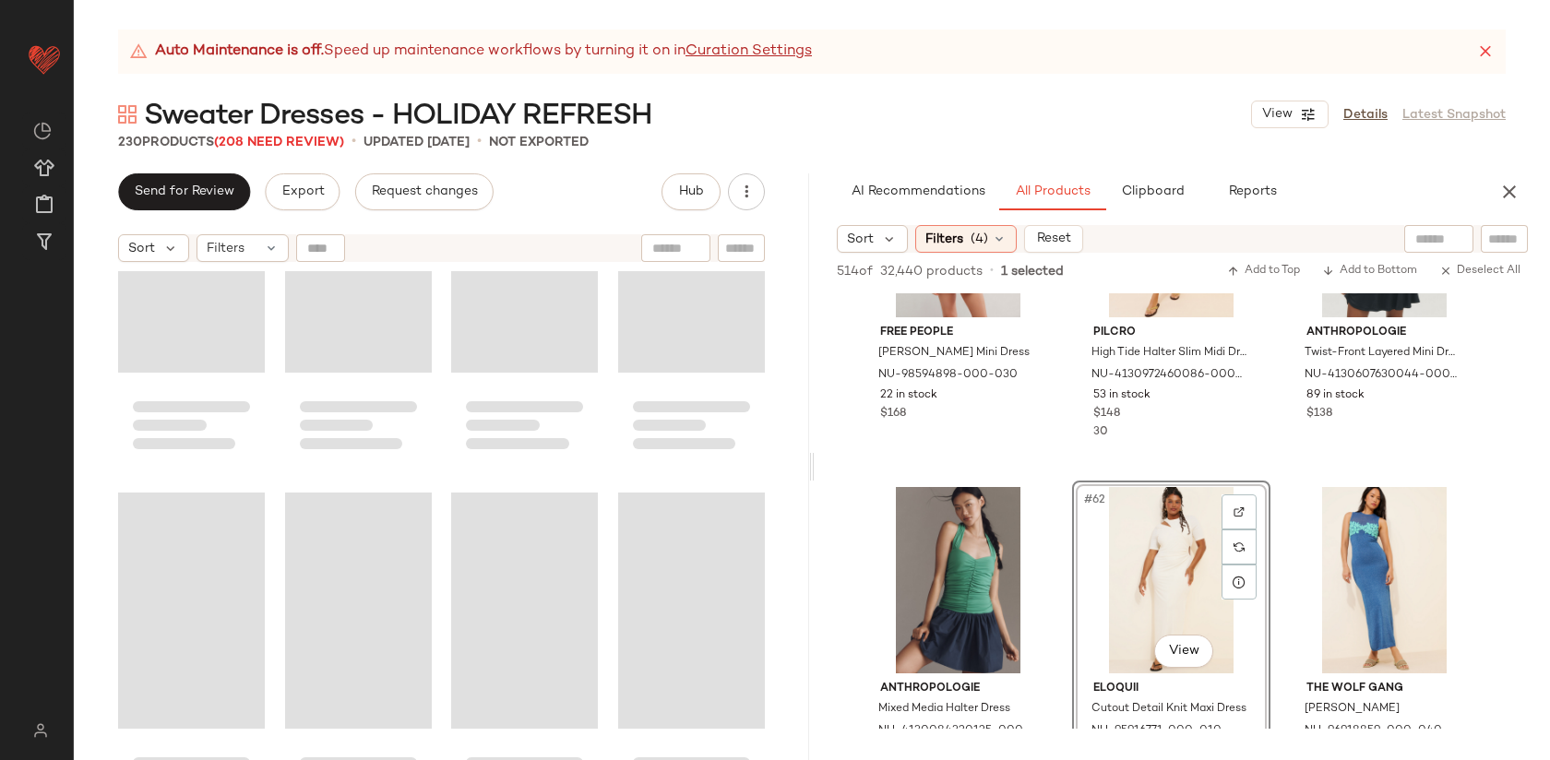
scroll to position [5144, 0]
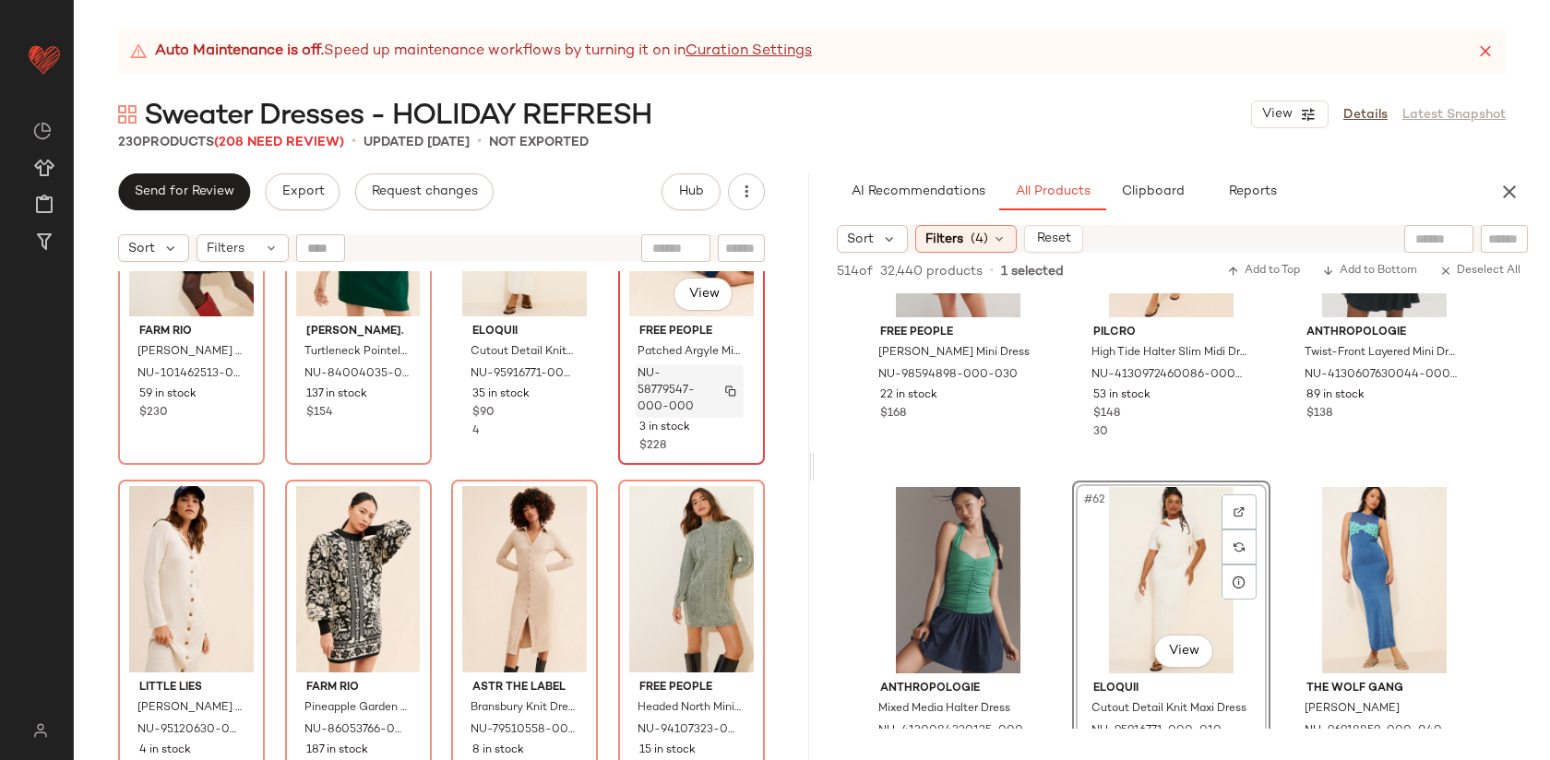
scroll to position [5151, 0]
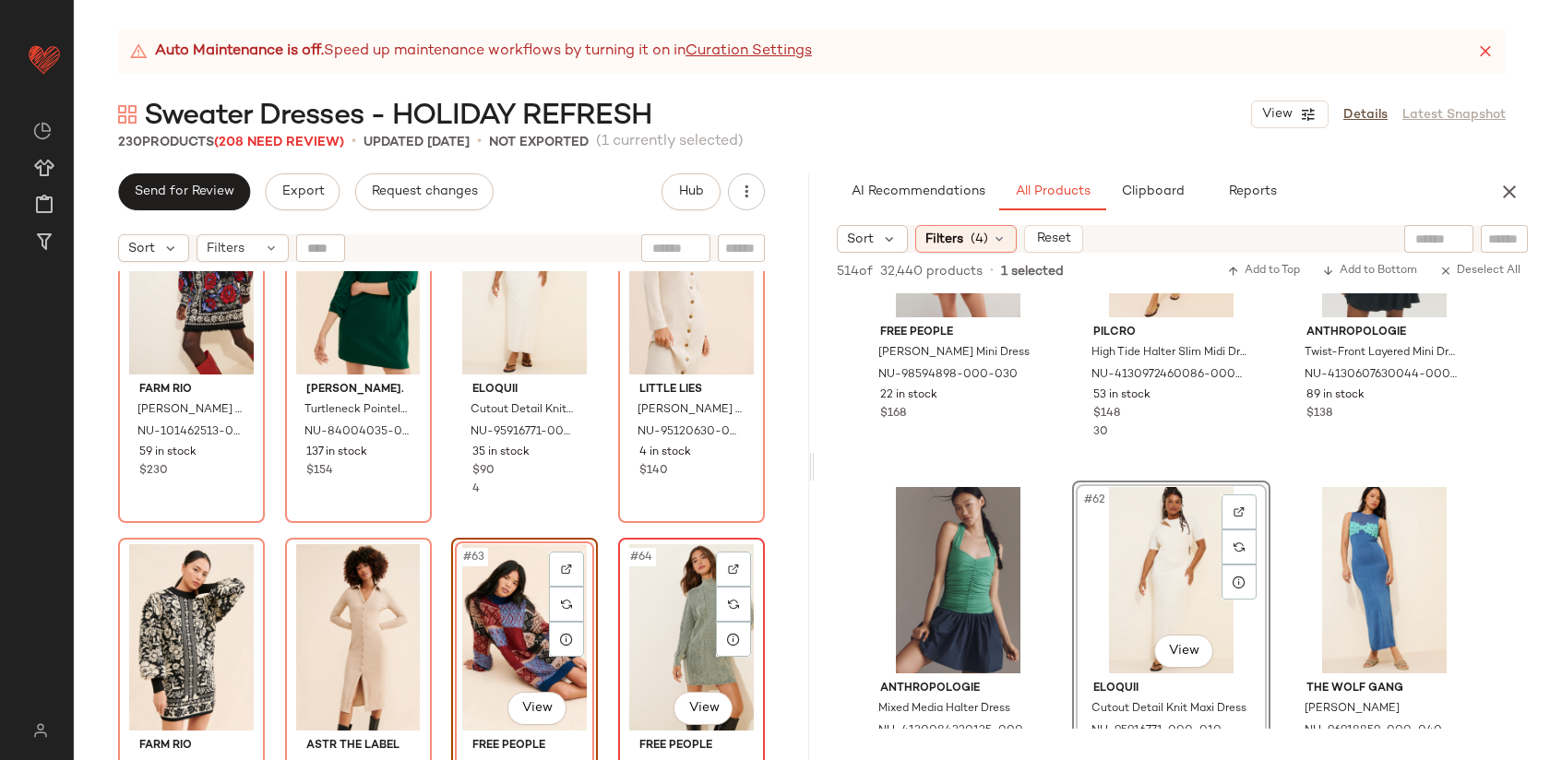
scroll to position [5106, 0]
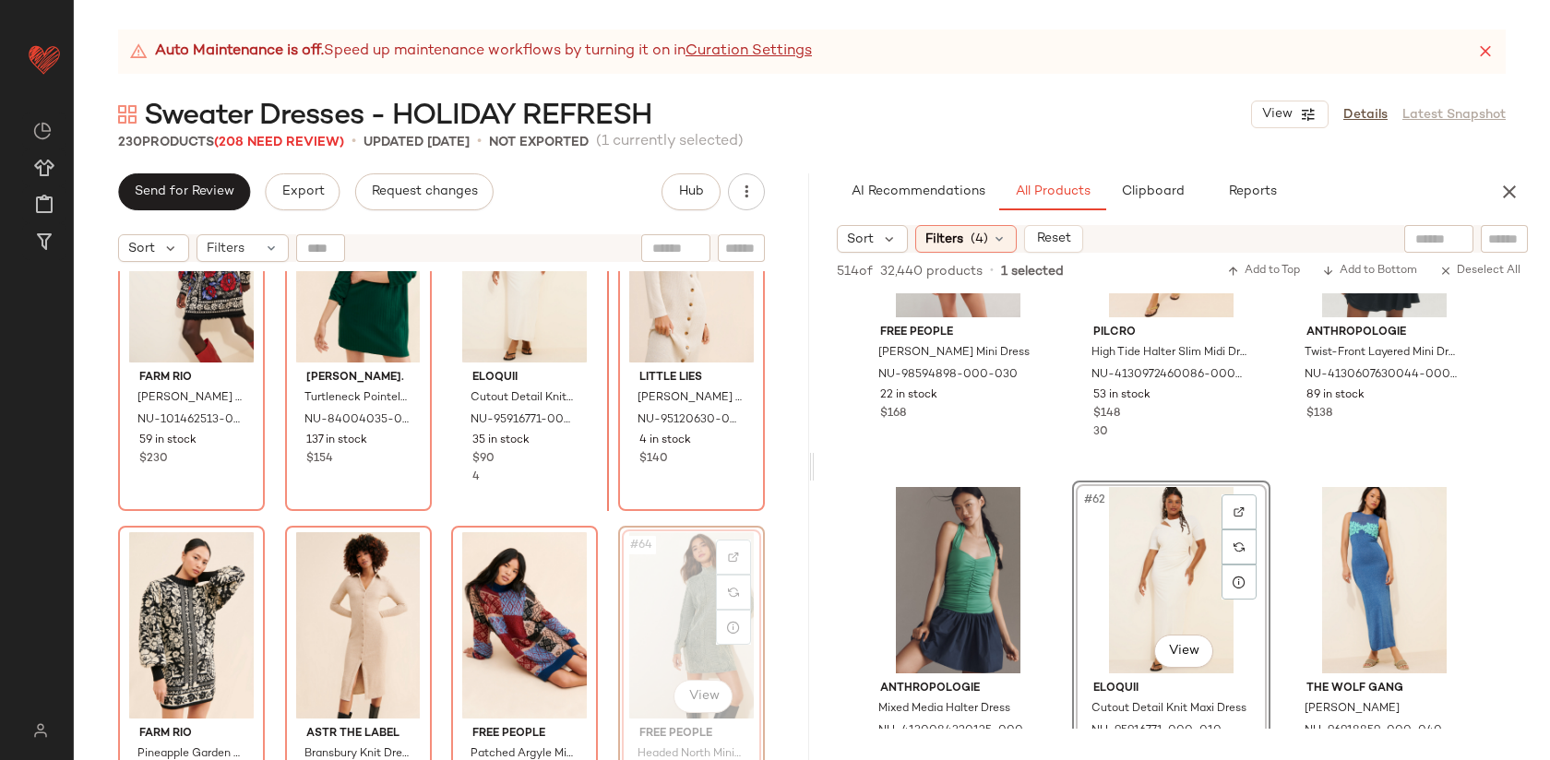
scroll to position [5054, 0]
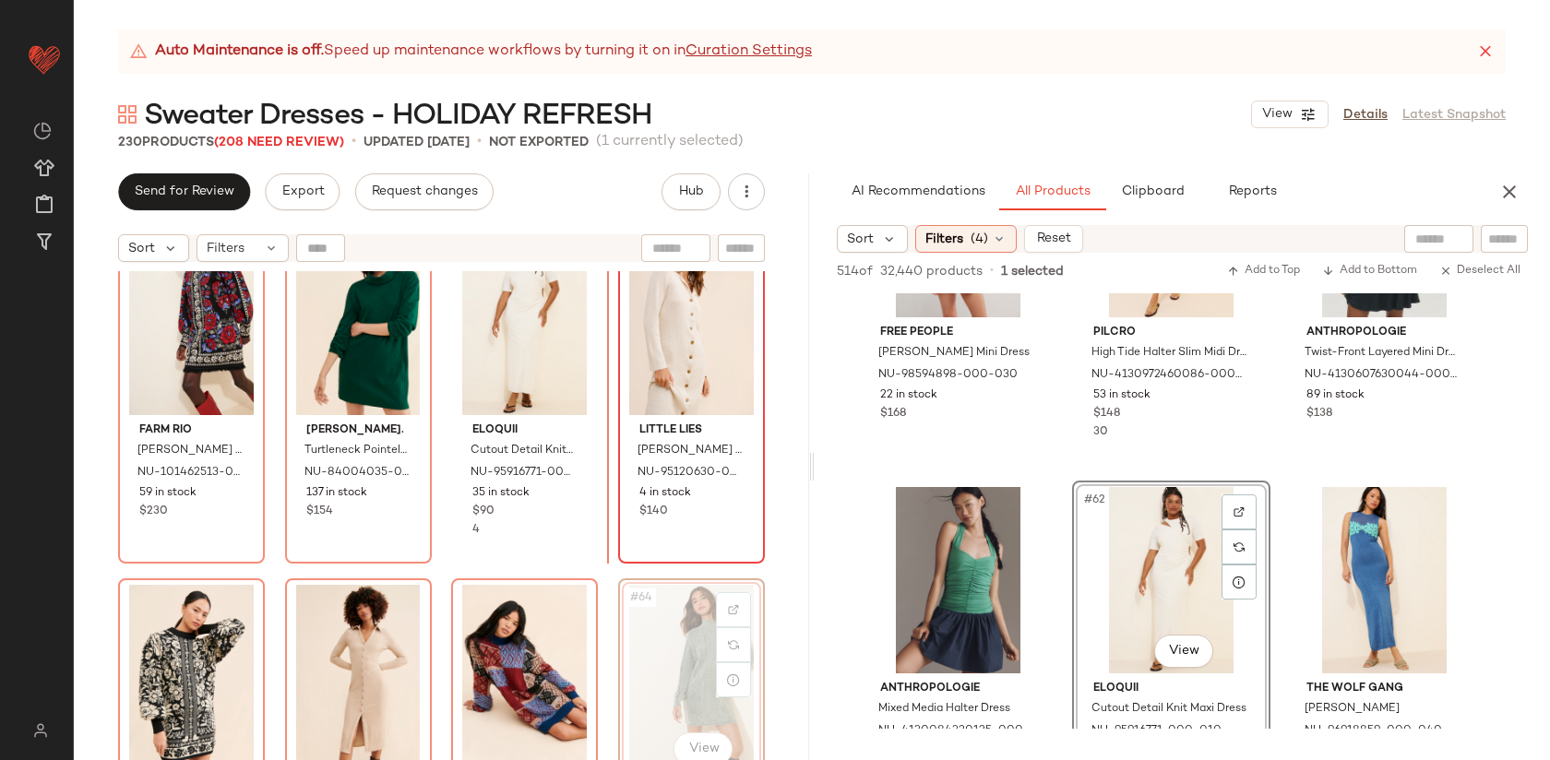
drag, startPoint x: 691, startPoint y: 603, endPoint x: 650, endPoint y: 366, distance: 239.8
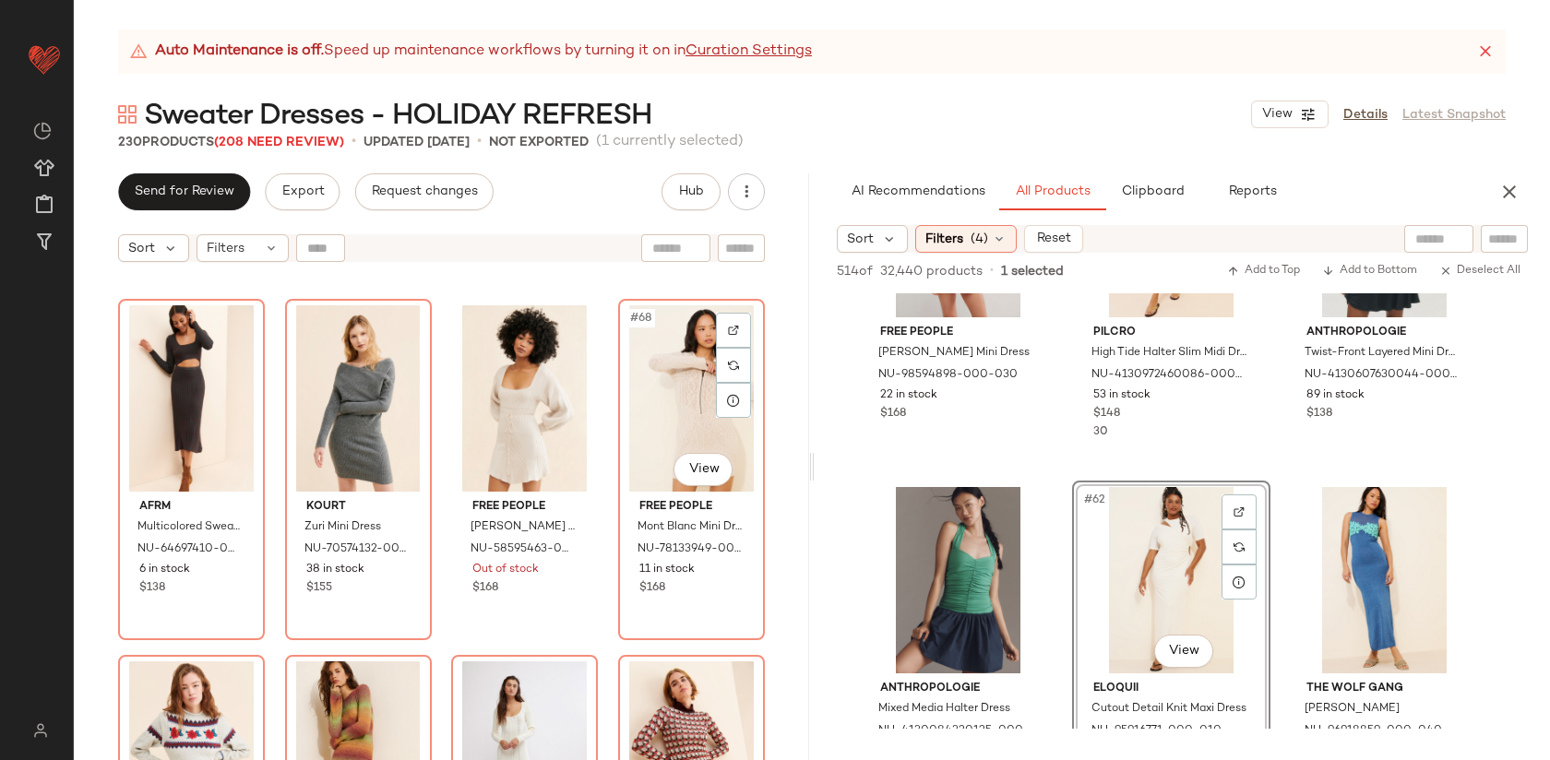
scroll to position [5825, 0]
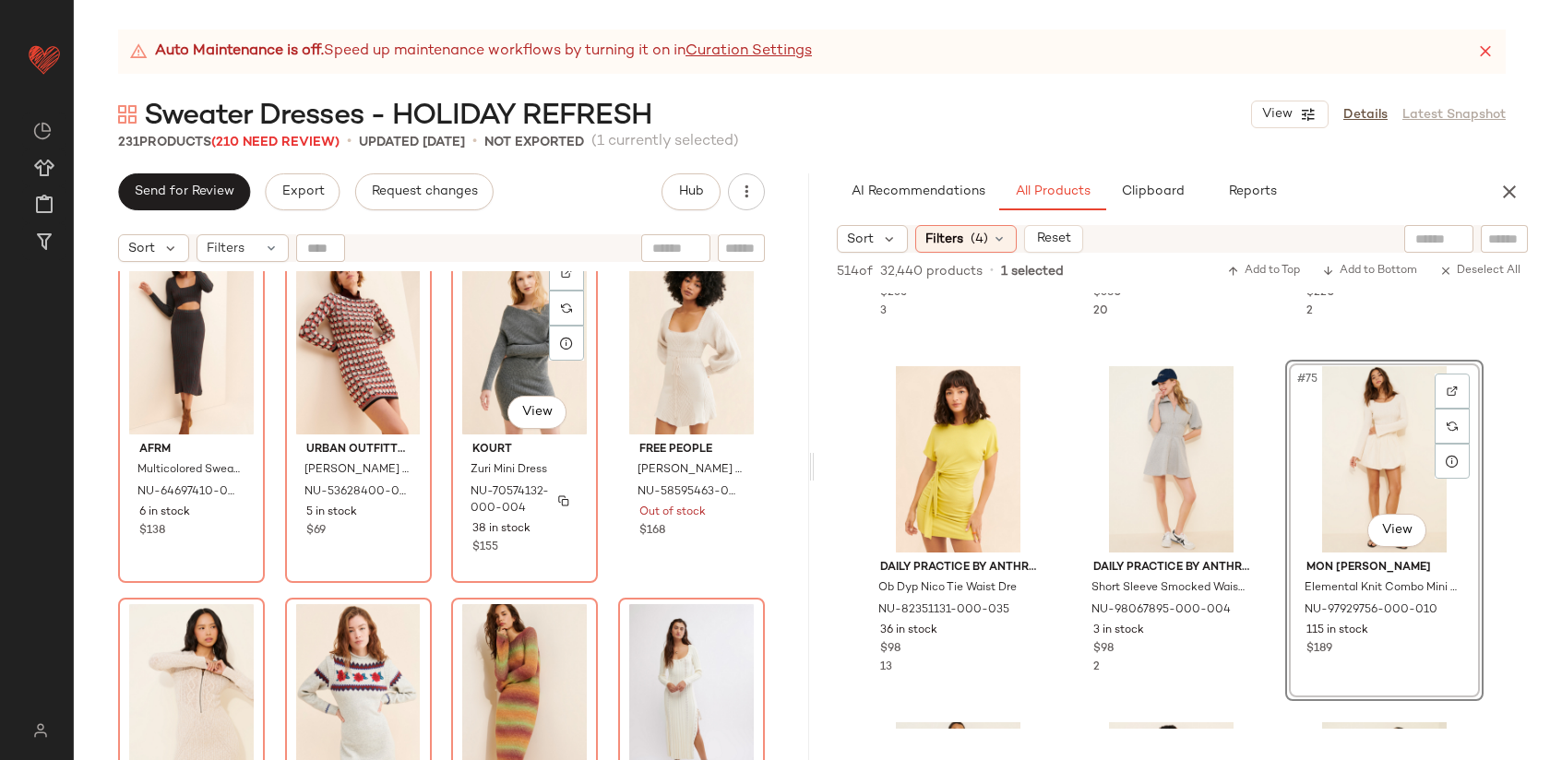
scroll to position [5747, 0]
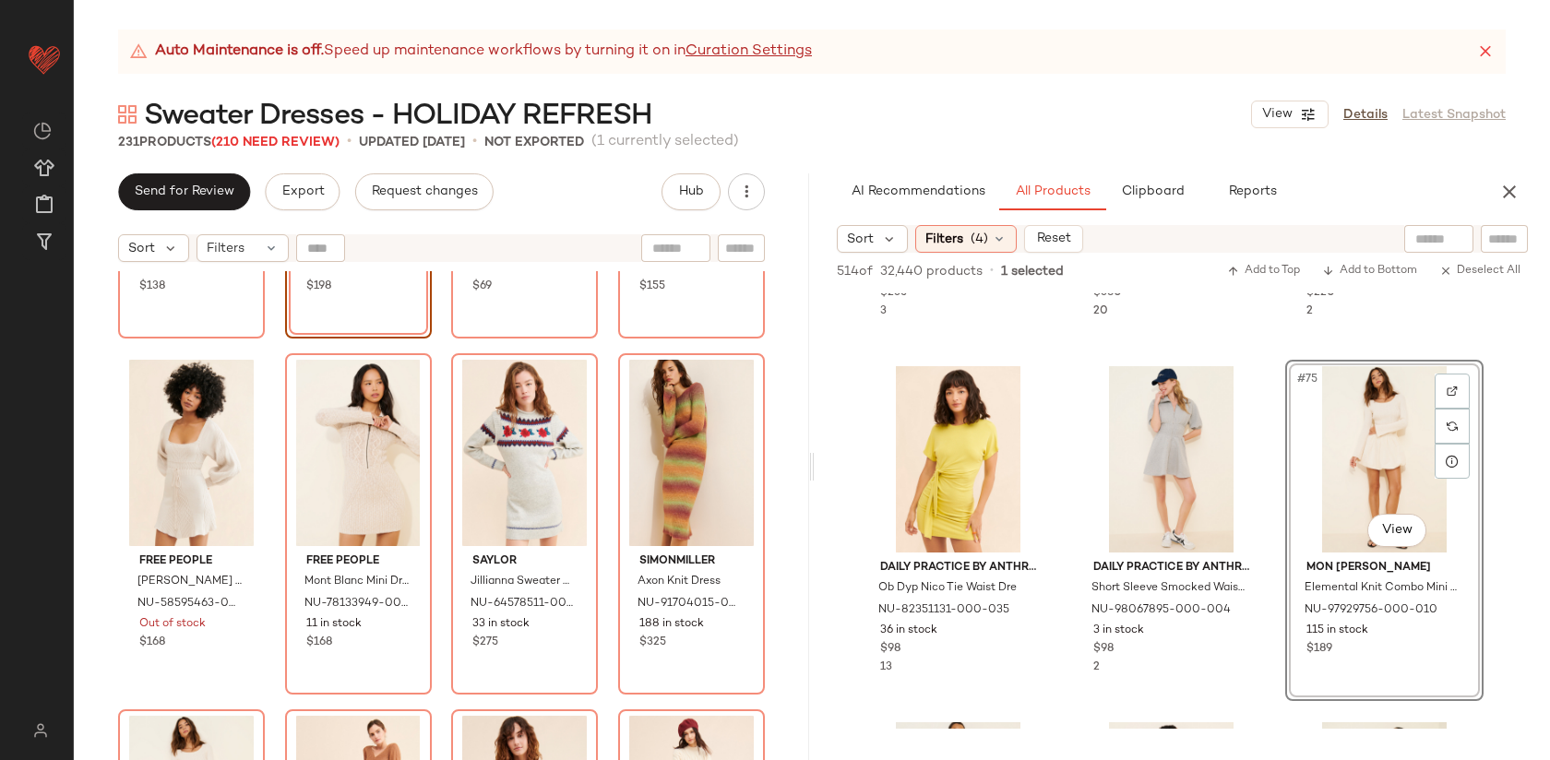
scroll to position [5999, 0]
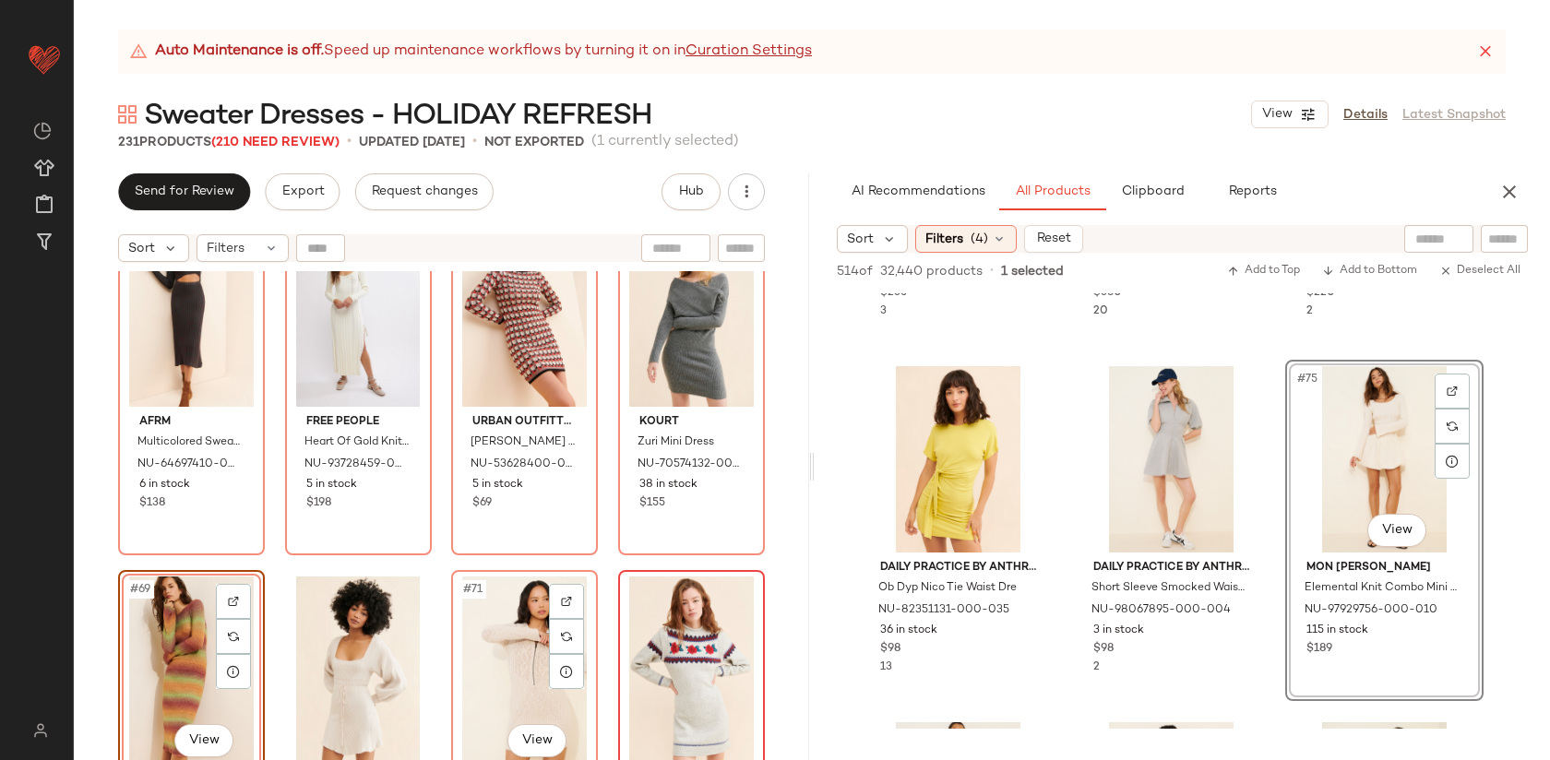
scroll to position [5779, 0]
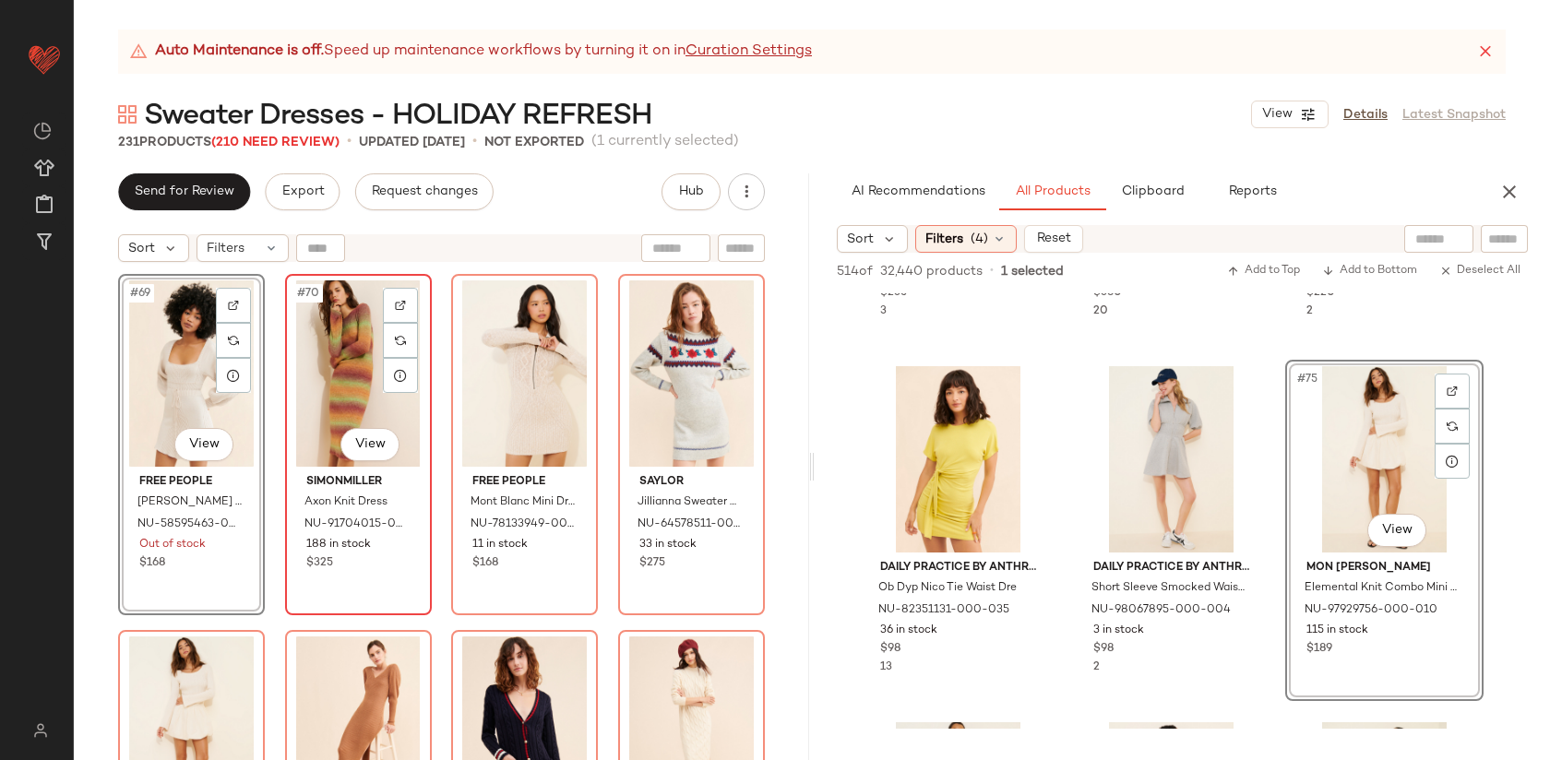
scroll to position [6082, 0]
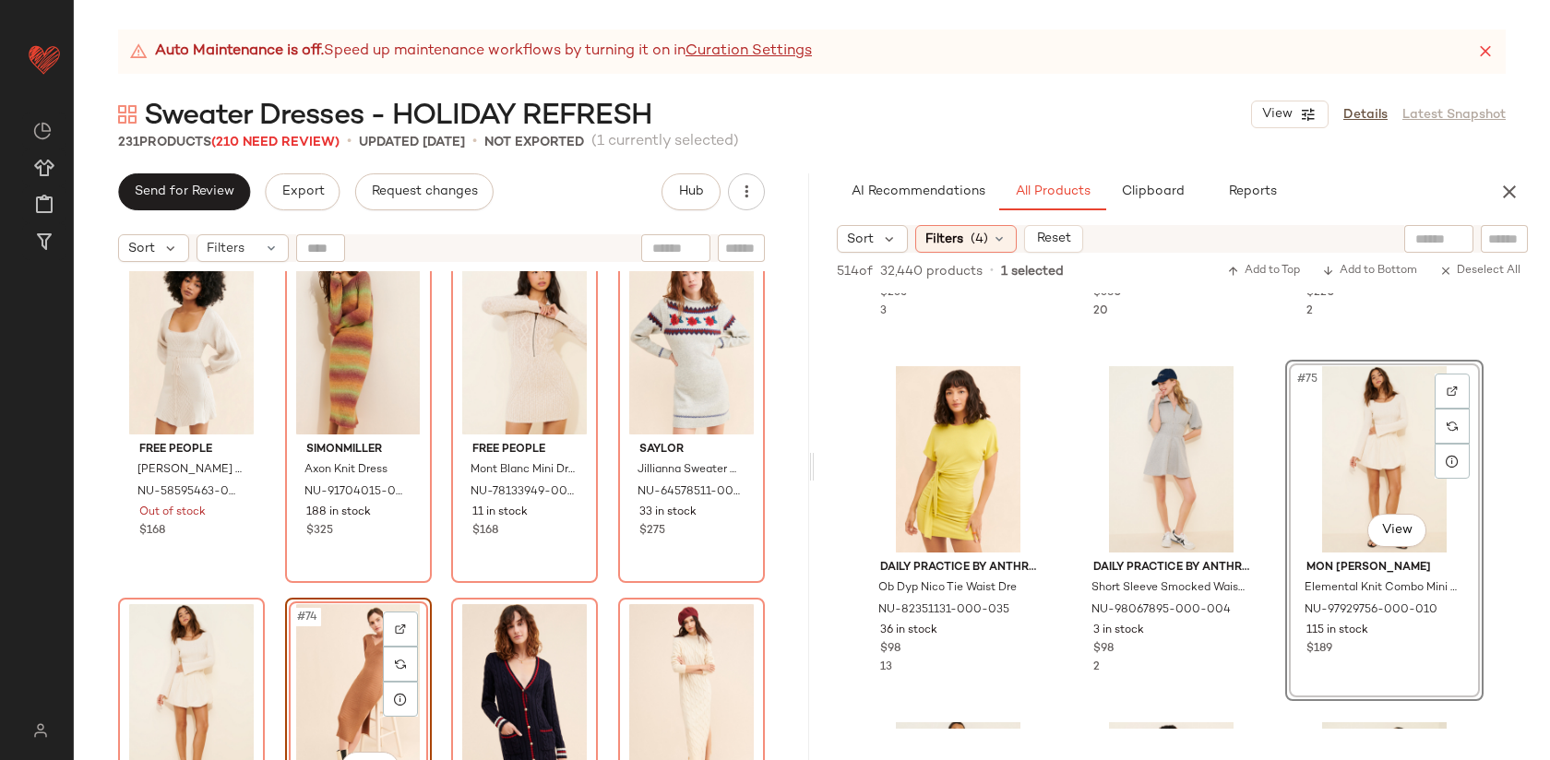
scroll to position [6116, 0]
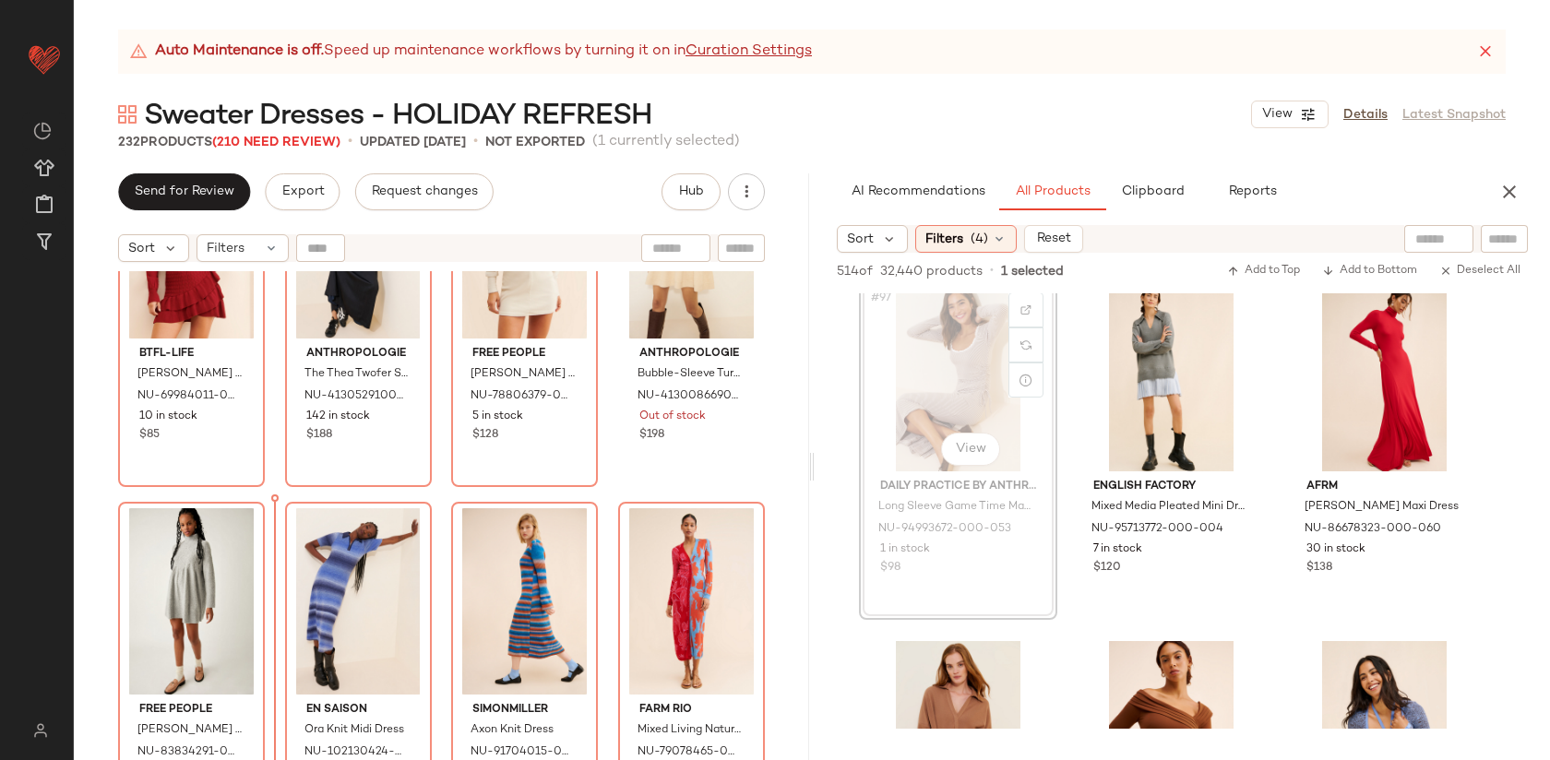
scroll to position [7269, 0]
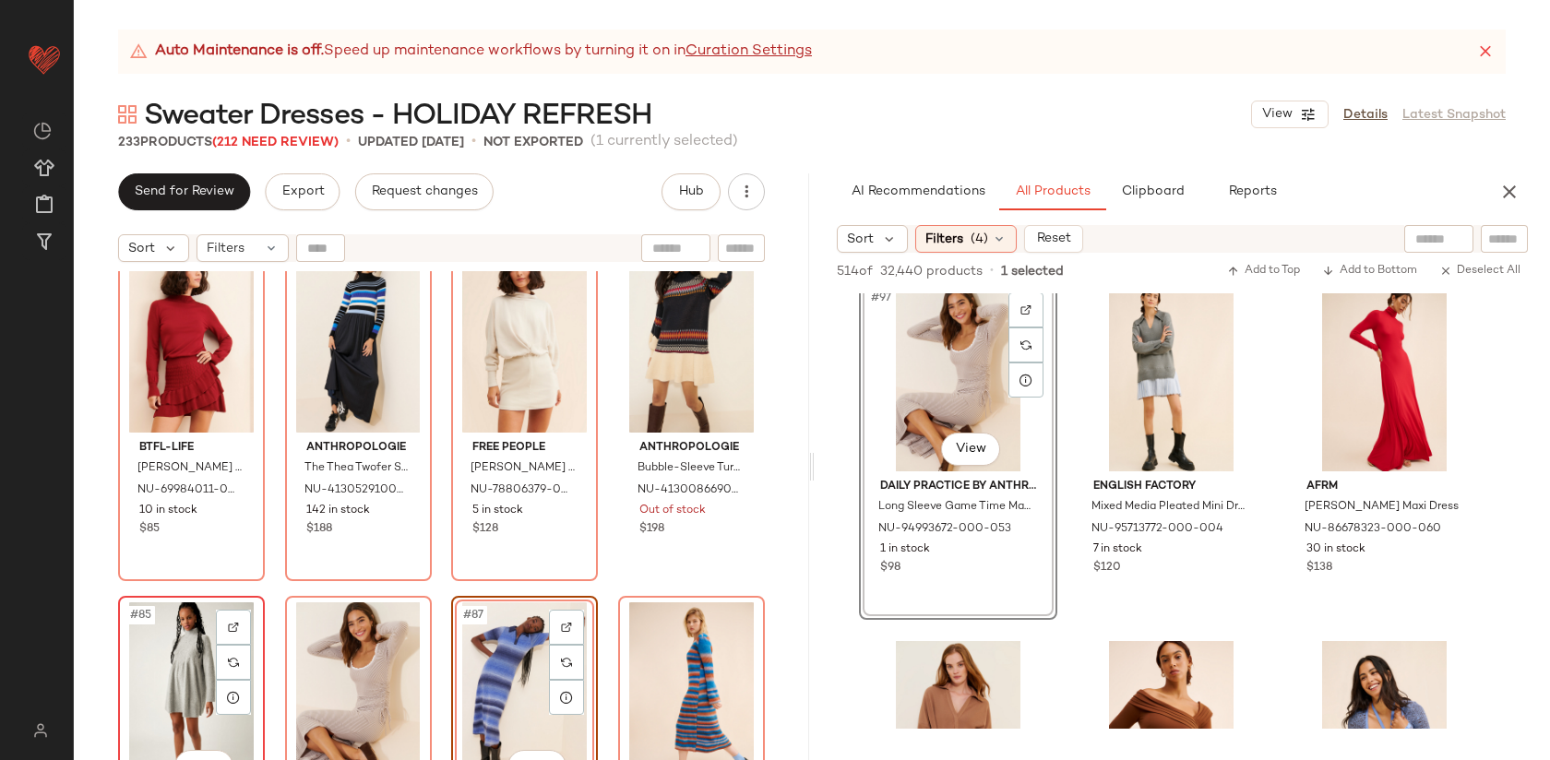
scroll to position [7162, 0]
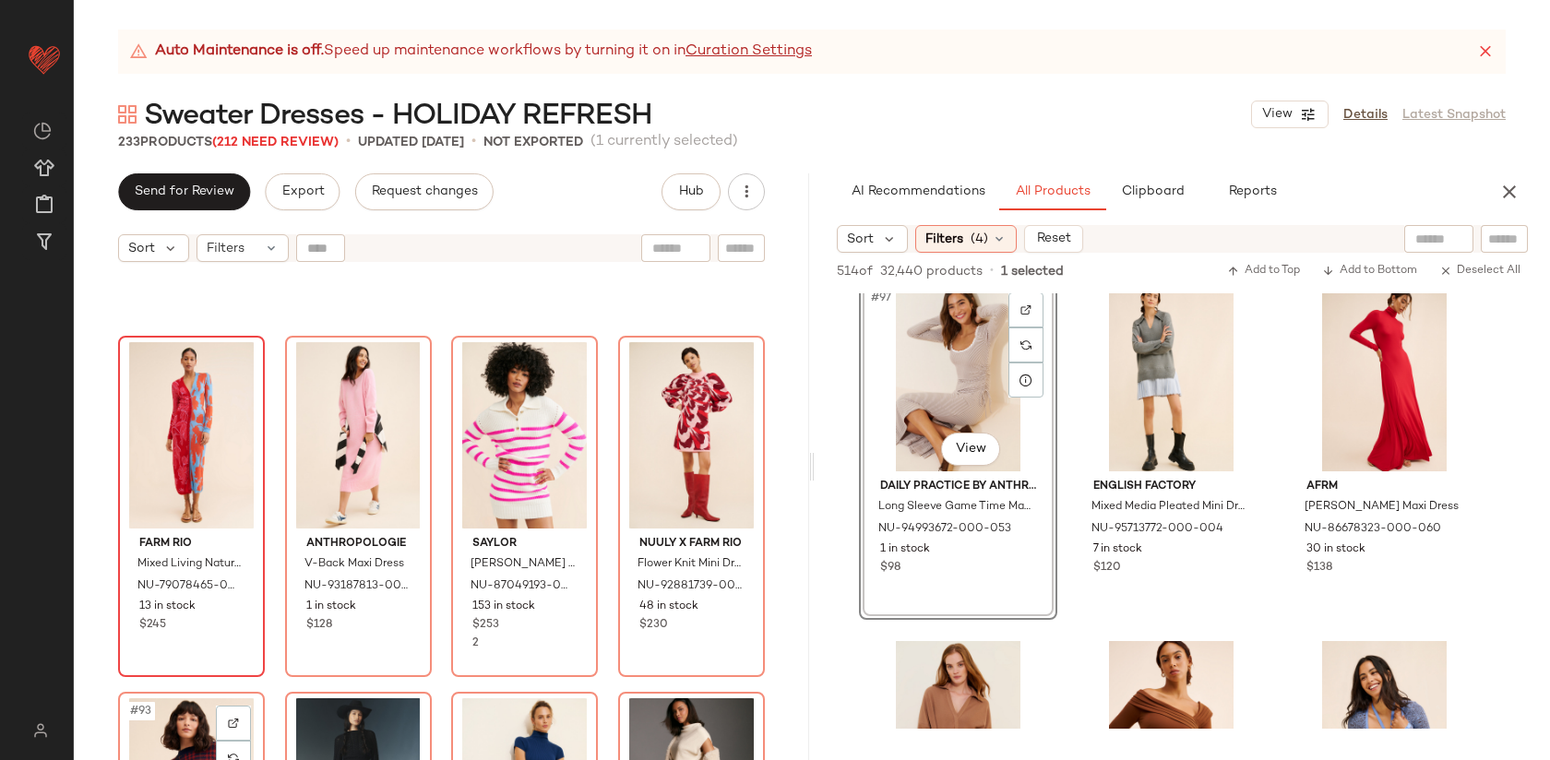
scroll to position [7774, 0]
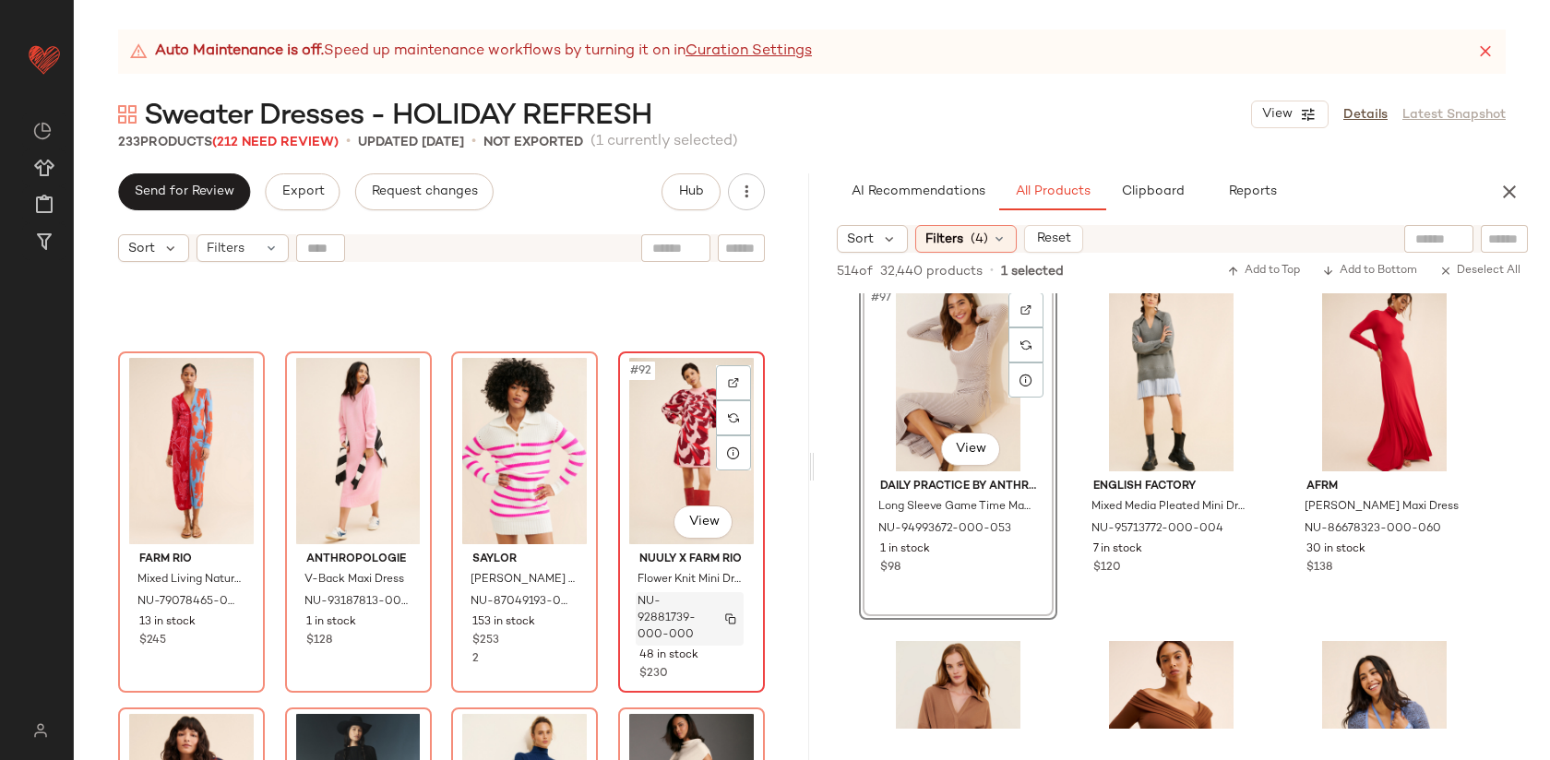
click at [641, 602] on span "NU-92881739-000-000" at bounding box center [672, 619] width 69 height 50
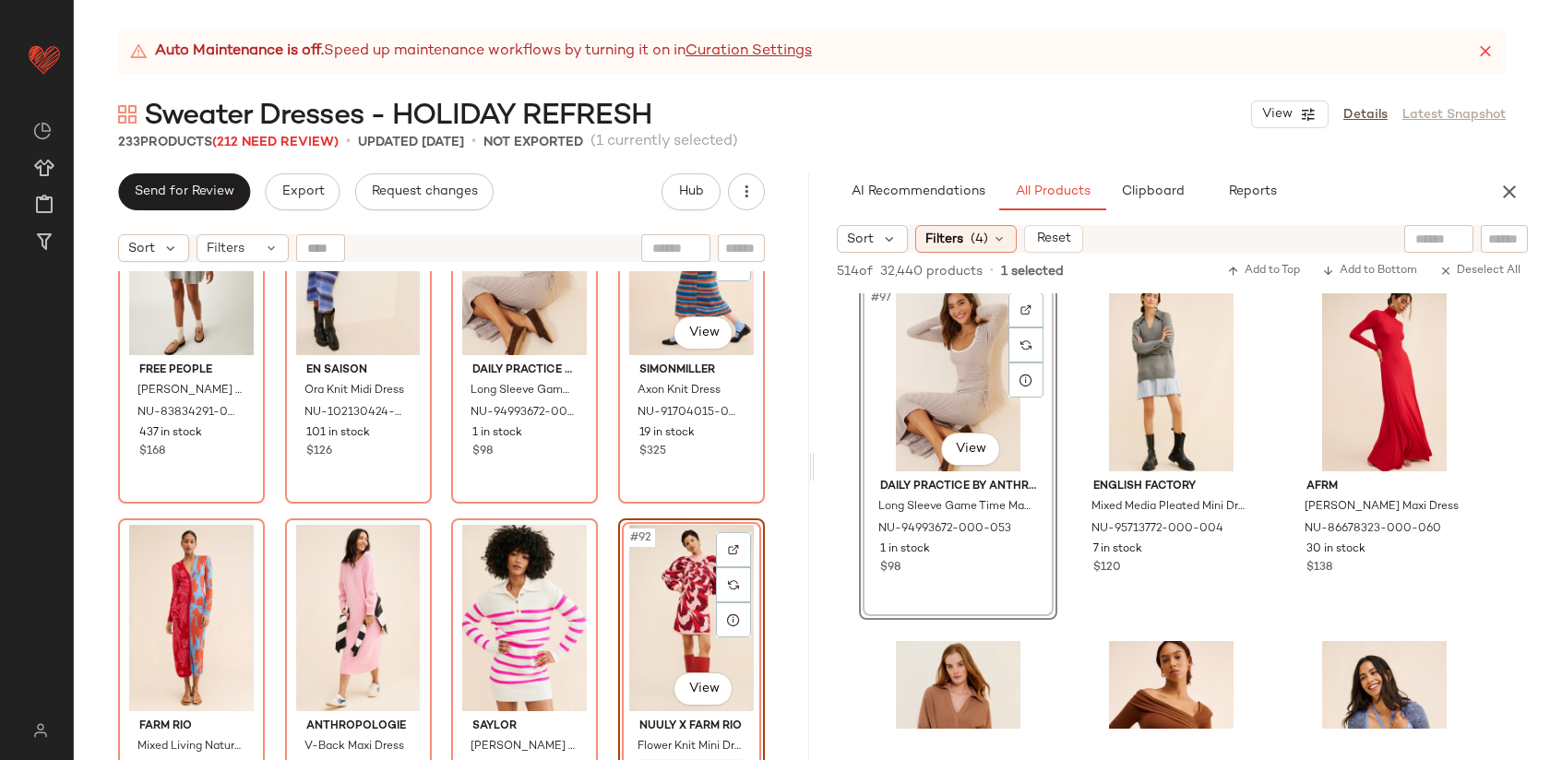
scroll to position [7734, 0]
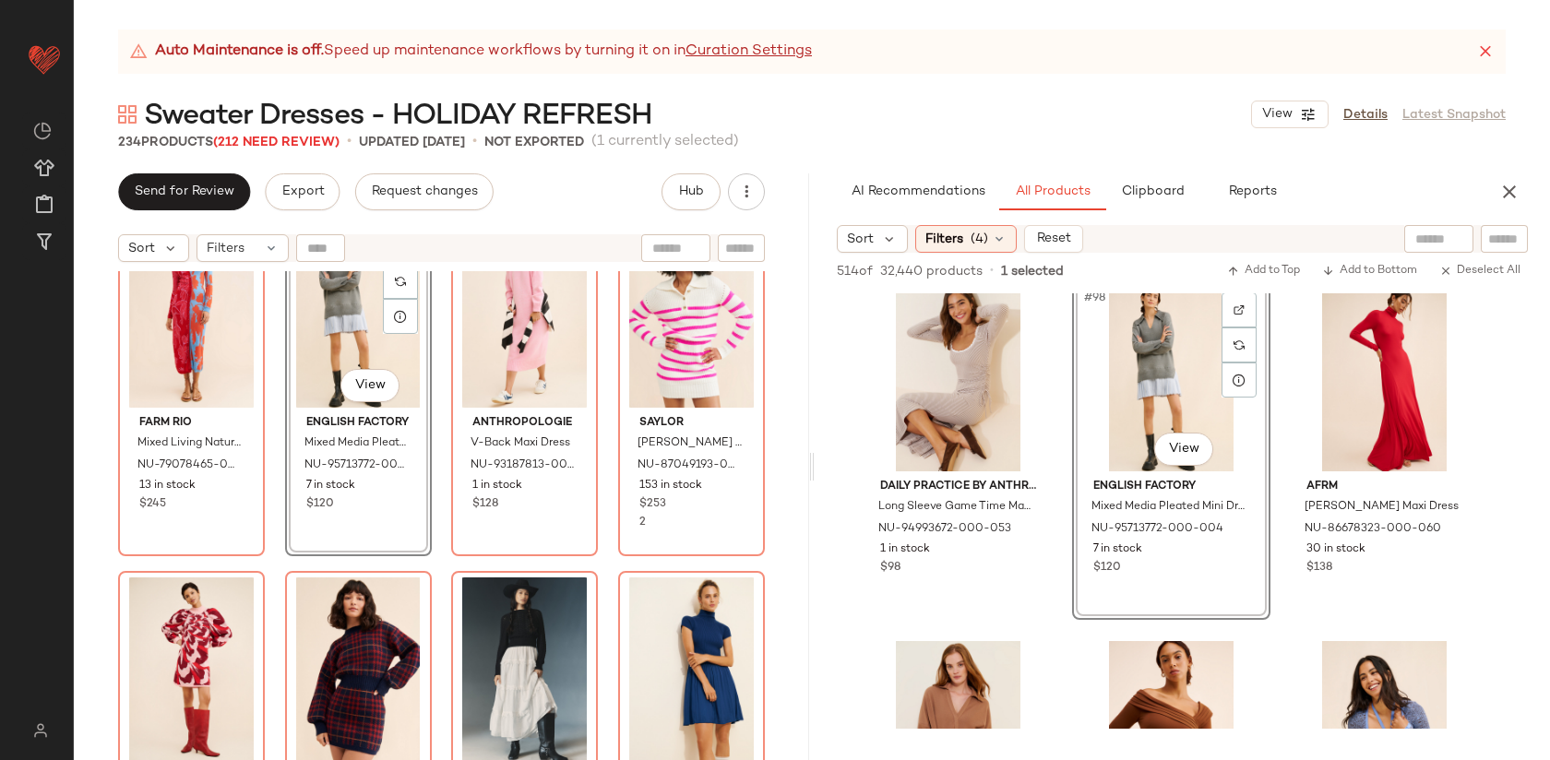
scroll to position [7908, 0]
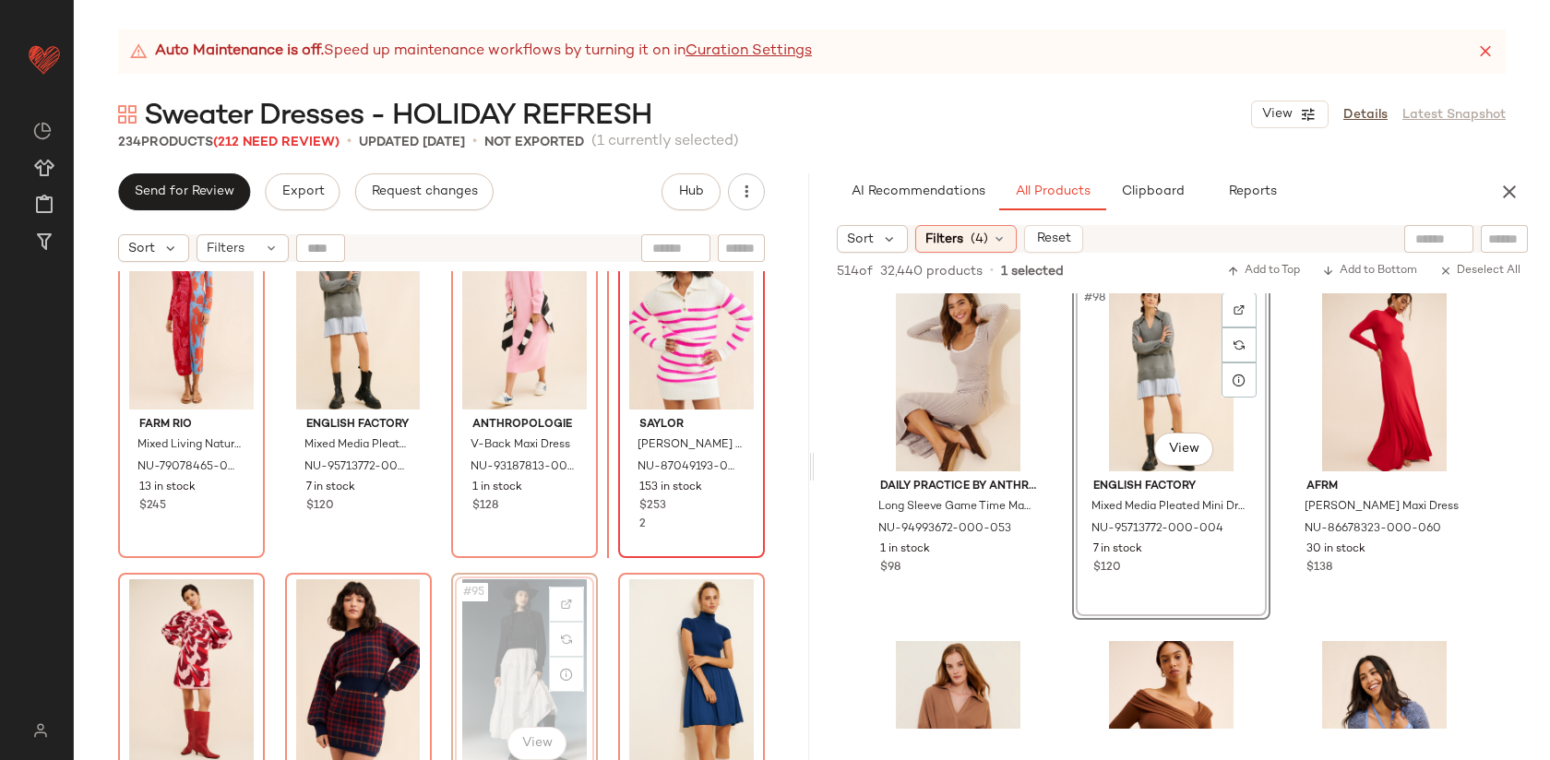
drag, startPoint x: 498, startPoint y: 646, endPoint x: 610, endPoint y: 451, distance: 224.4
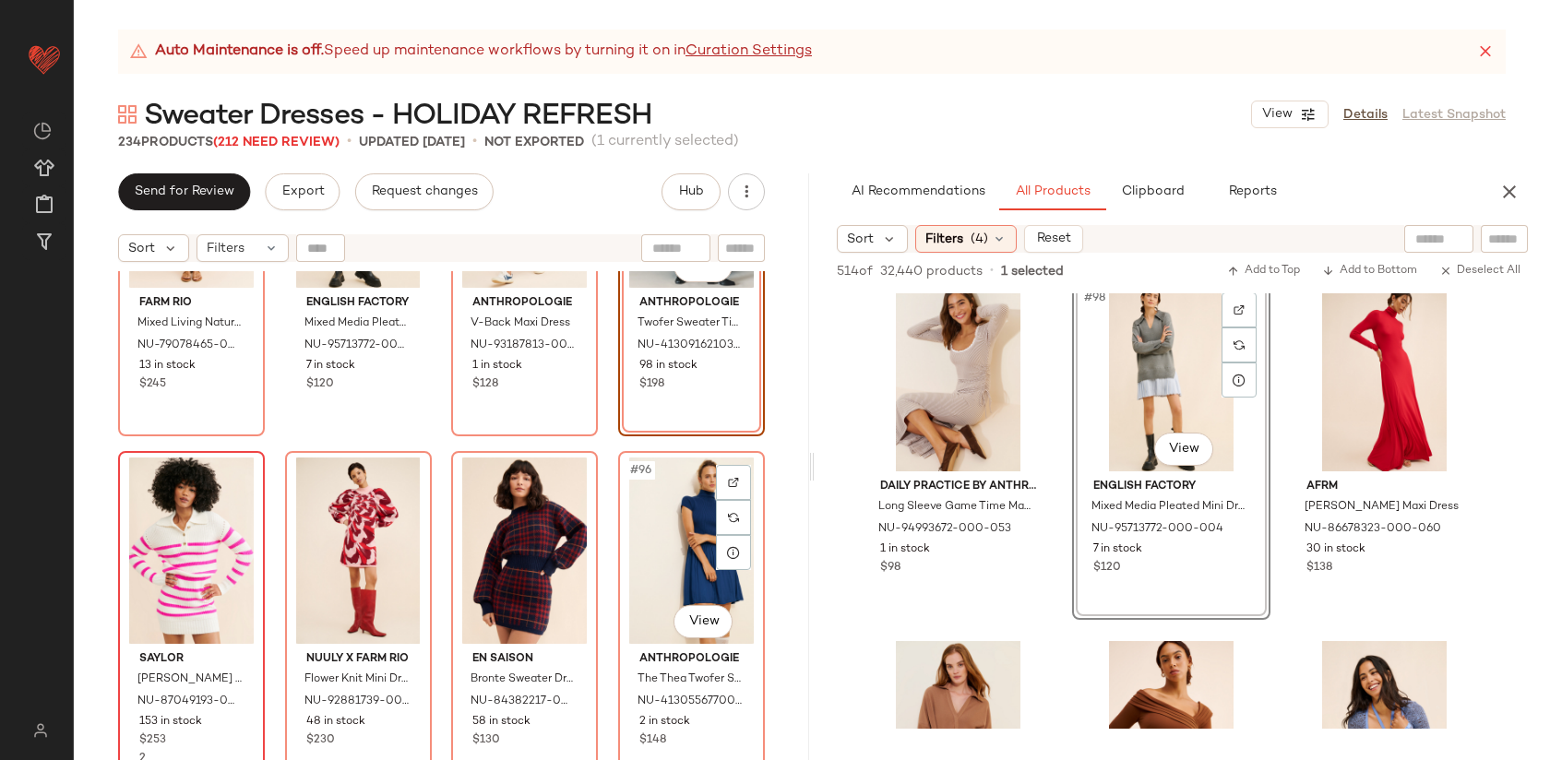
scroll to position [8265, 0]
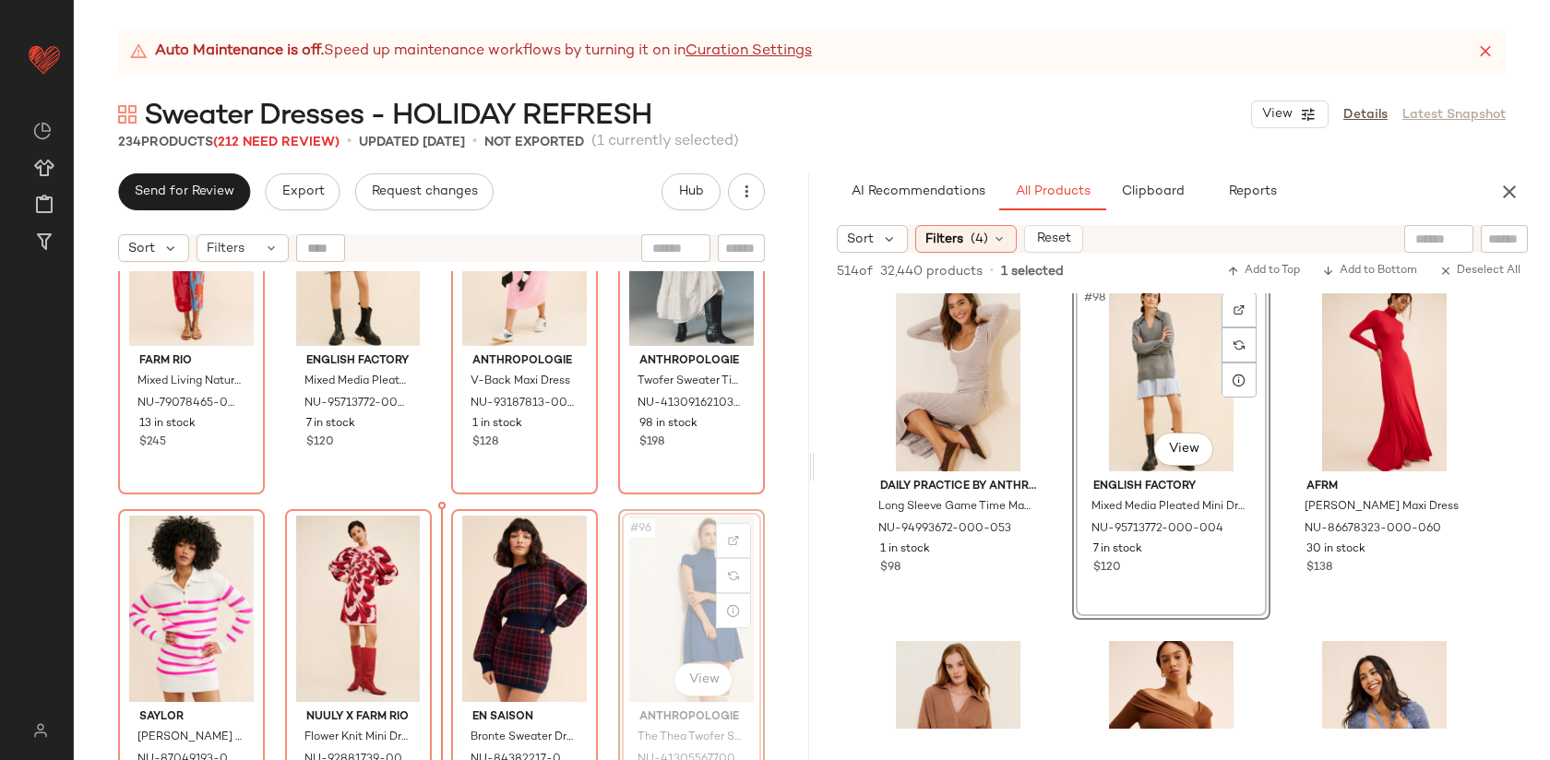
scroll to position [7972, 0]
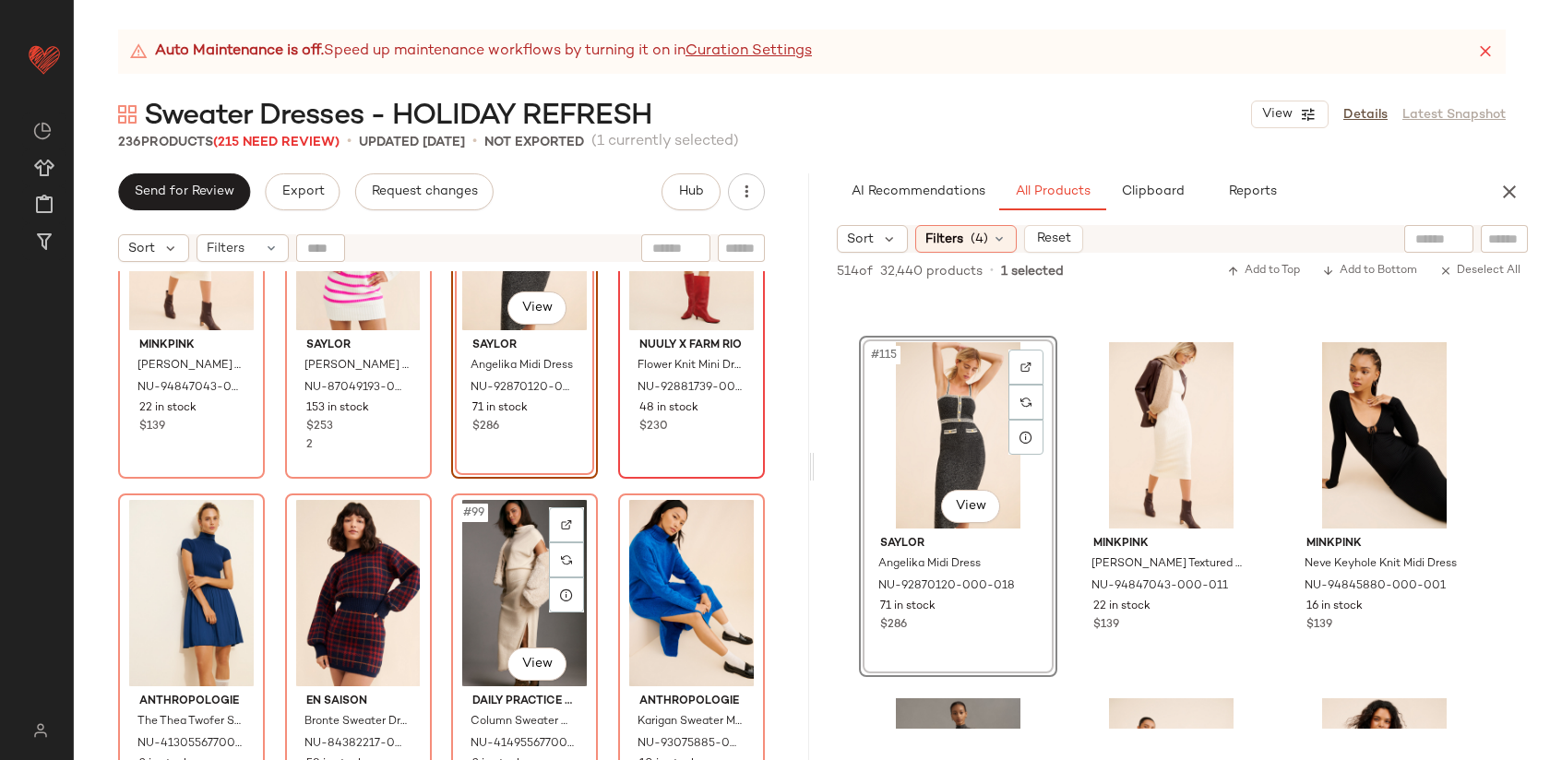
scroll to position [8228, 0]
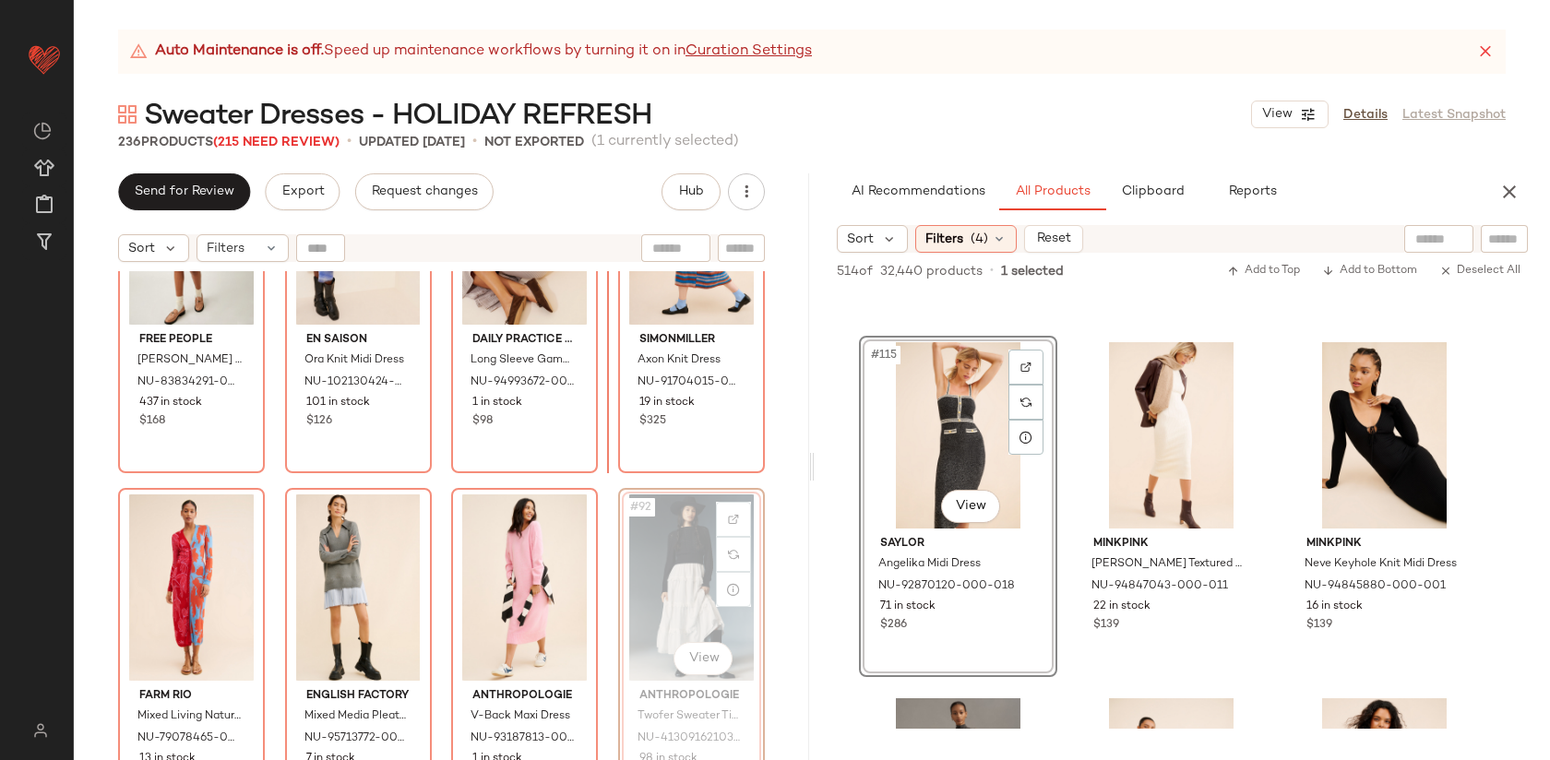
scroll to position [7591, 0]
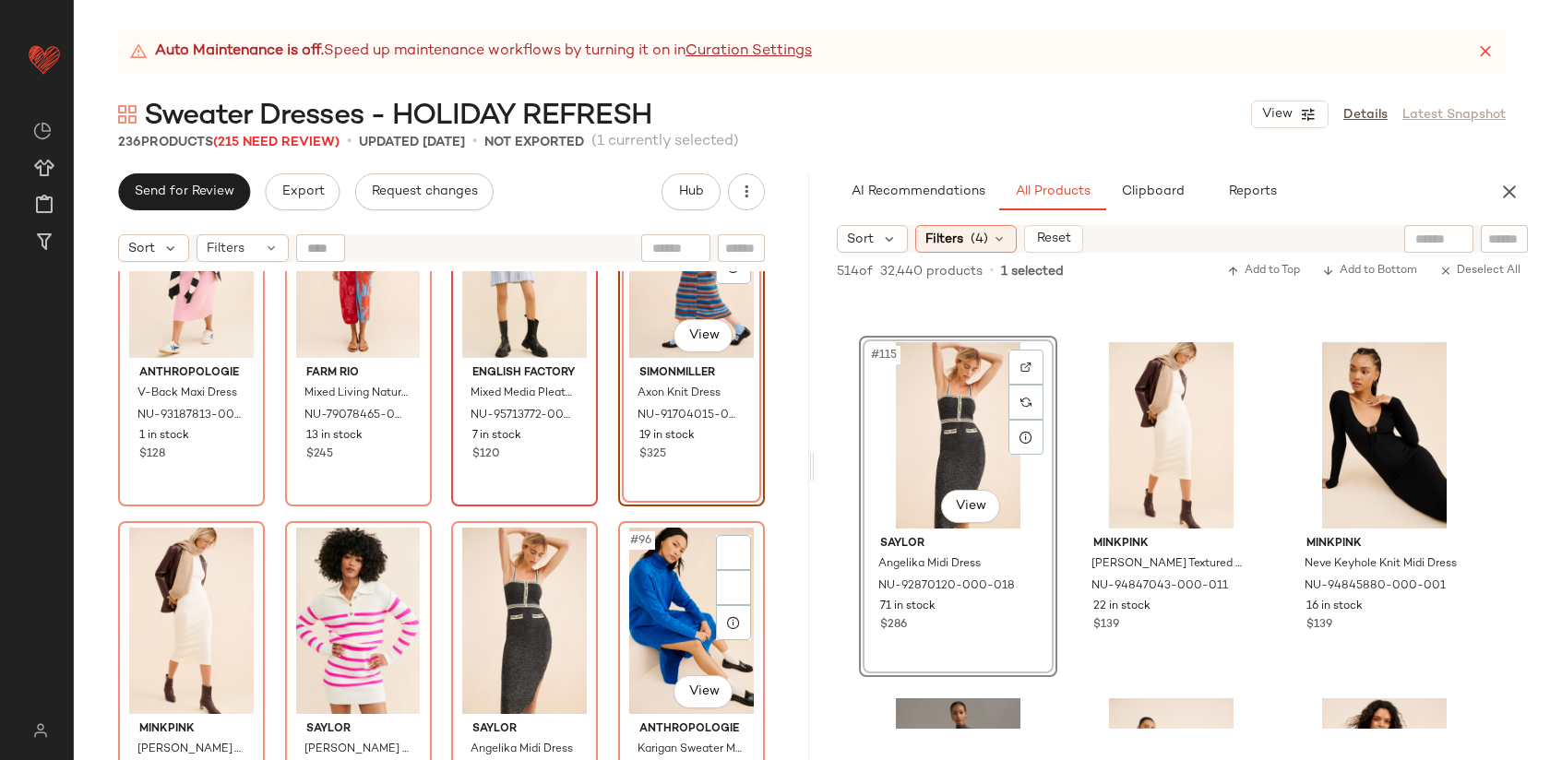
scroll to position [7964, 0]
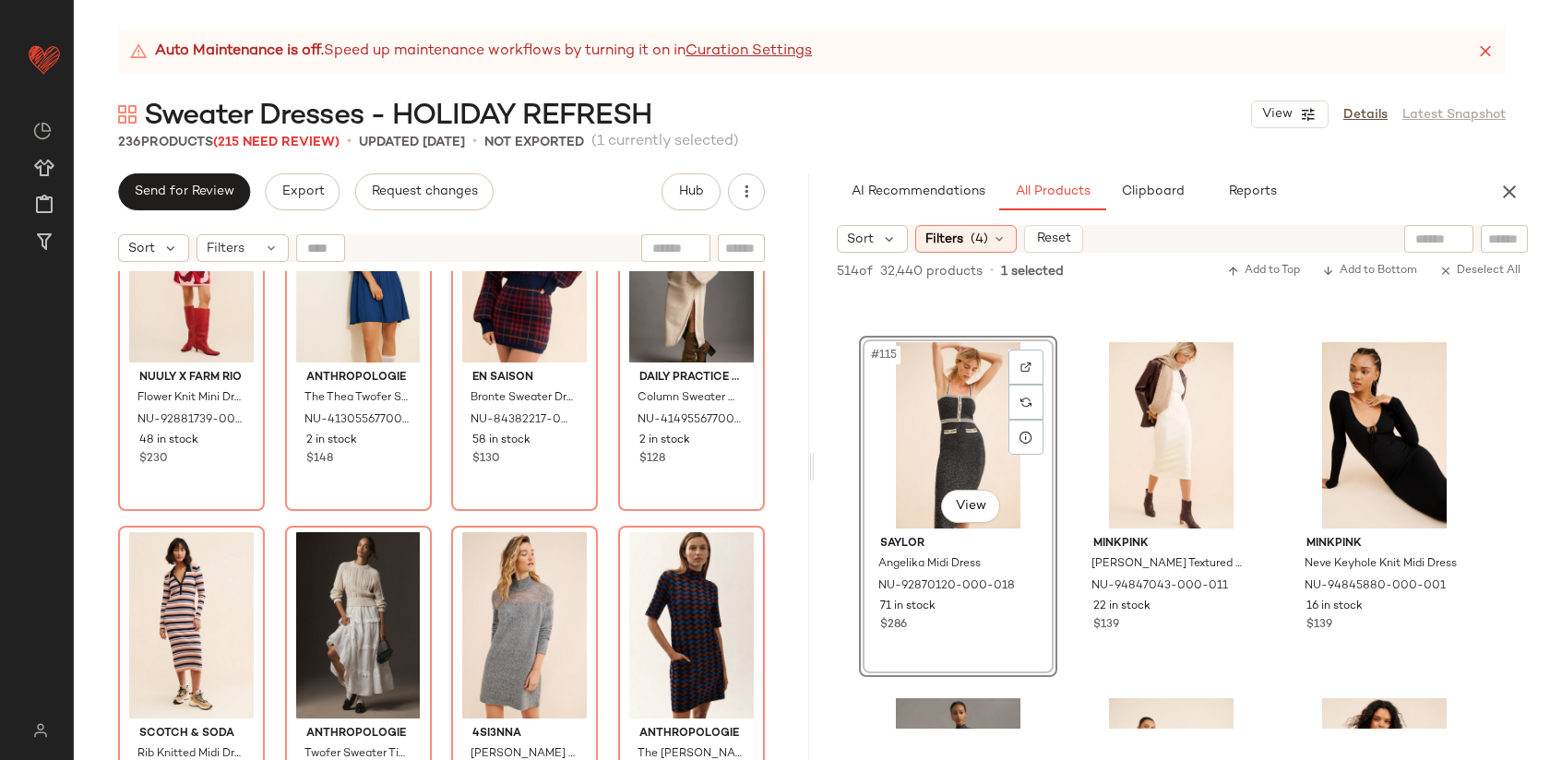
scroll to position [8684, 0]
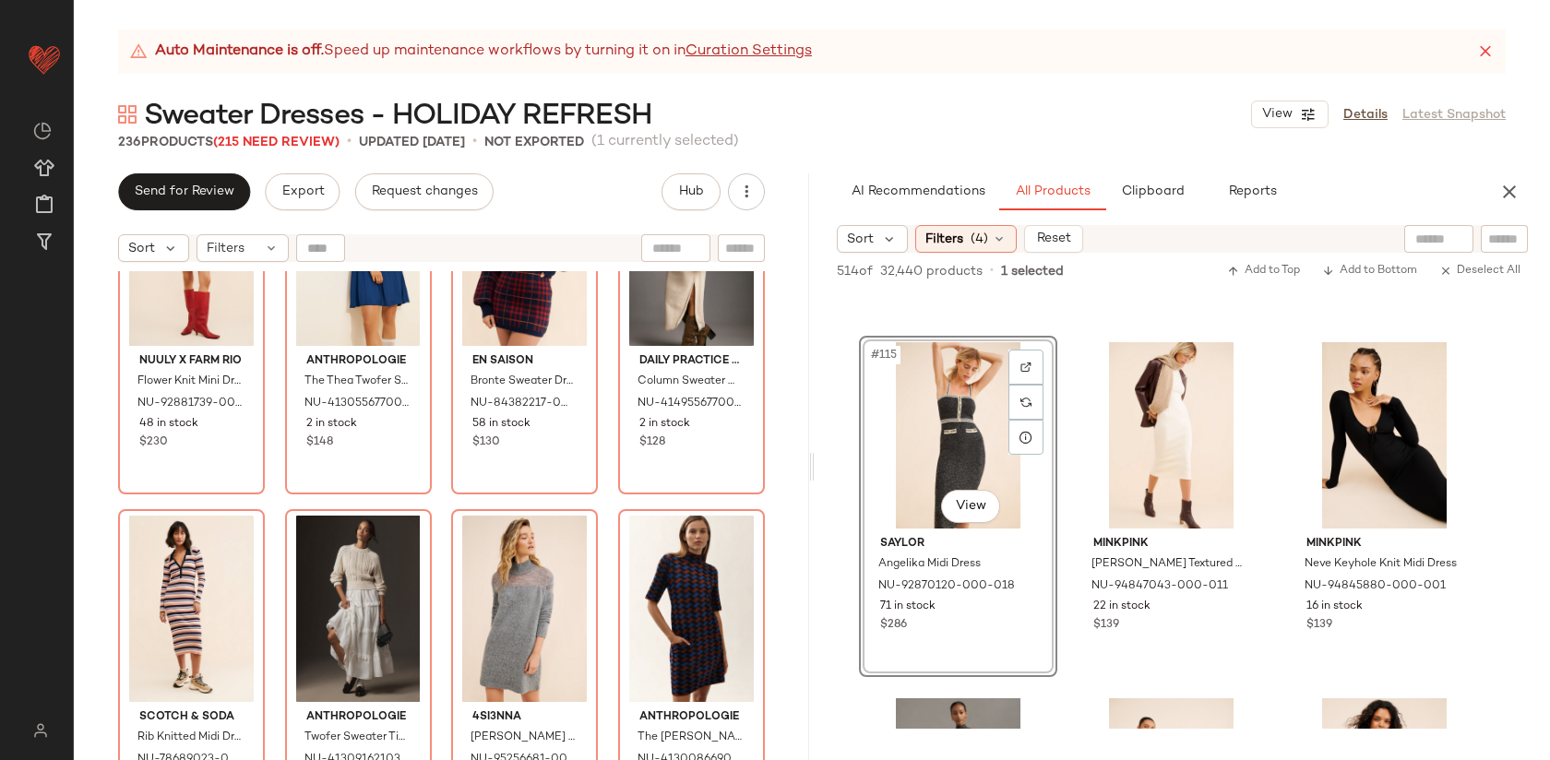
drag, startPoint x: 666, startPoint y: 615, endPoint x: 711, endPoint y: 23, distance: 594.1
